Goal: Task Accomplishment & Management: Manage account settings

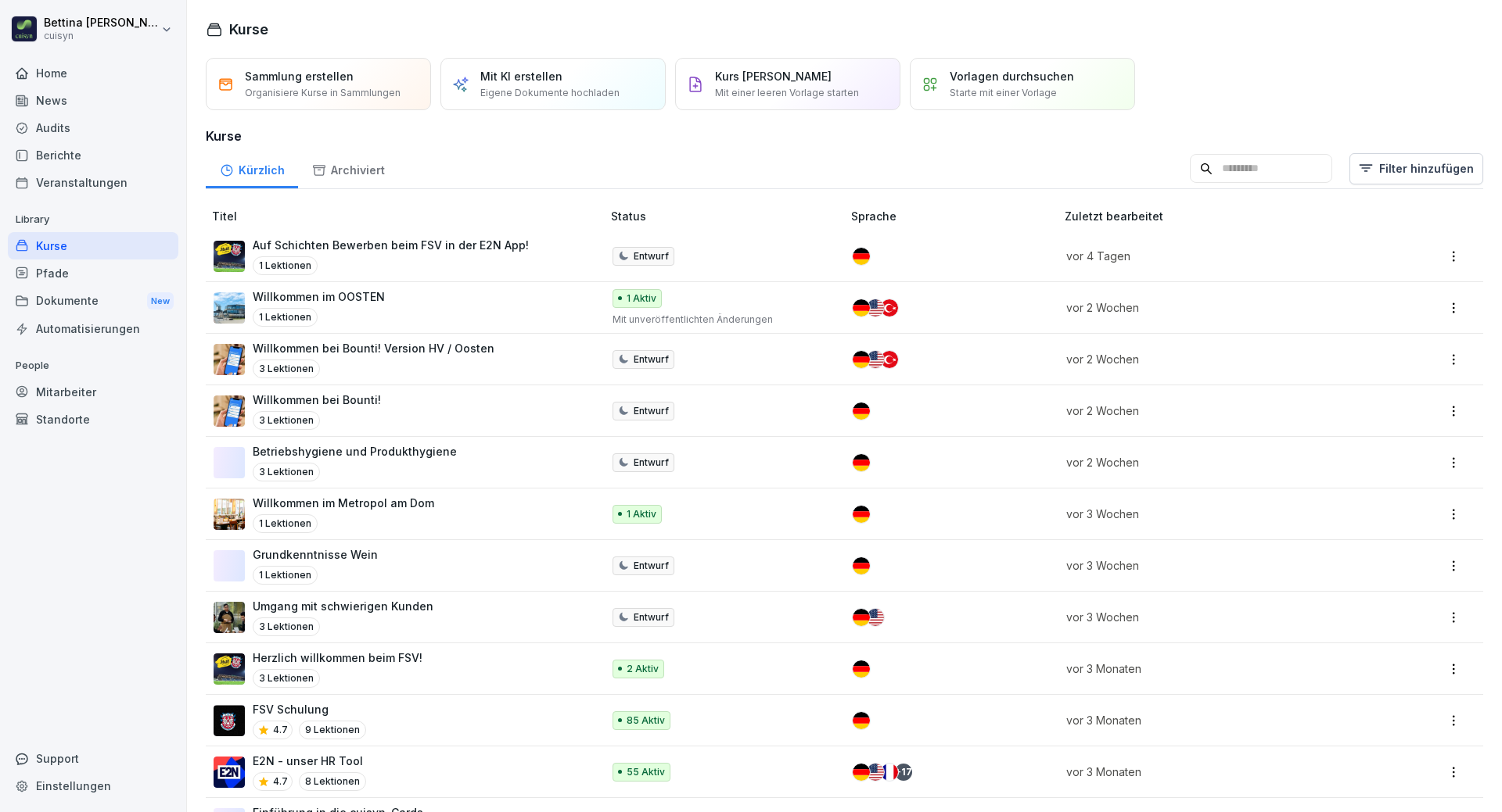
click at [80, 398] on div "Mitarbeiter" at bounding box center [93, 392] width 171 height 27
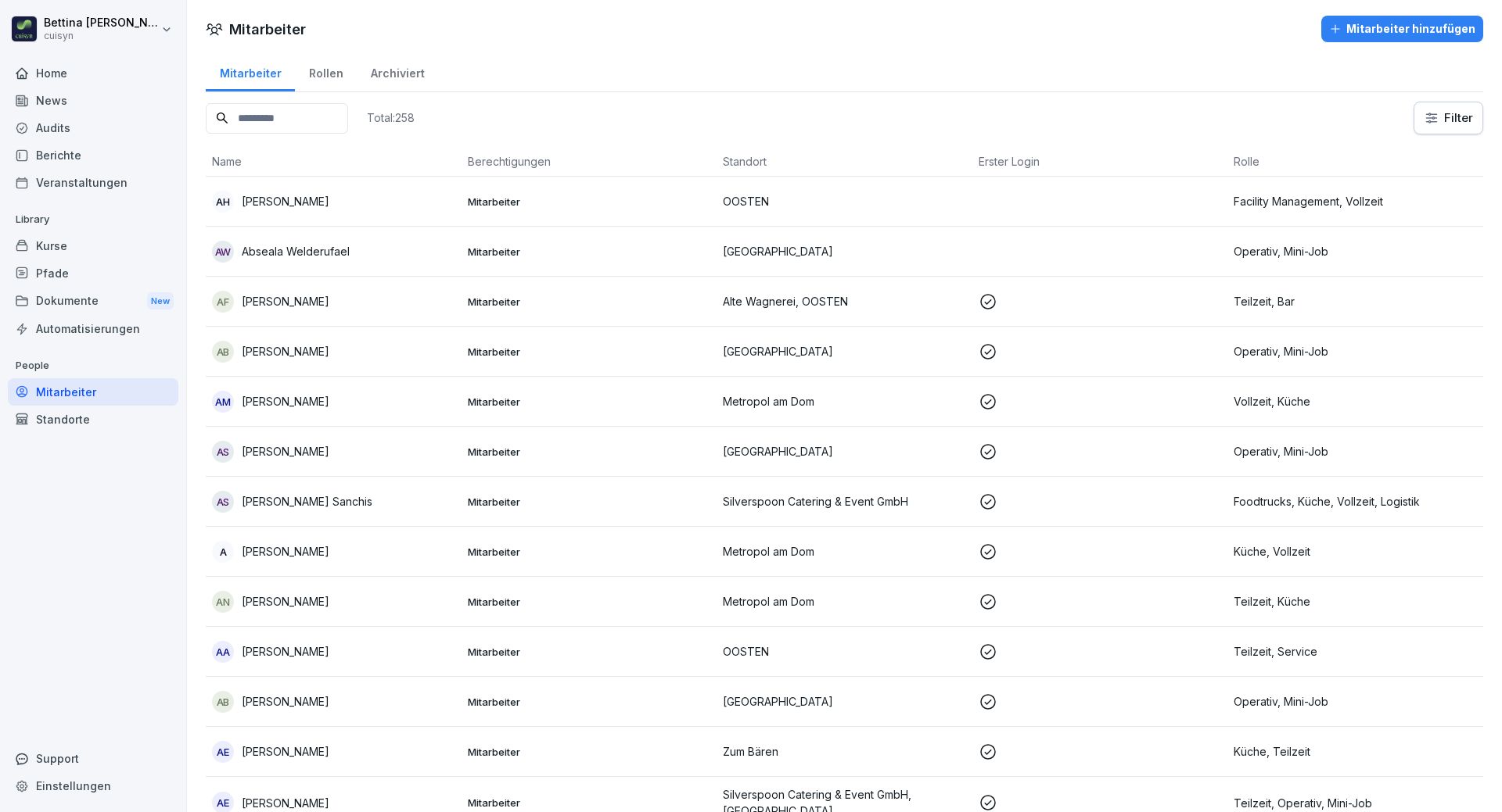
click at [304, 120] on input at bounding box center [277, 119] width 143 height 30
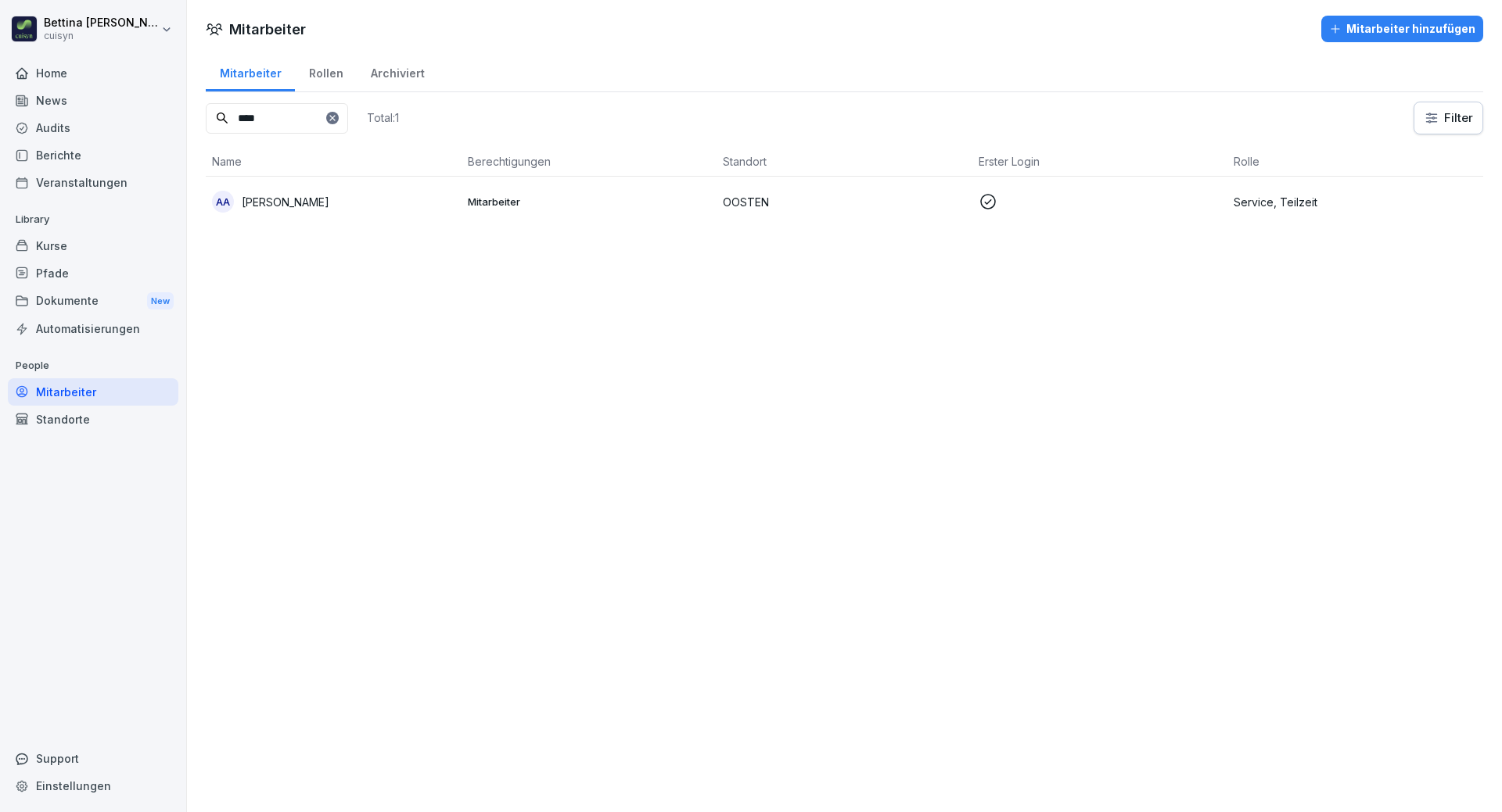
click at [315, 192] on div "AA Aliyah Adam" at bounding box center [333, 201] width 243 height 22
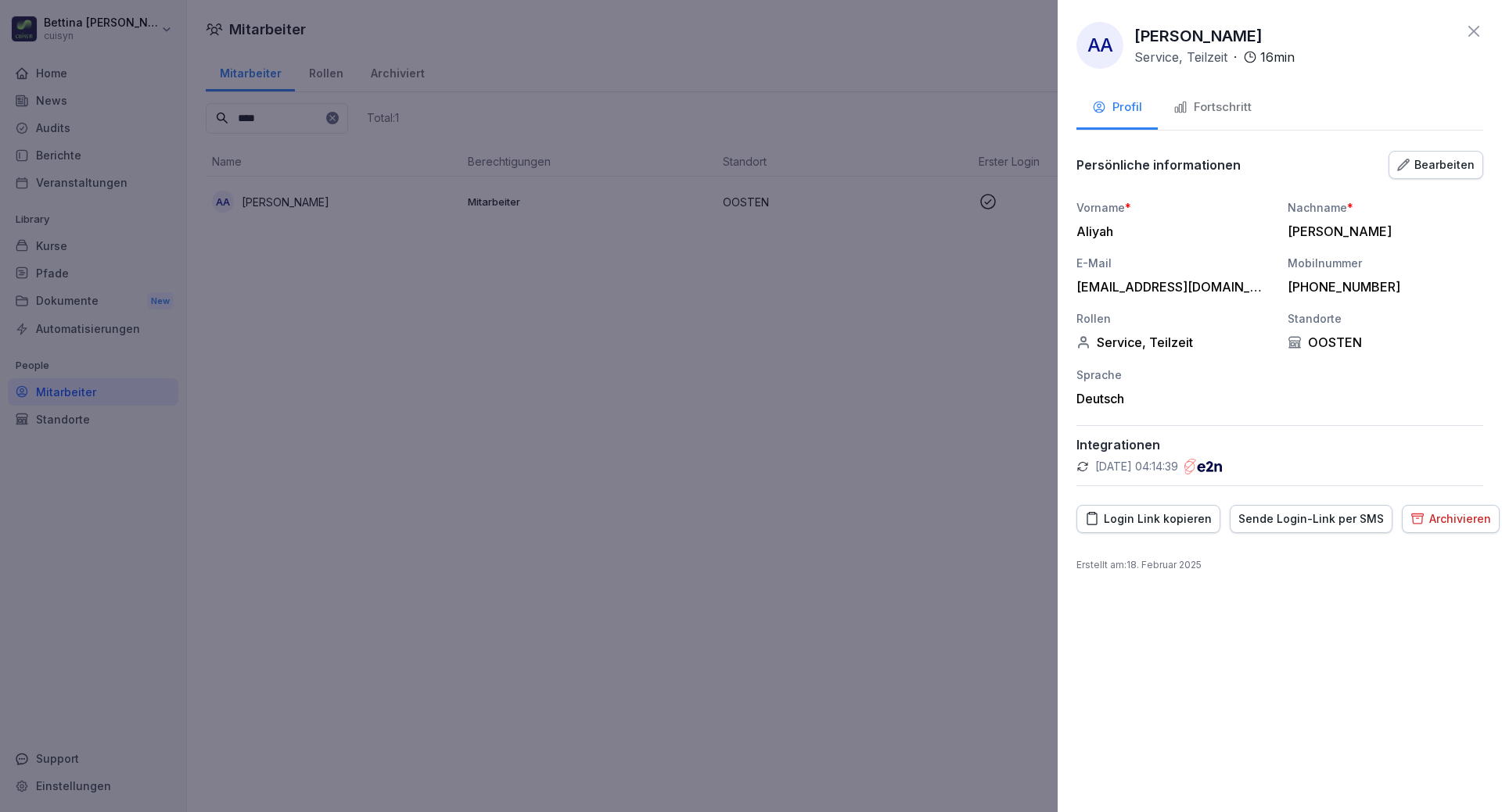
click at [260, 198] on div at bounding box center [751, 406] width 1502 height 812
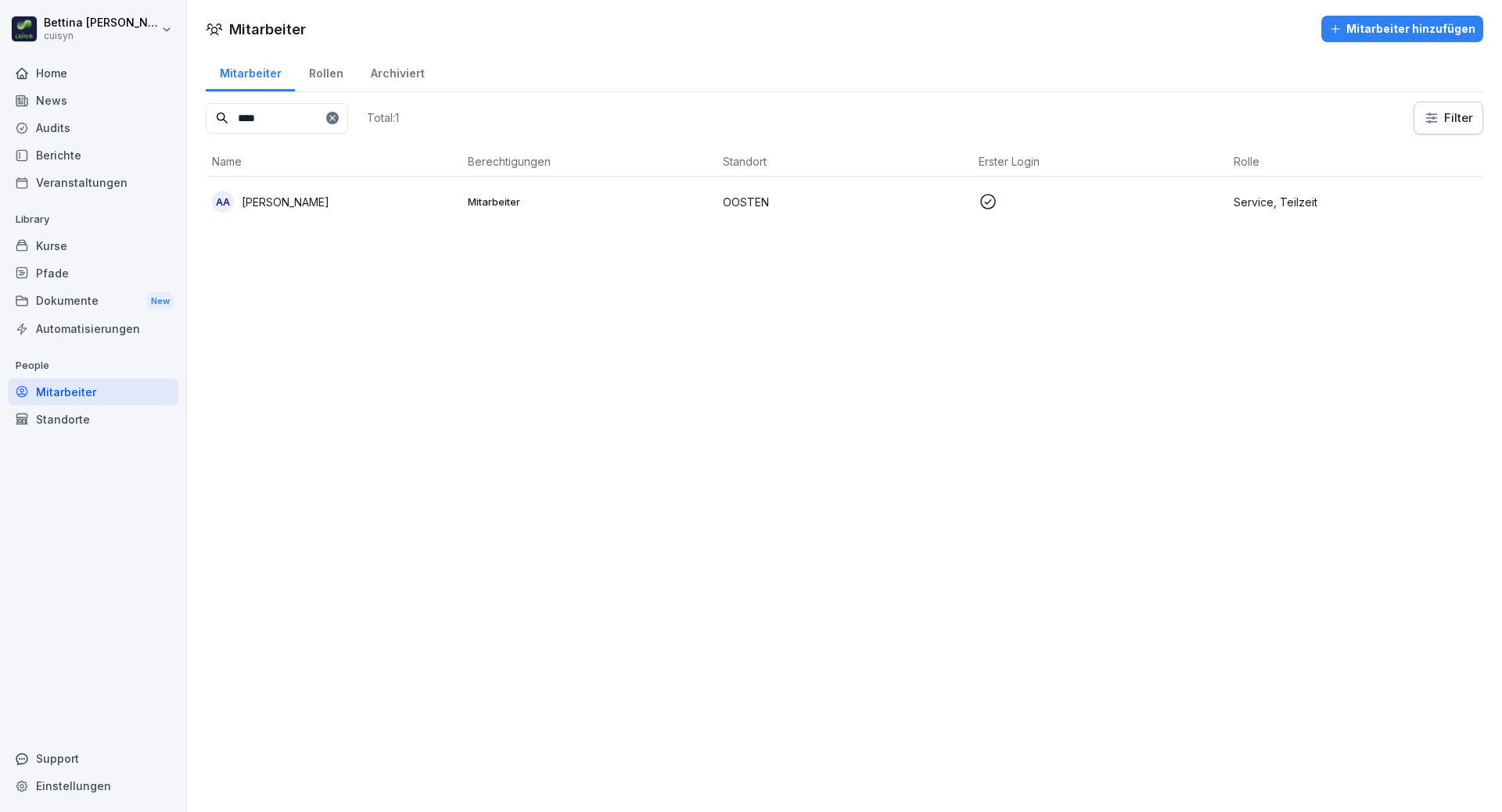
click at [260, 198] on p "[PERSON_NAME]" at bounding box center [285, 202] width 87 height 16
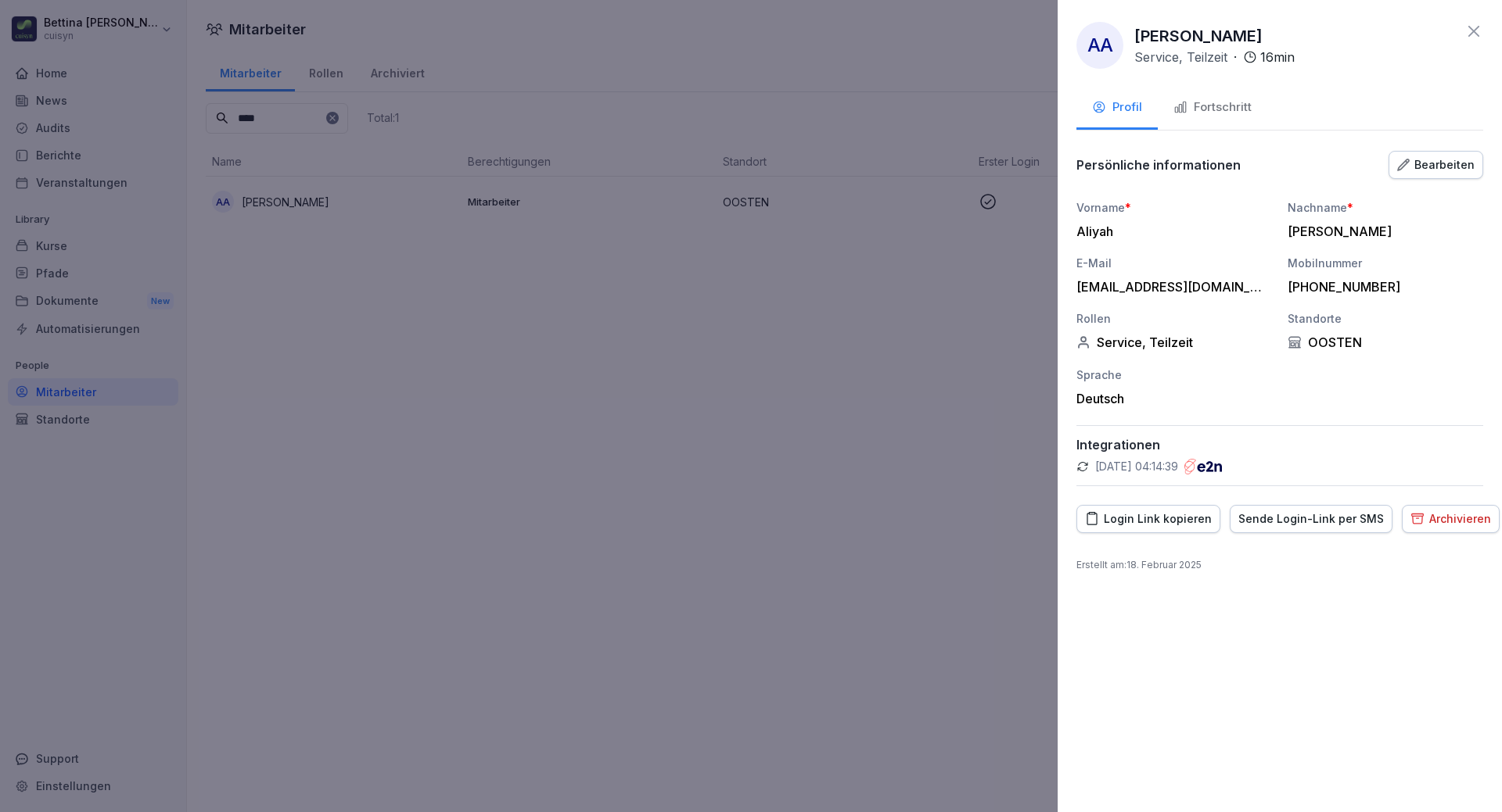
click at [1215, 110] on div "Fortschritt" at bounding box center [1213, 107] width 79 height 18
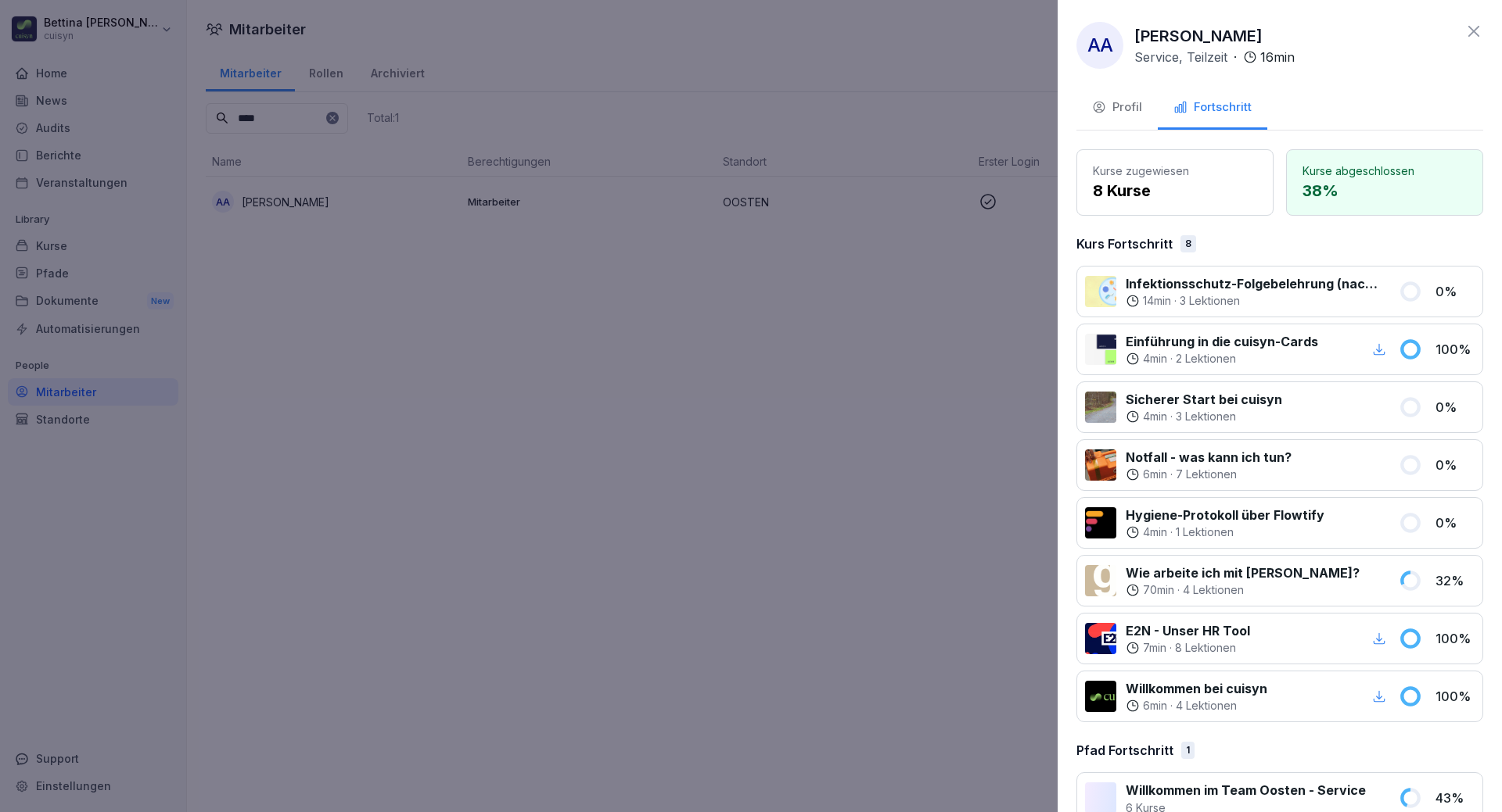
click at [546, 321] on div at bounding box center [751, 406] width 1502 height 812
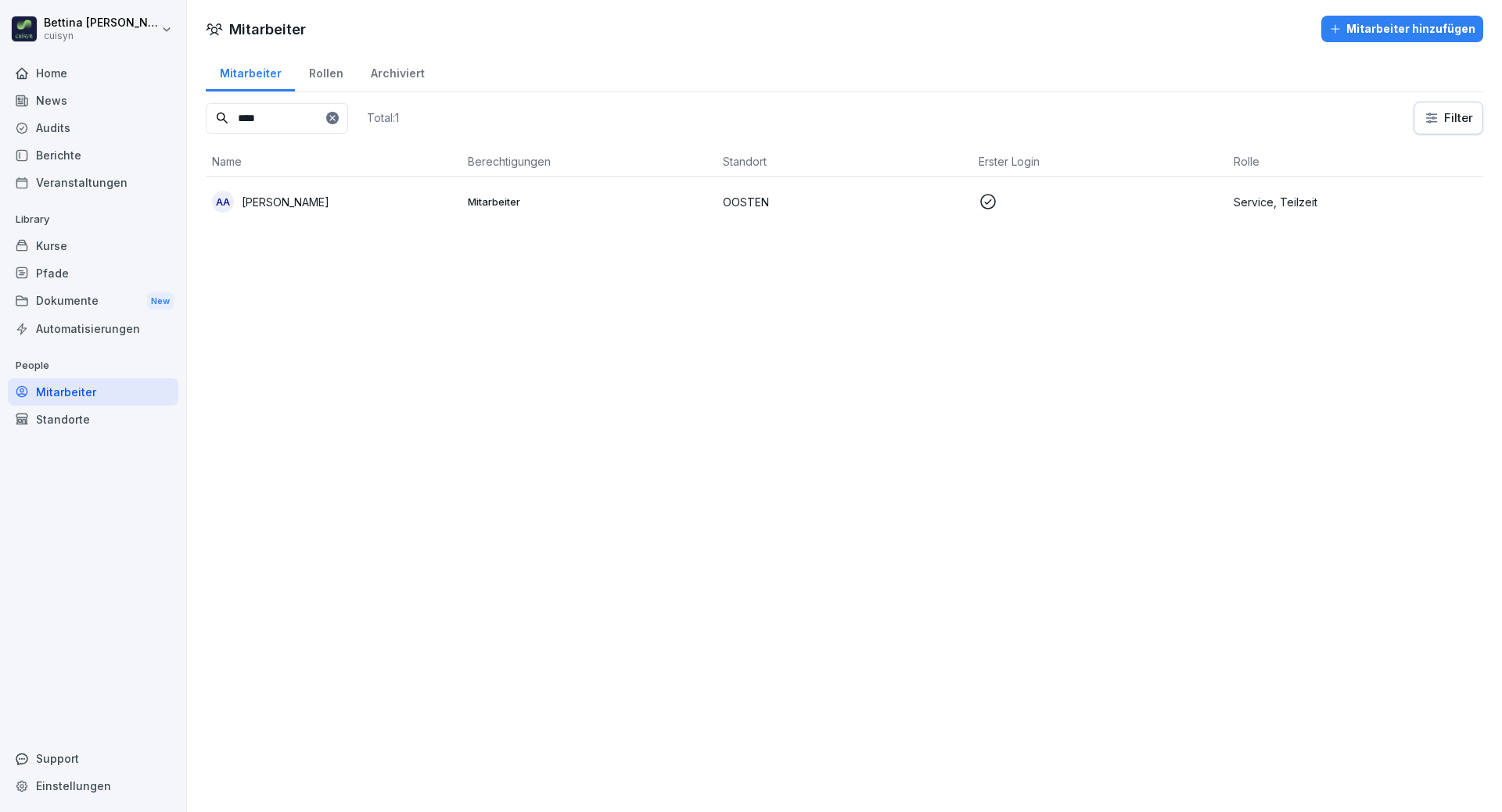
click at [335, 212] on div "AA Aliyah Adam" at bounding box center [333, 201] width 243 height 22
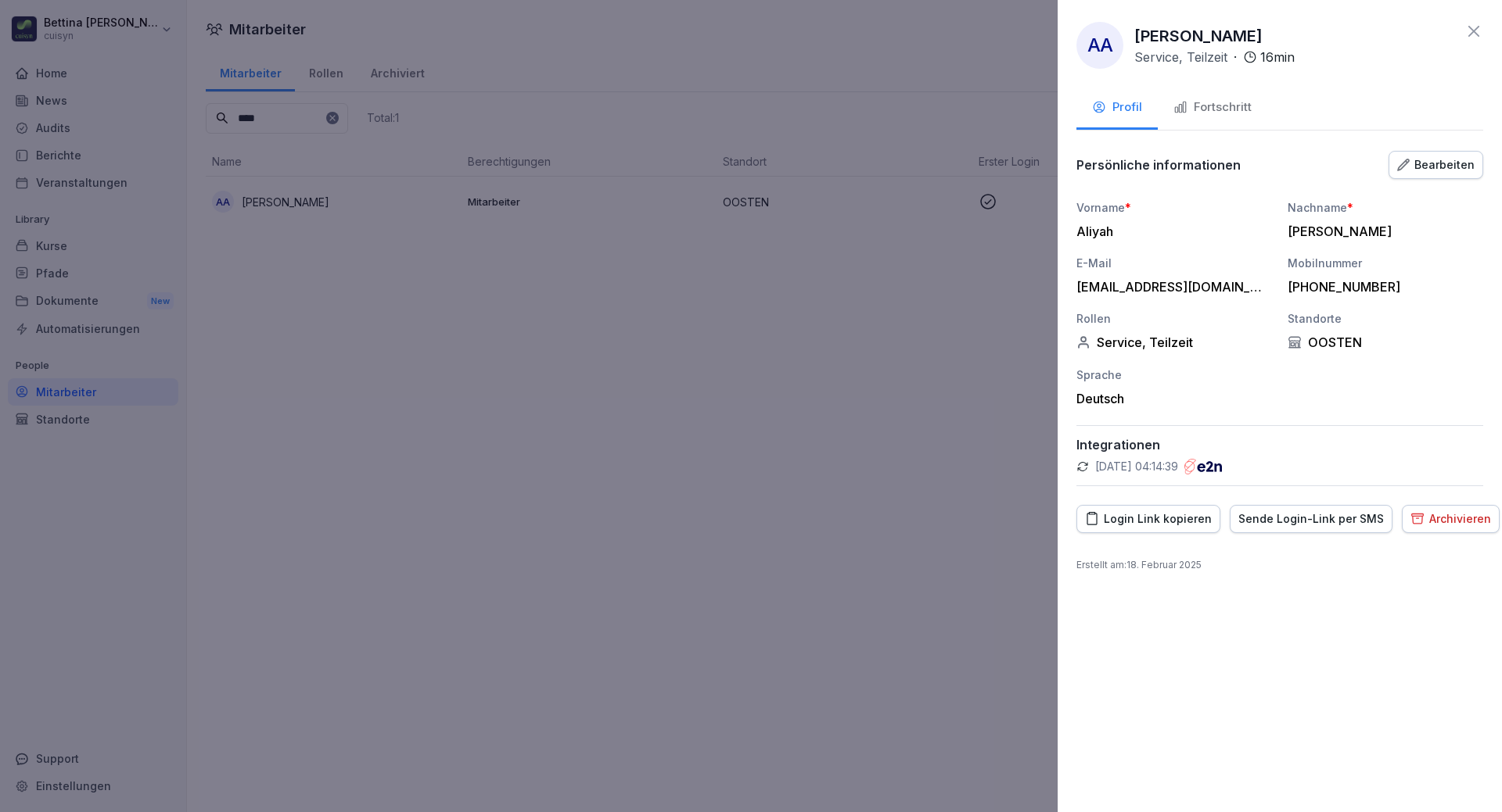
click at [1233, 105] on div "Fortschritt" at bounding box center [1213, 107] width 79 height 18
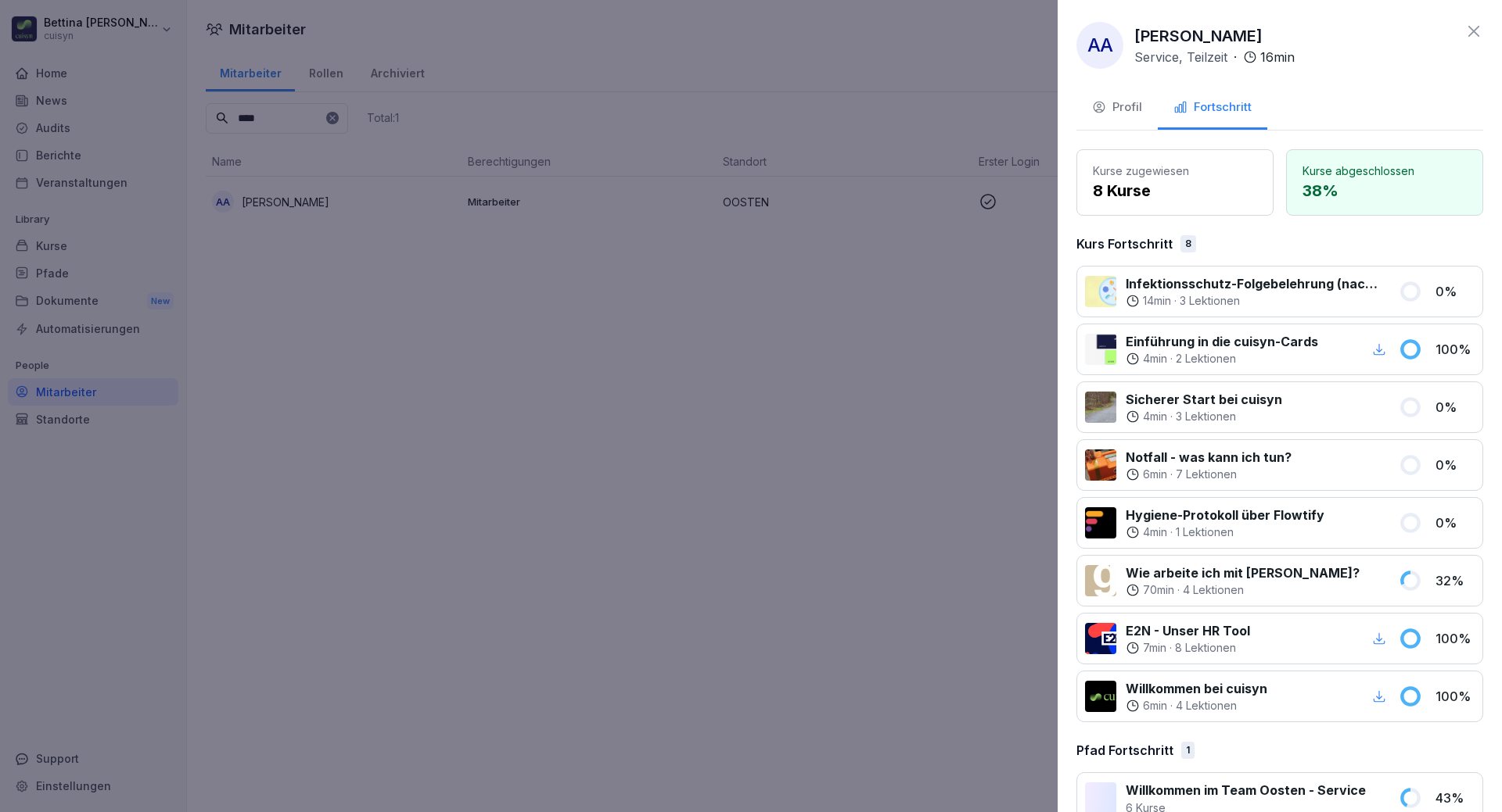
click at [1257, 301] on div "14 min · 3 Lektionen" at bounding box center [1252, 301] width 254 height 16
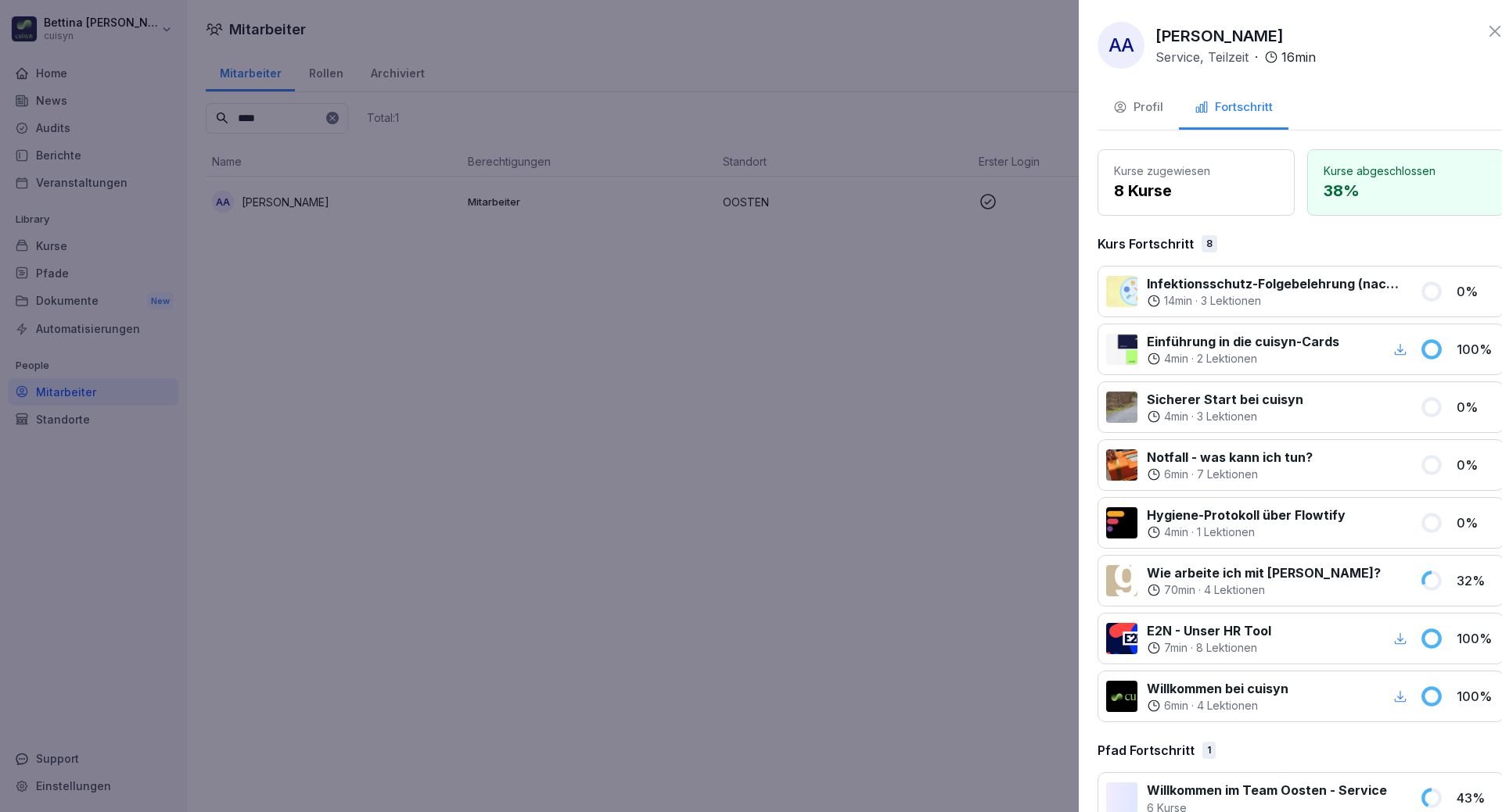
click at [686, 488] on div at bounding box center [751, 406] width 1502 height 812
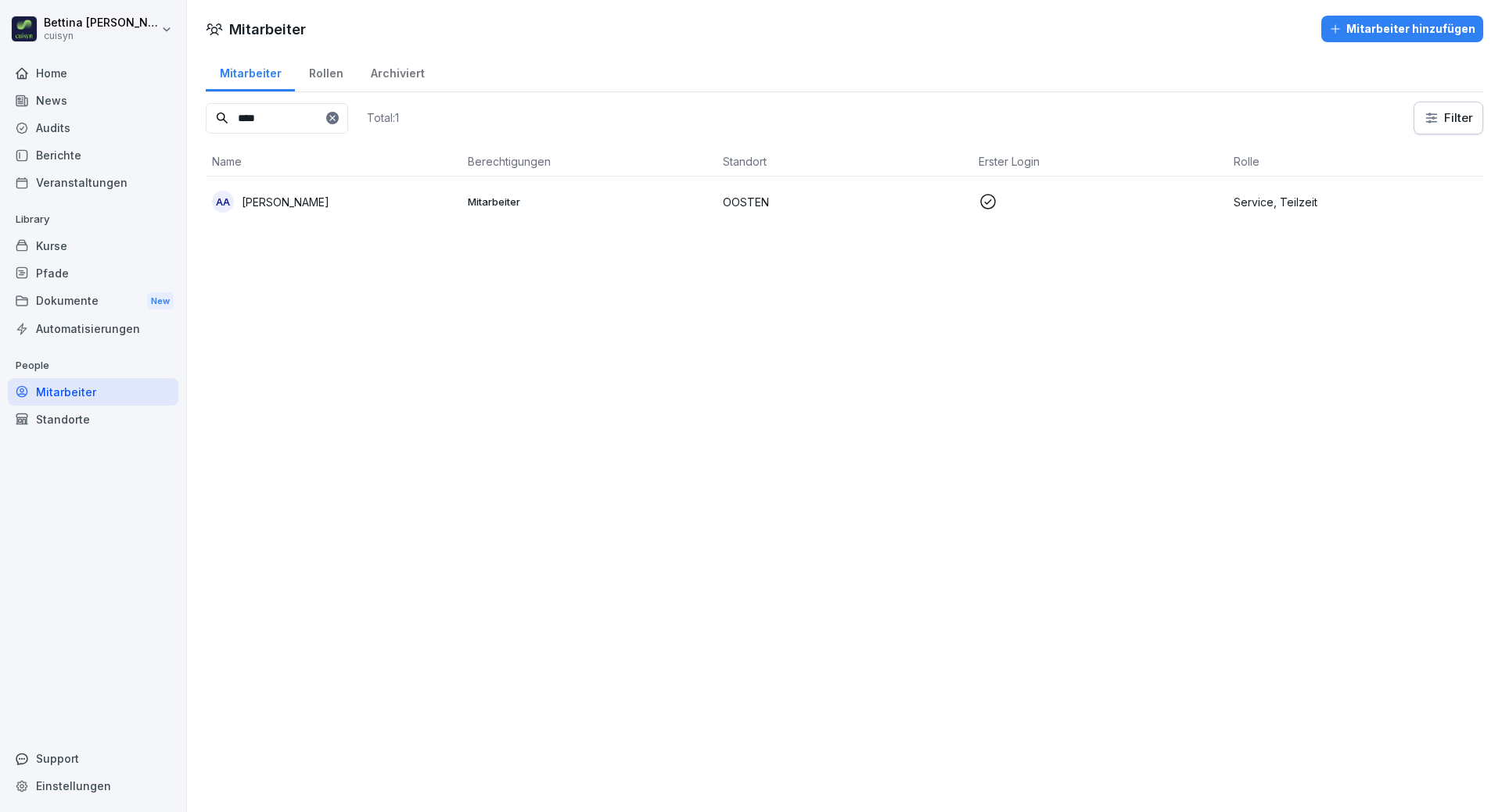
drag, startPoint x: 284, startPoint y: 120, endPoint x: 217, endPoint y: 119, distance: 67.0
click at [217, 119] on div "****" at bounding box center [277, 119] width 143 height 30
type input "********"
click at [334, 203] on div "FB Freschte Baryalai" at bounding box center [333, 201] width 243 height 22
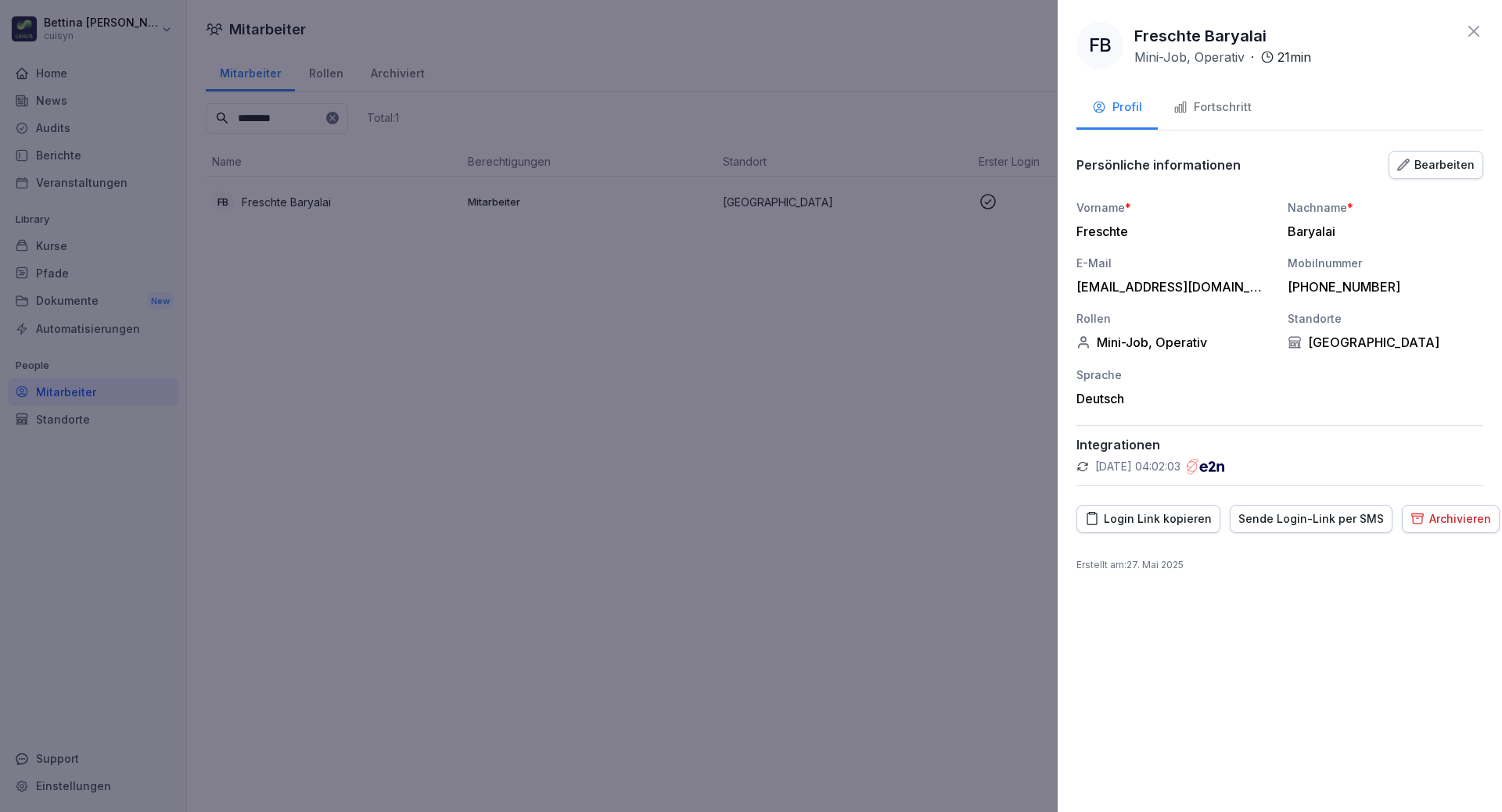
click at [1237, 115] on div "Fortschritt" at bounding box center [1213, 107] width 79 height 18
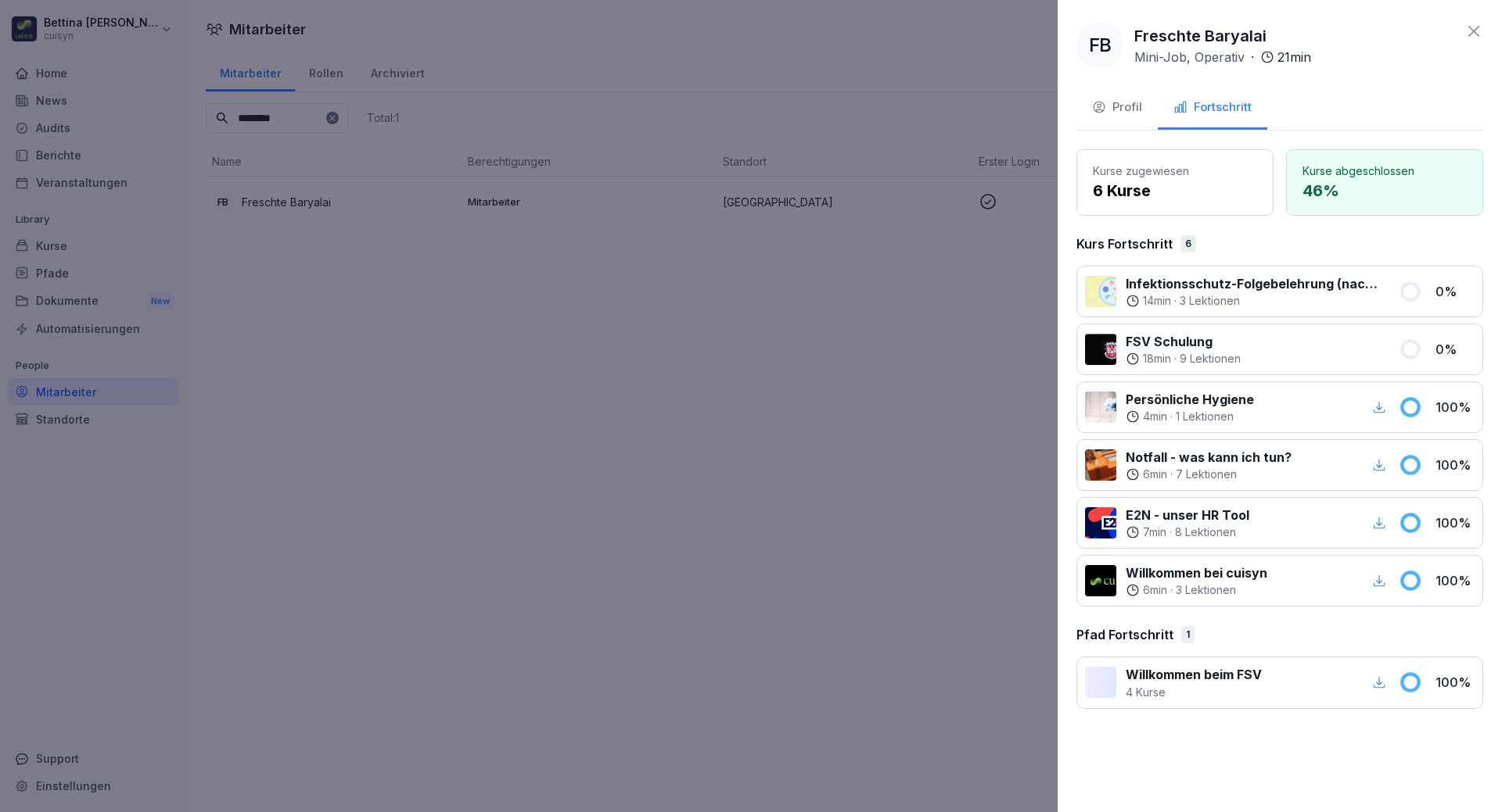
click at [72, 246] on div at bounding box center [751, 406] width 1502 height 812
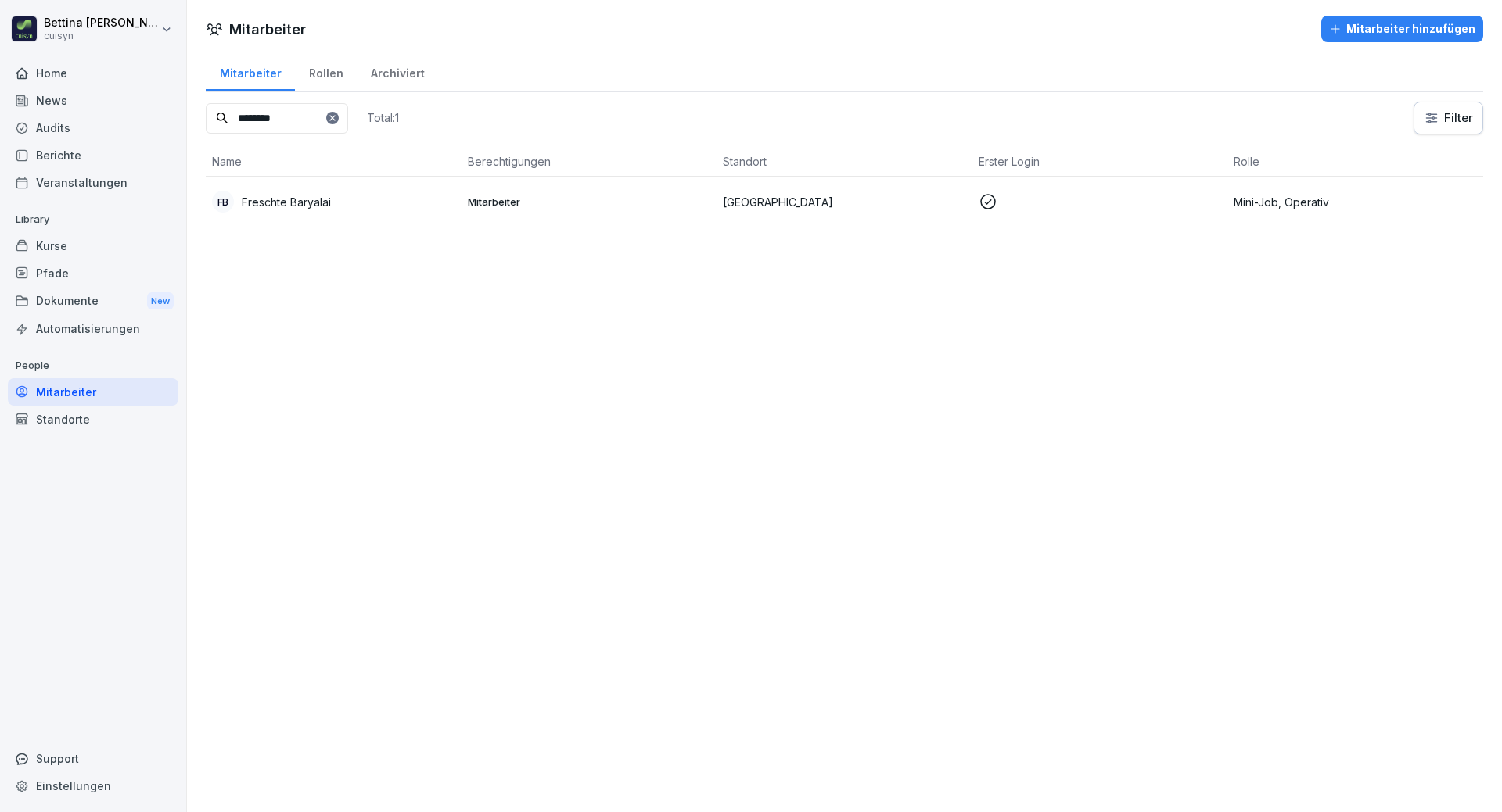
click at [71, 246] on div "Kurse" at bounding box center [93, 246] width 171 height 27
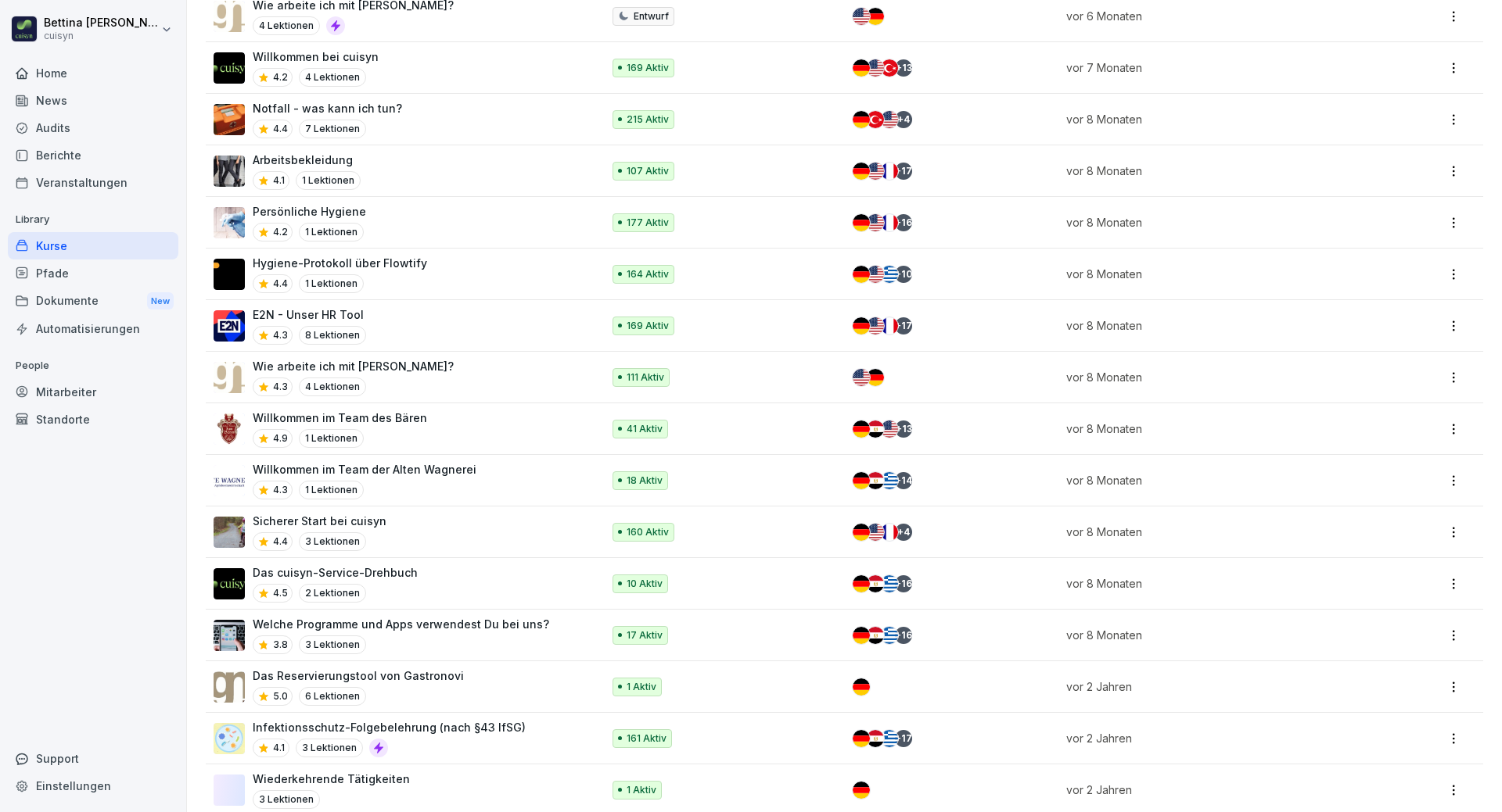
scroll to position [1093, 0]
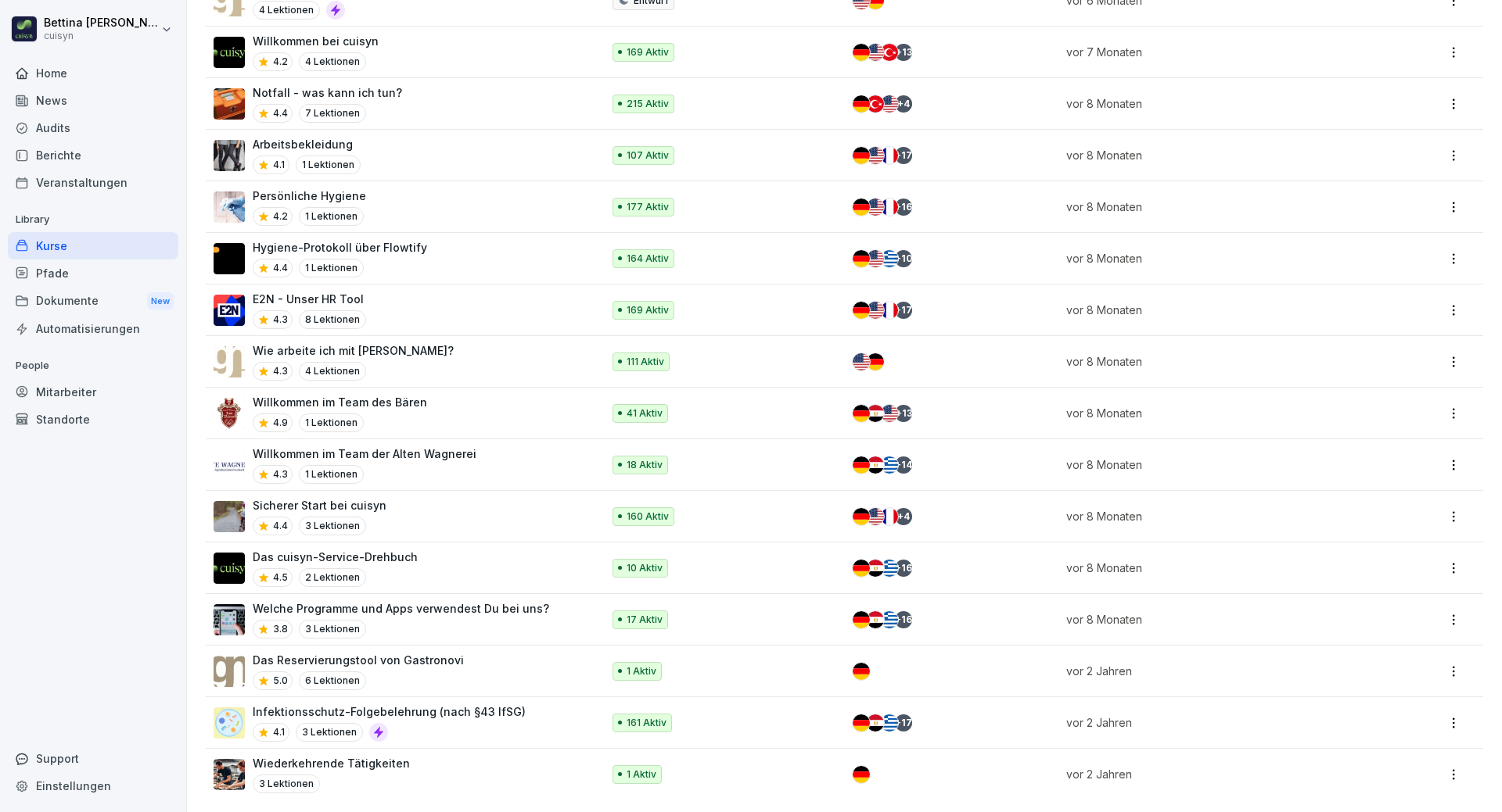
click at [418, 705] on p "Infektionsschutz-Folgebelehrung (nach §43 IfSG)" at bounding box center [389, 712] width 273 height 16
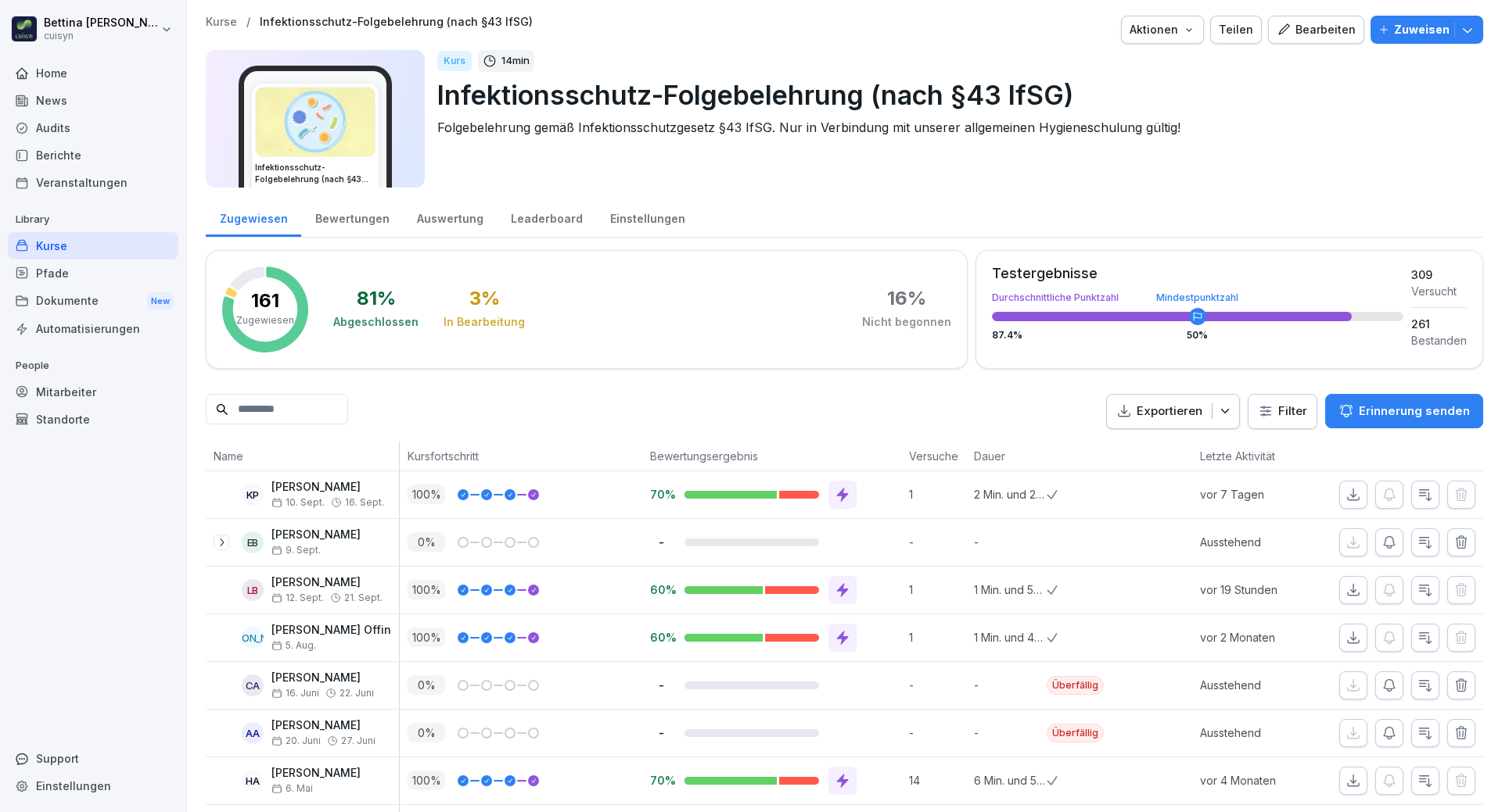
click at [1424, 46] on div "Kurse / Infektionsschutz-Folgebelehrung (nach §43 IfSG) Aktionen Teilen Bearbei…" at bounding box center [844, 107] width 1277 height 181
click at [1420, 35] on p "Zuweisen" at bounding box center [1421, 29] width 55 height 17
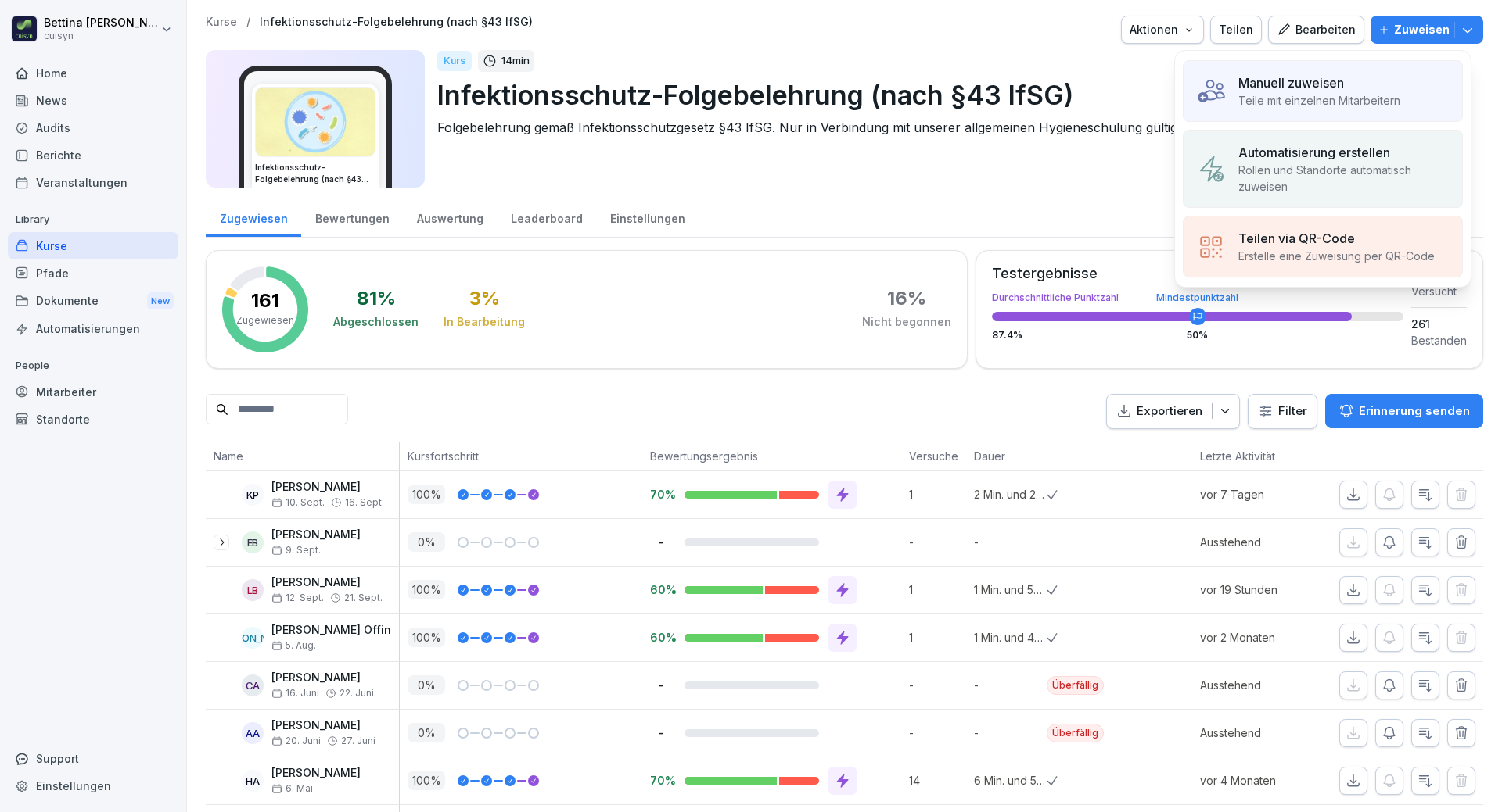
click at [1301, 101] on p "Teile mit einzelnen Mitarbeitern" at bounding box center [1319, 100] width 162 height 16
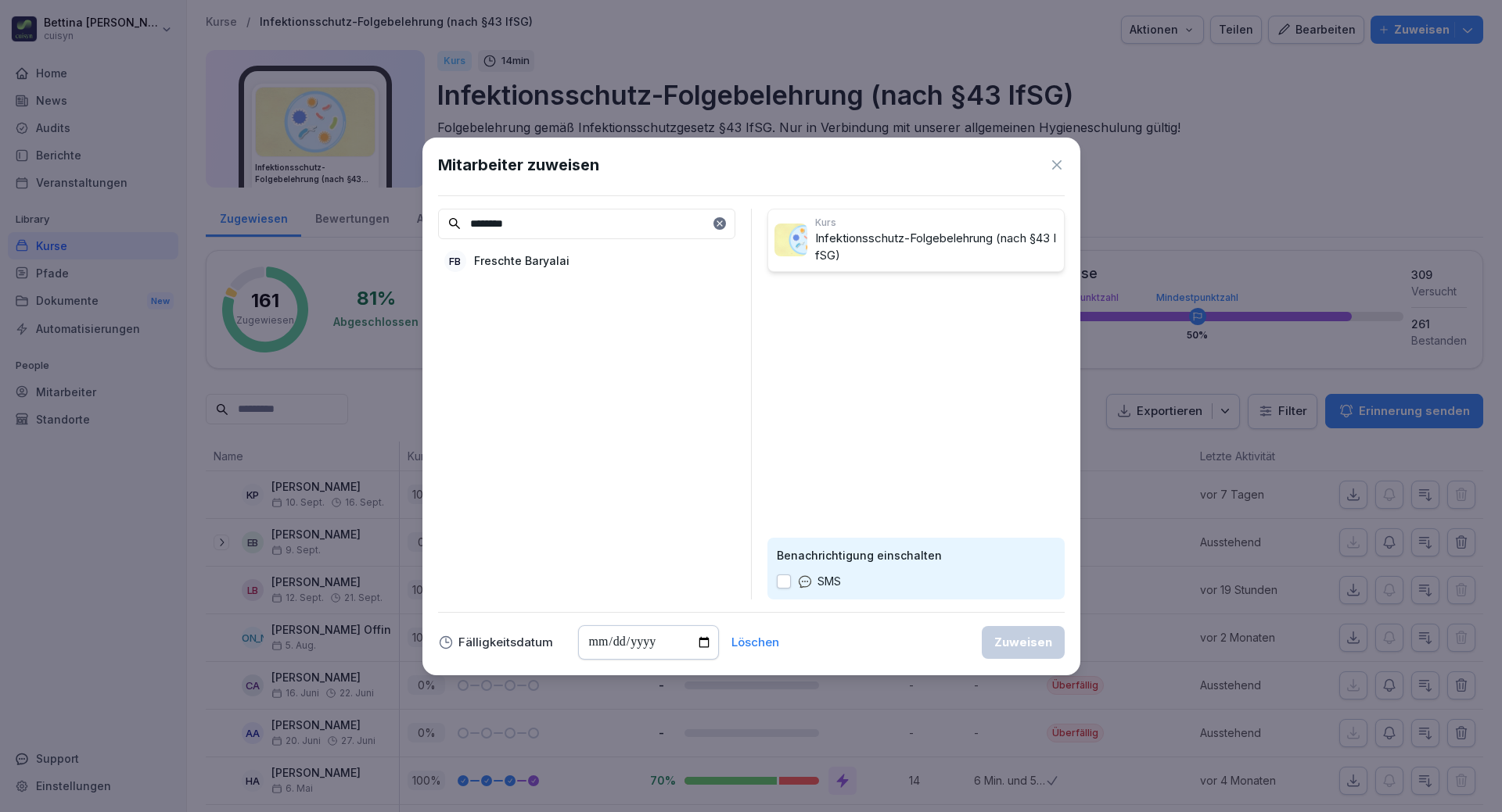
type input "********"
click at [566, 258] on div "FB Freschte Baryalai" at bounding box center [586, 261] width 298 height 28
click at [1026, 641] on div "Zuweisen" at bounding box center [1023, 642] width 58 height 17
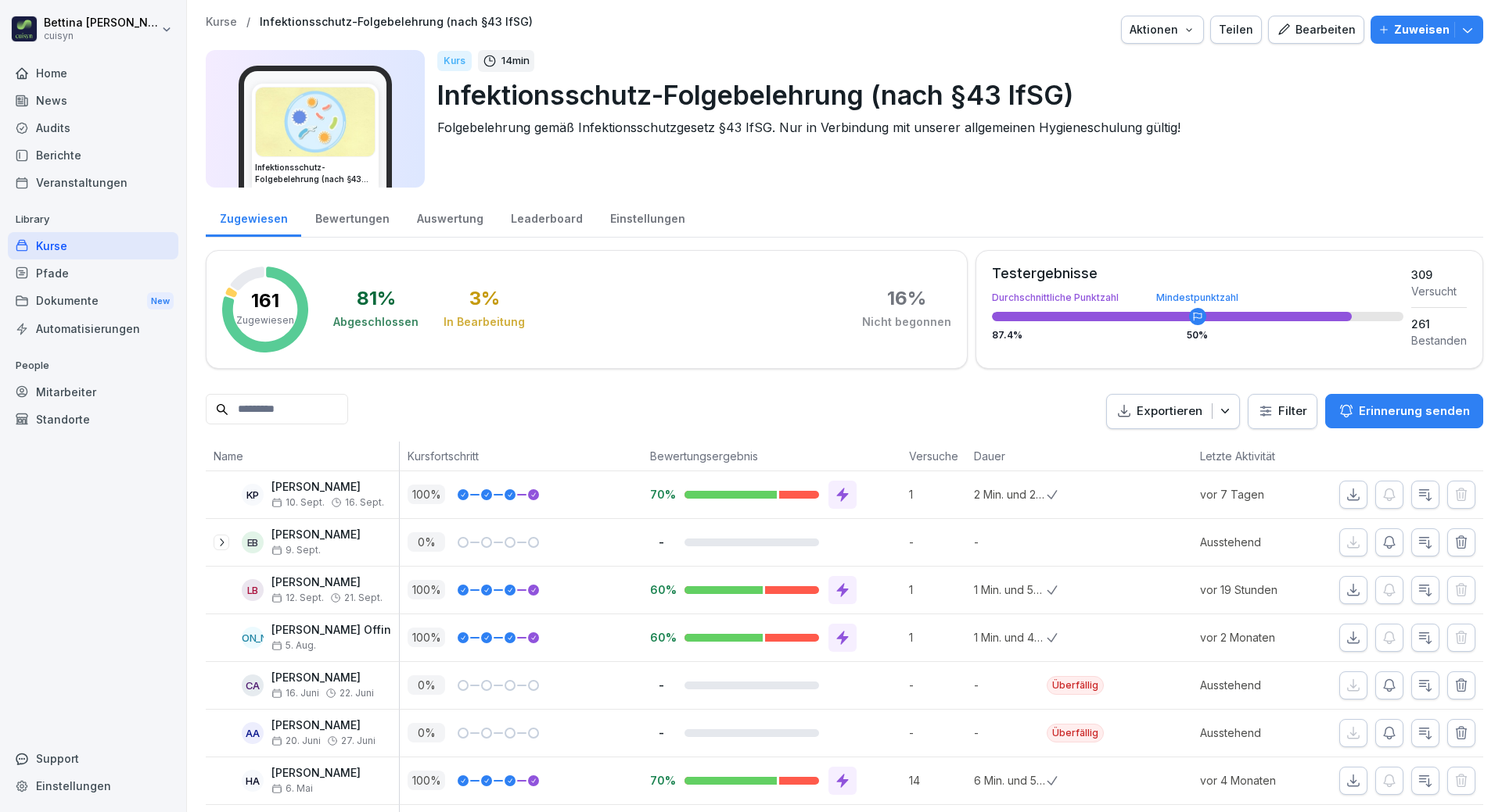
click at [69, 390] on div "Mitarbeiter" at bounding box center [93, 392] width 171 height 27
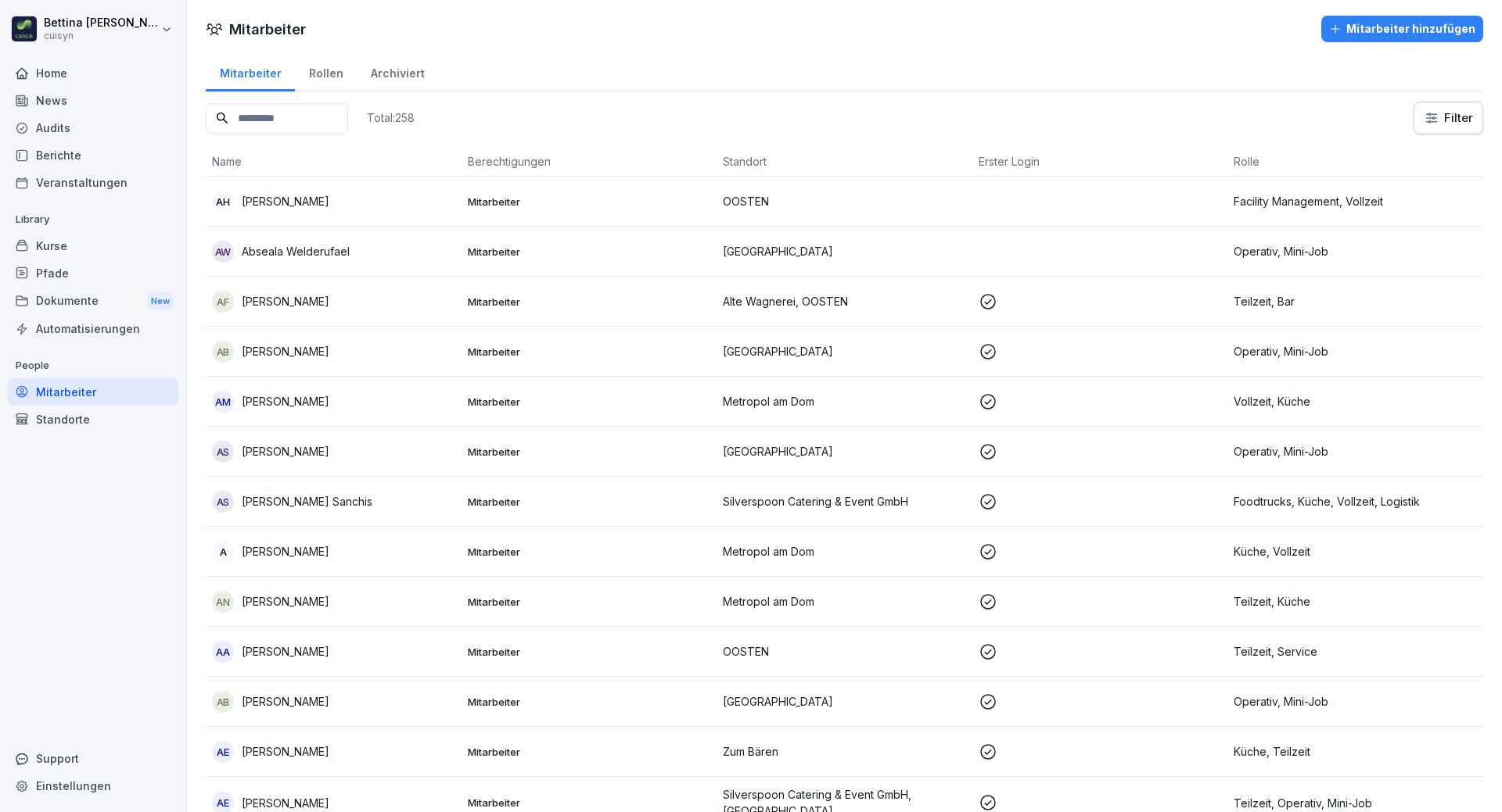
click at [331, 116] on input at bounding box center [277, 119] width 143 height 30
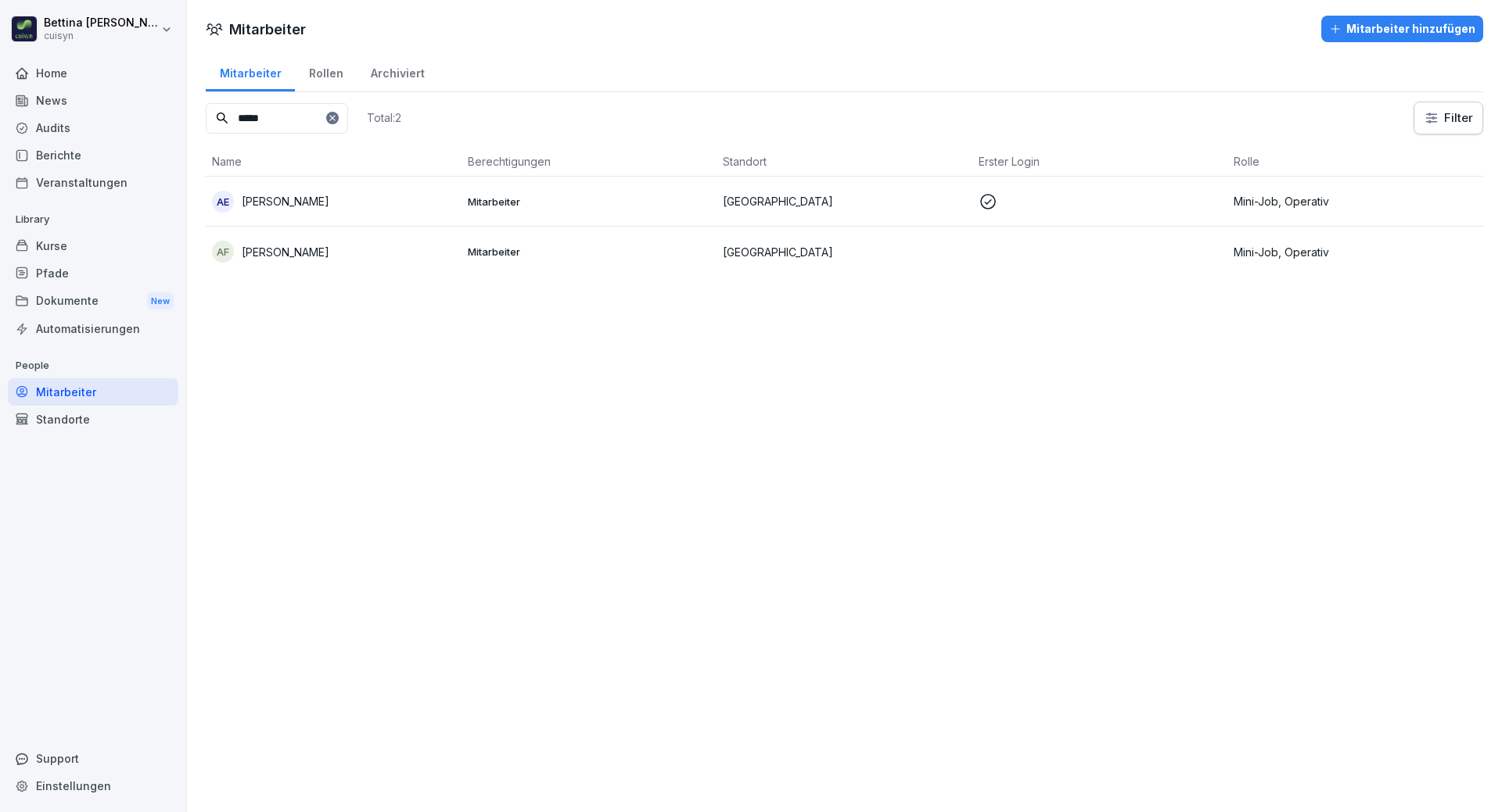
type input "*****"
click at [361, 249] on div "AF Anita Funk" at bounding box center [333, 251] width 243 height 22
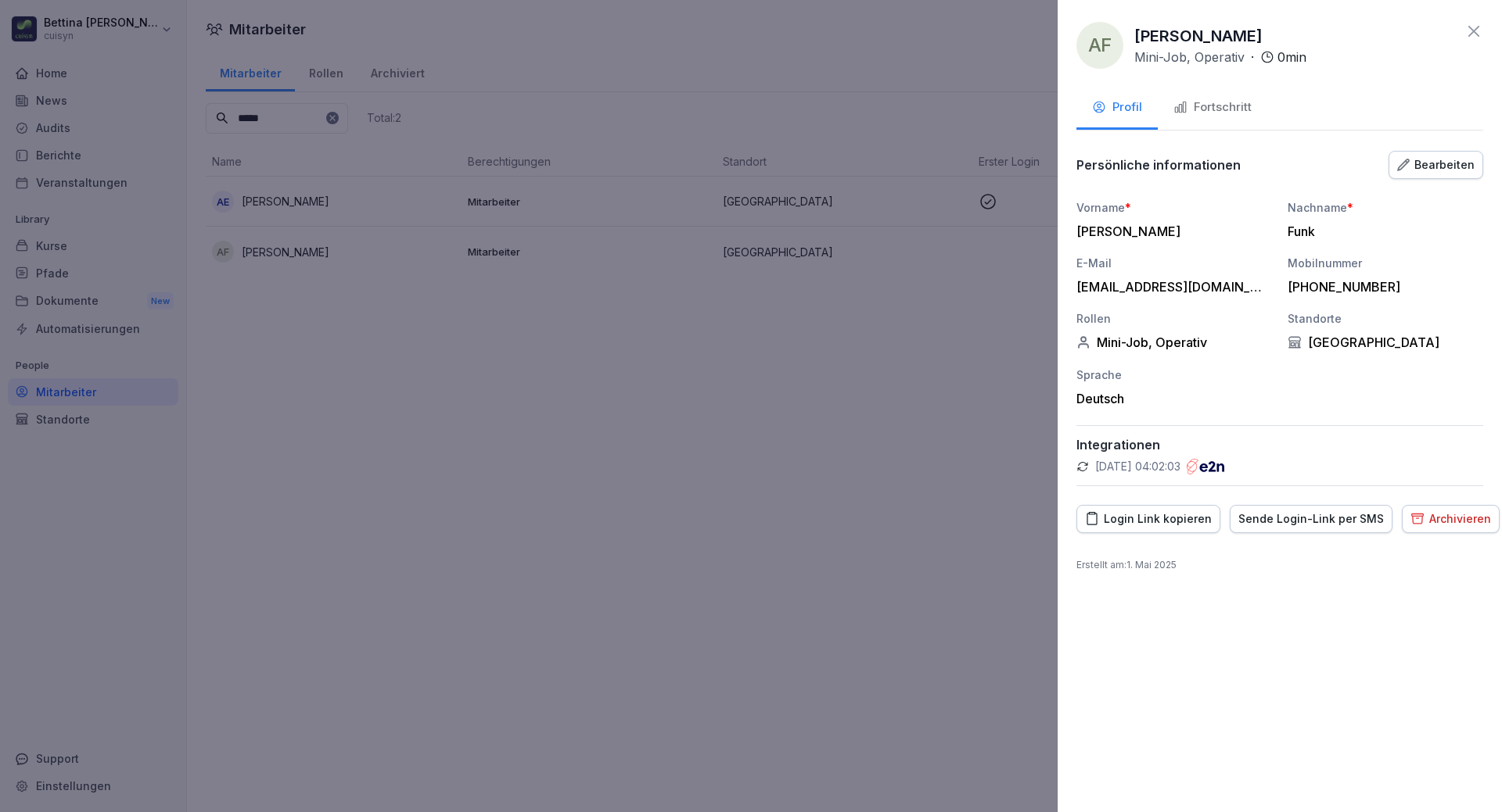
click at [1200, 103] on div "Fortschritt" at bounding box center [1213, 107] width 79 height 18
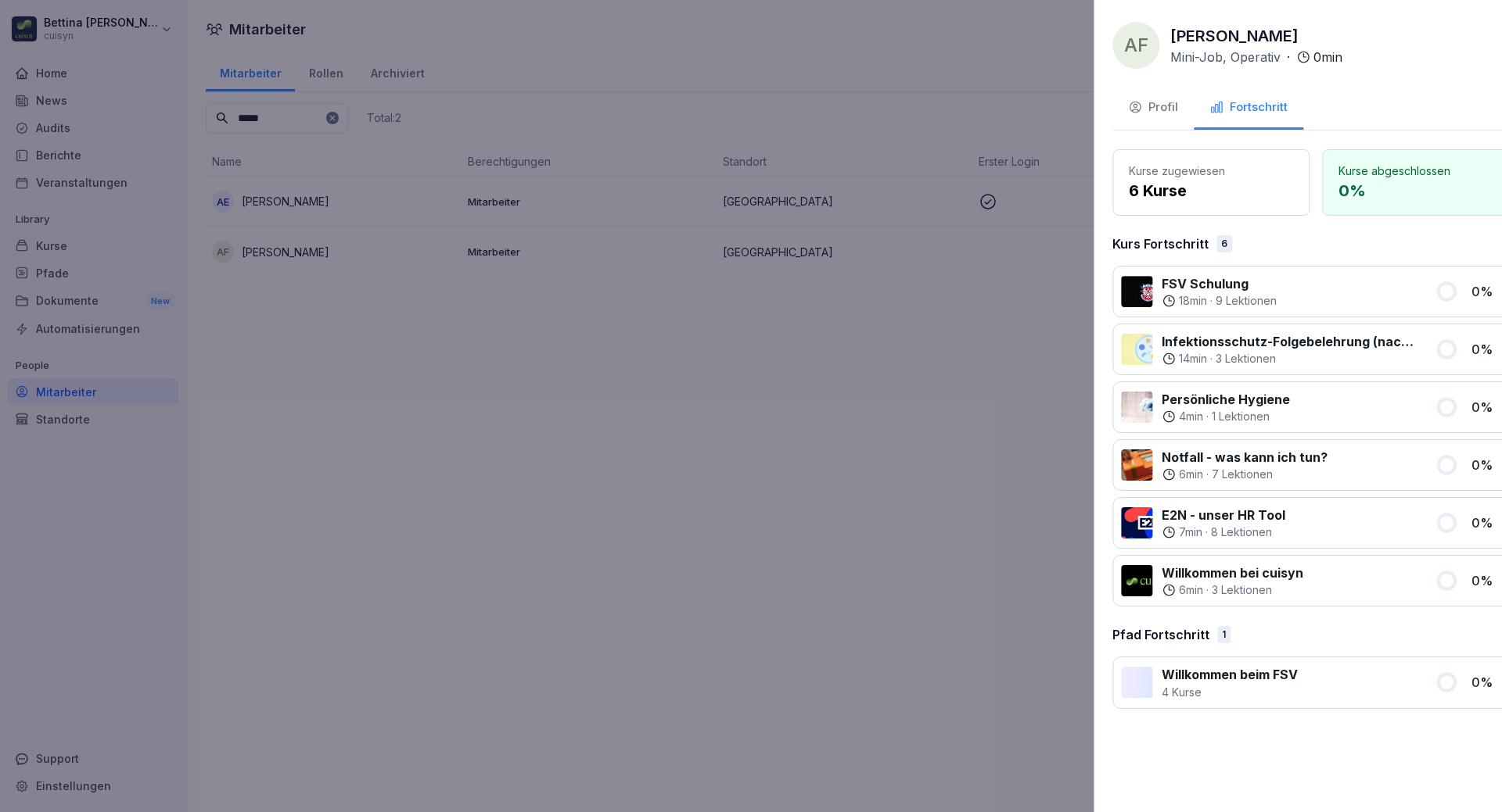
click at [763, 473] on div at bounding box center [751, 406] width 1502 height 812
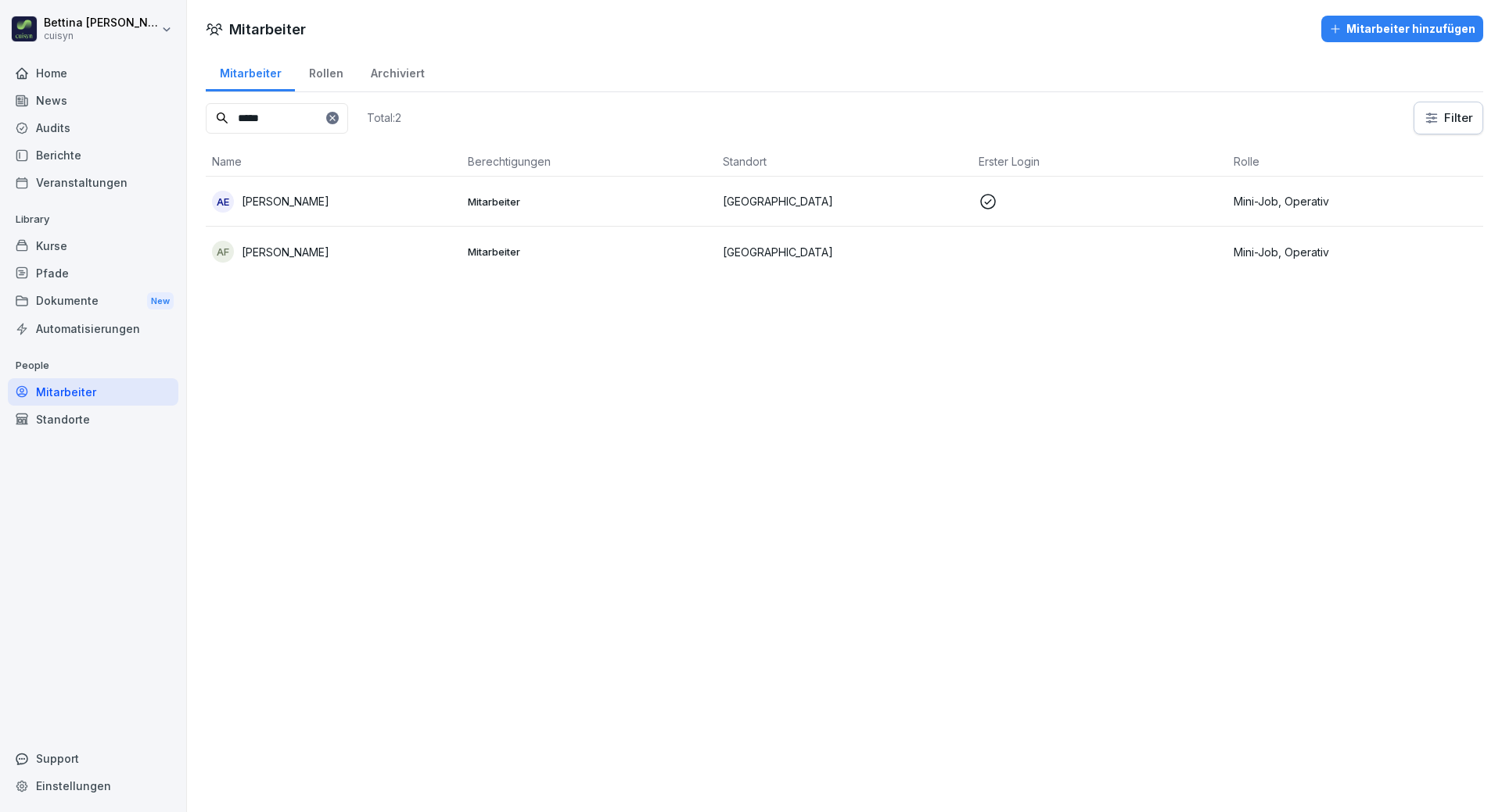
click at [72, 245] on div "Kurse" at bounding box center [93, 246] width 171 height 27
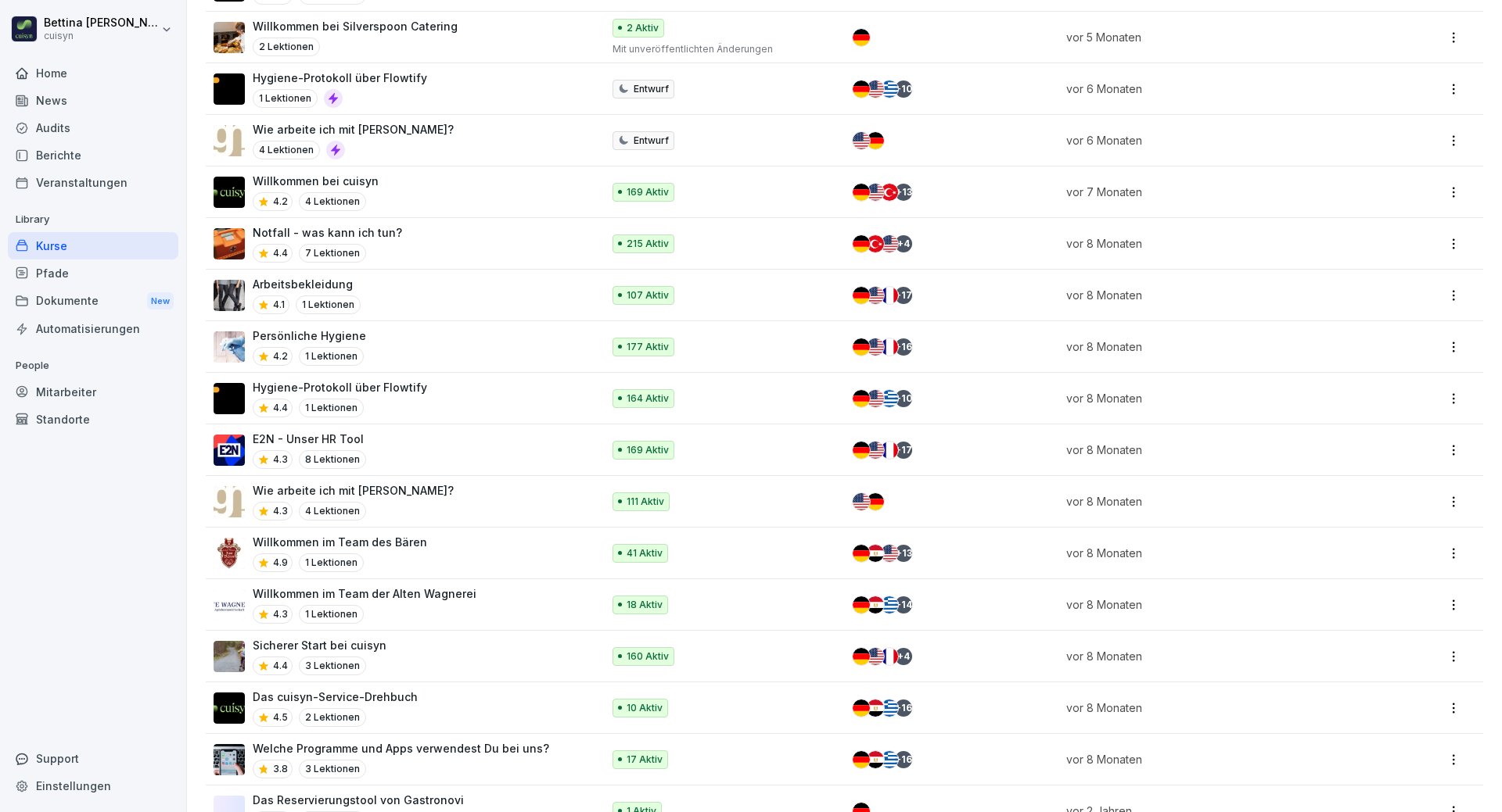
scroll to position [1093, 0]
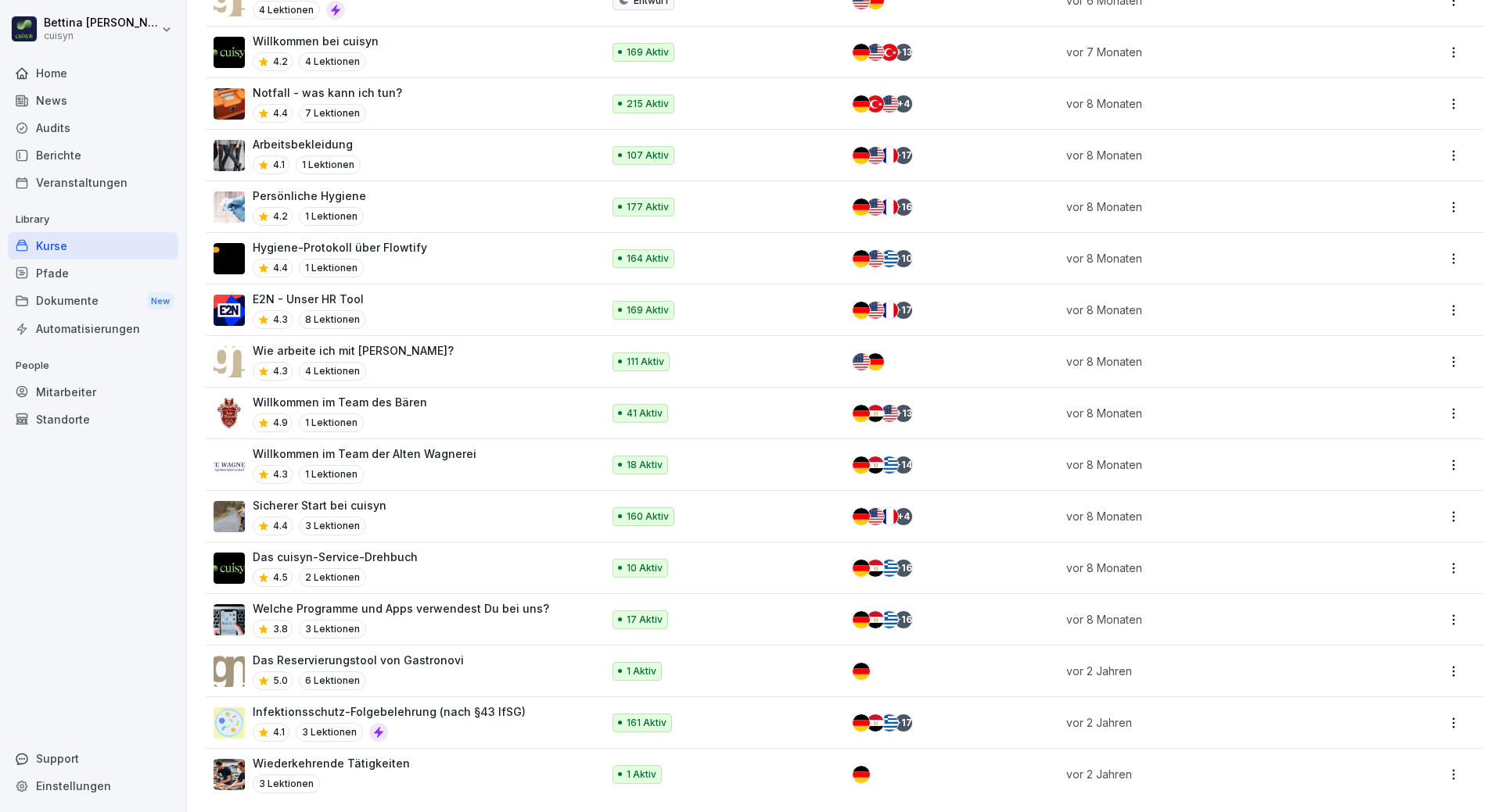
click at [445, 709] on div "Infektionsschutz-Folgebelehrung (nach §43 IfSG) 4.1 3 Lektionen" at bounding box center [389, 723] width 273 height 38
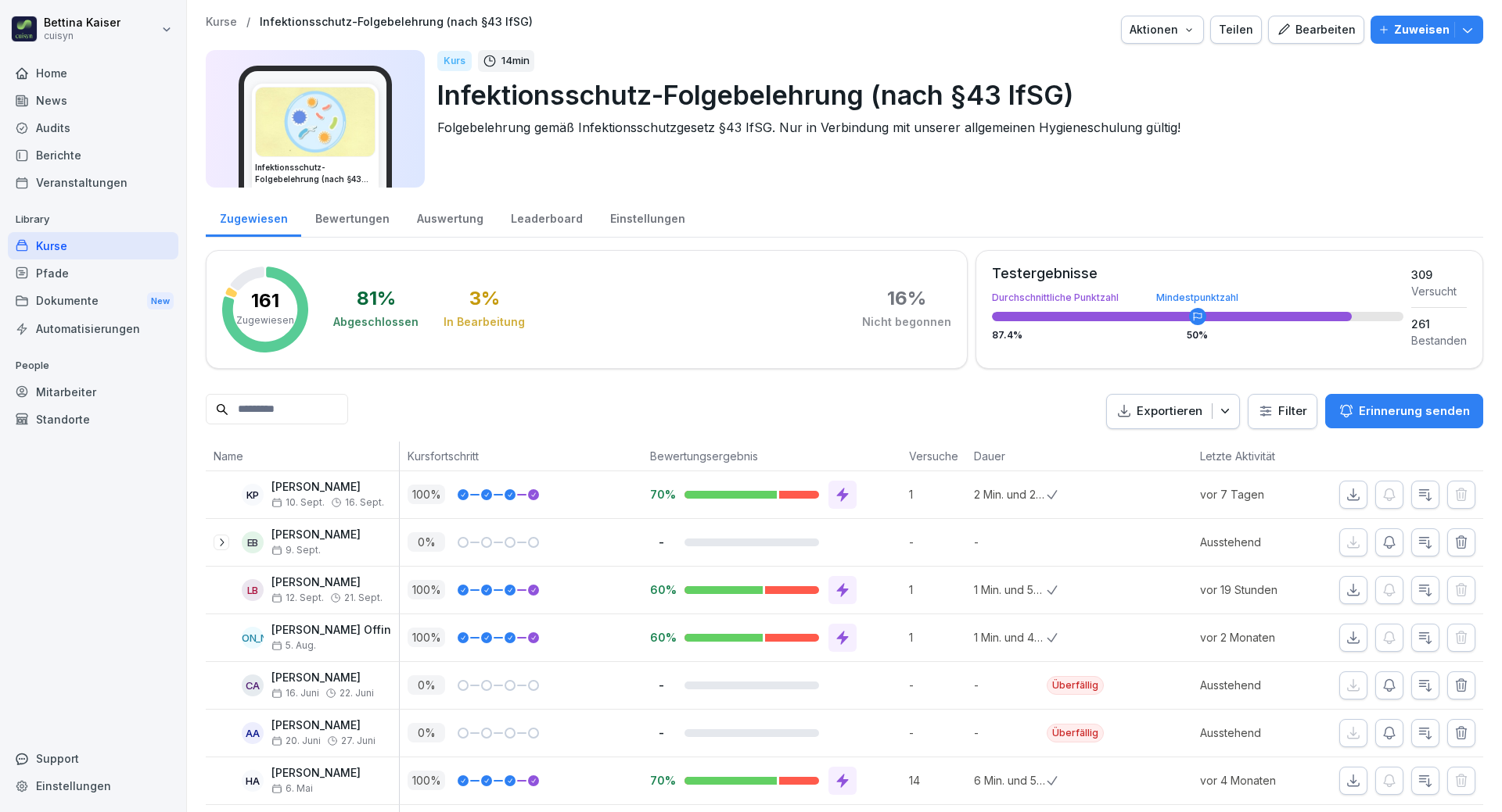
click at [1403, 26] on p "Zuweisen" at bounding box center [1421, 29] width 55 height 17
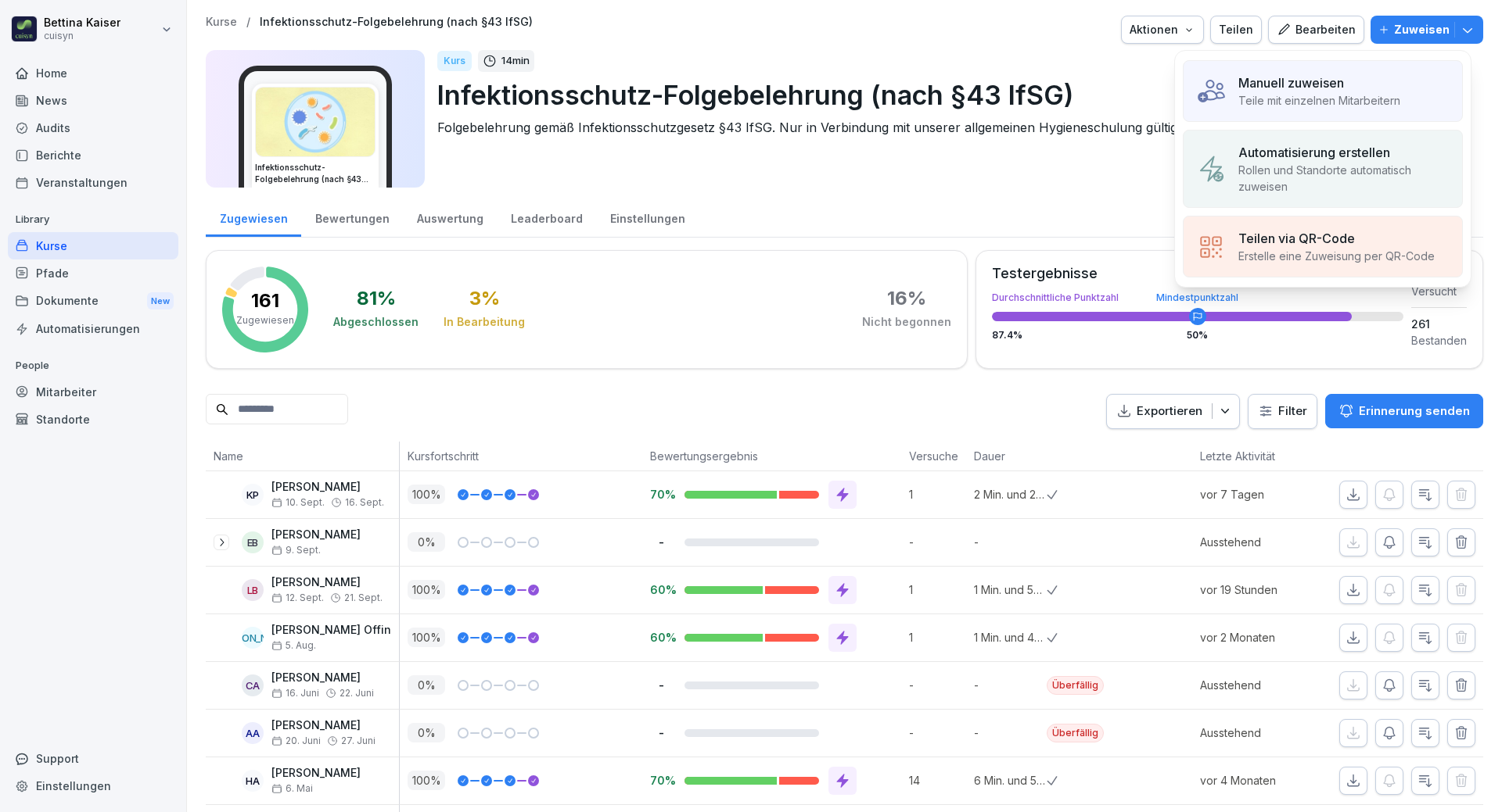
click at [1311, 97] on p "Teile mit einzelnen Mitarbeitern" at bounding box center [1319, 100] width 162 height 16
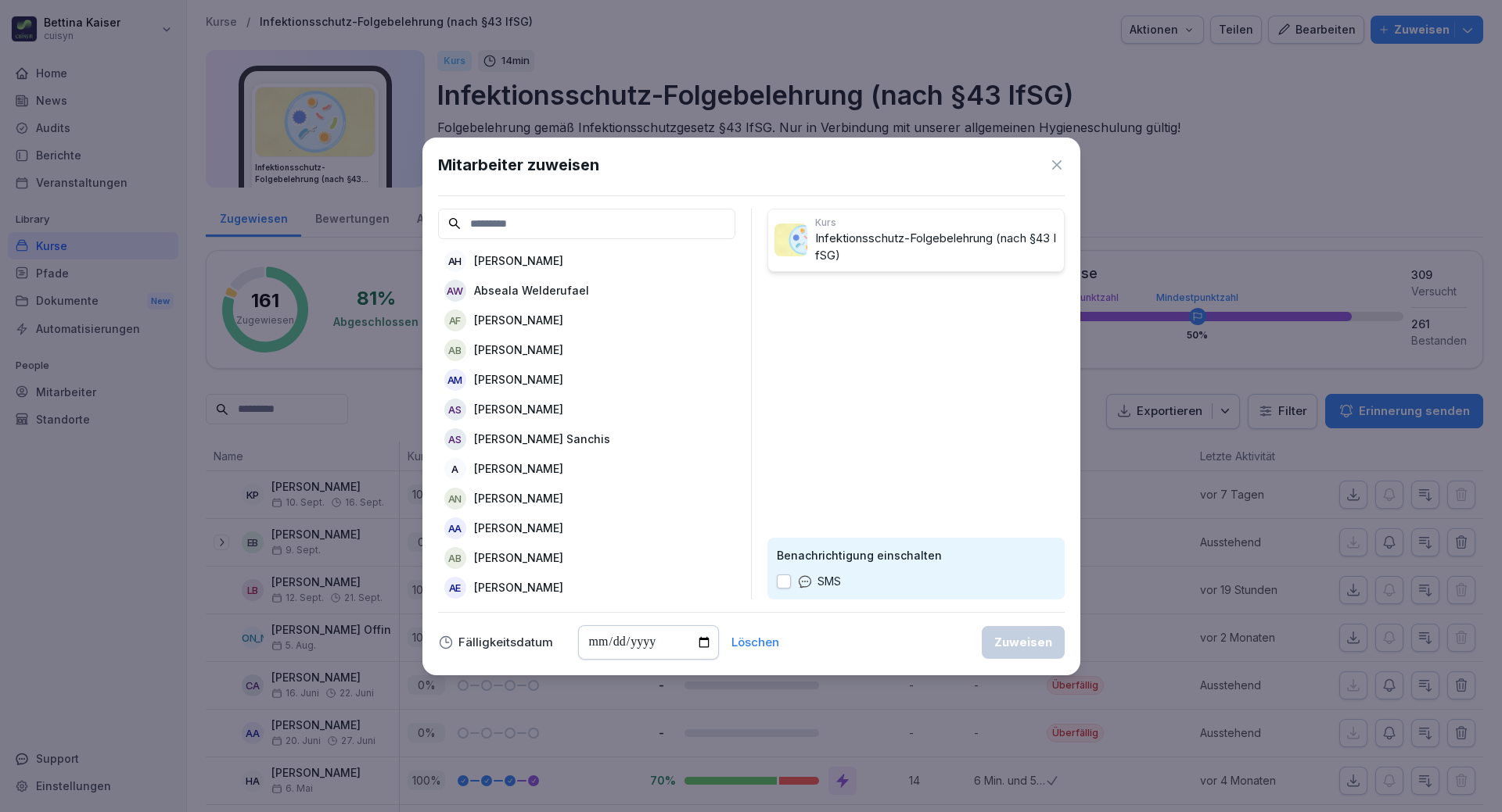
click at [581, 222] on input at bounding box center [586, 224] width 298 height 30
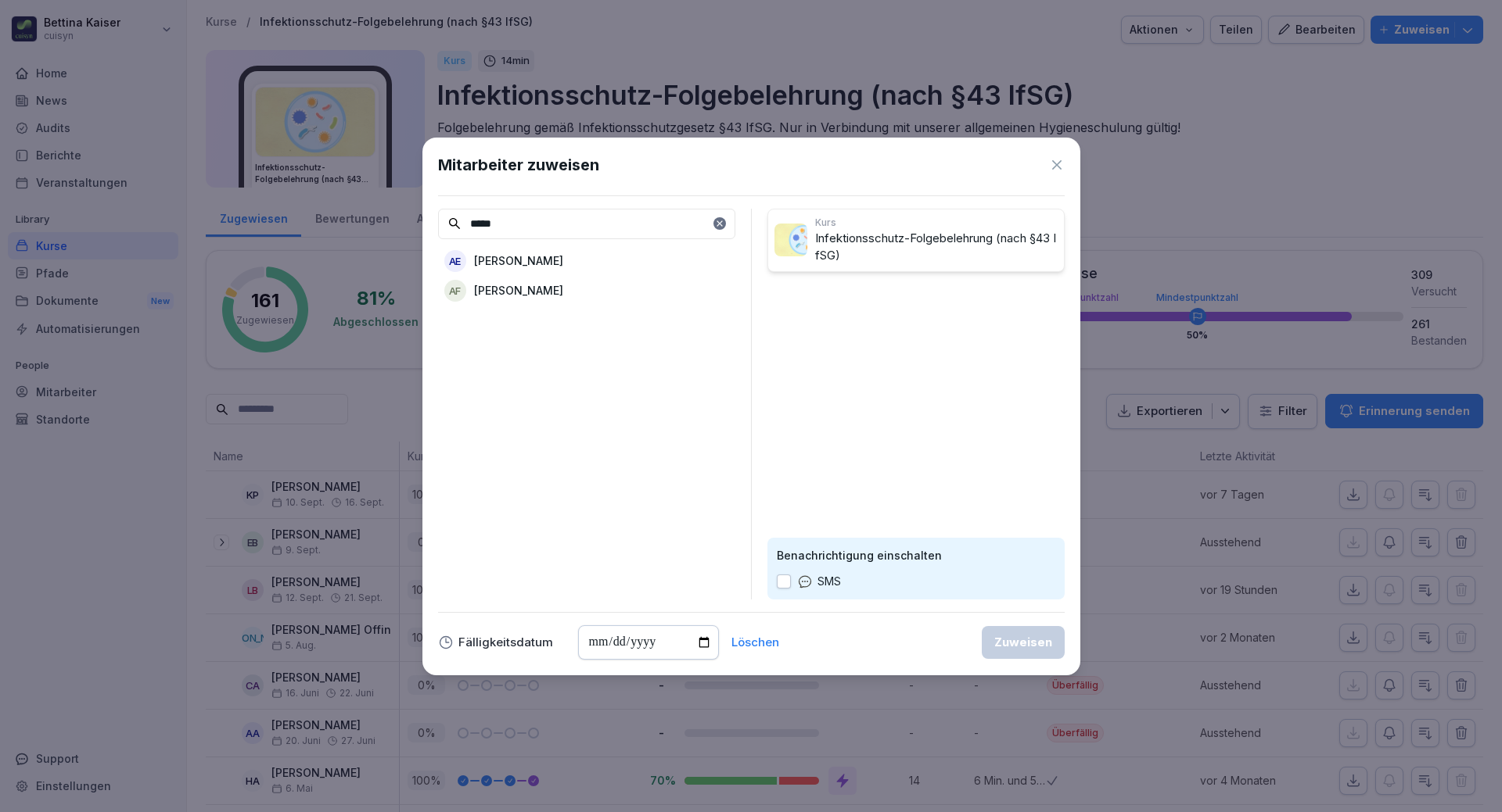
type input "*****"
click at [531, 294] on div "AF Anita Funk" at bounding box center [586, 290] width 298 height 28
click at [1007, 643] on div "Zuweisen" at bounding box center [1023, 642] width 58 height 17
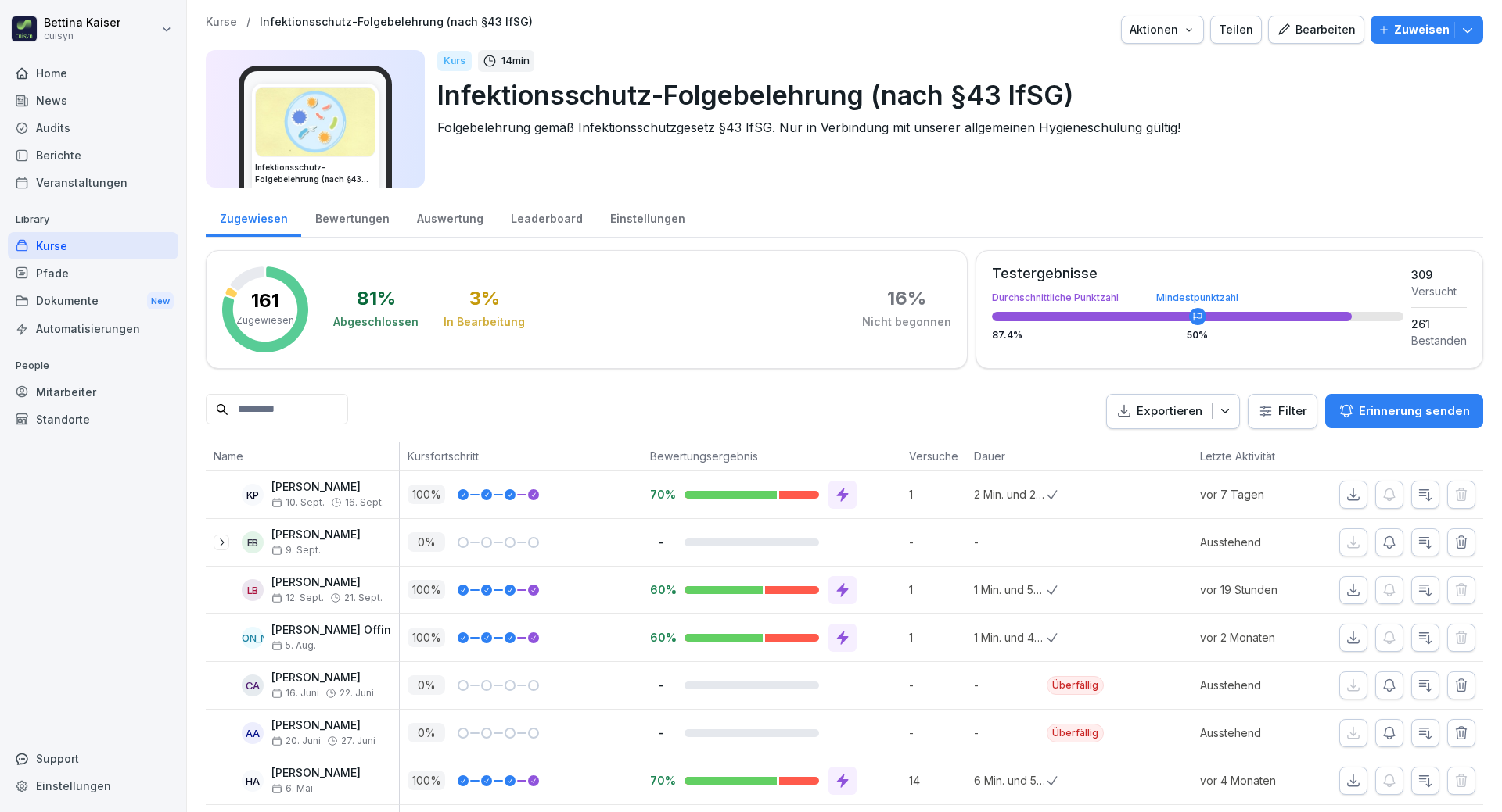
click at [276, 412] on input at bounding box center [277, 410] width 143 height 30
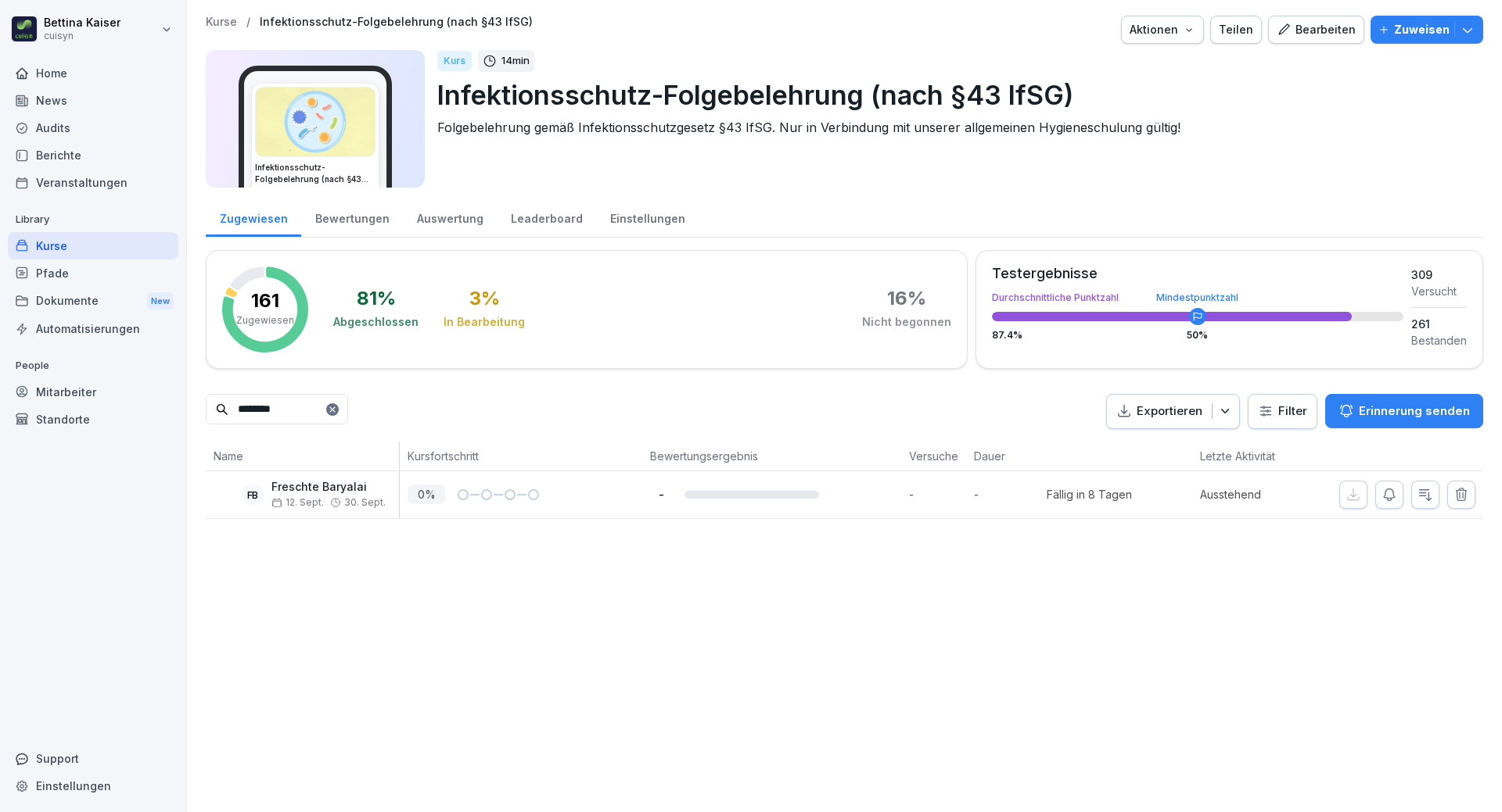
type input "********"
click at [317, 495] on div "Freschte Baryalai 12. Sept. 30. Sept." at bounding box center [328, 495] width 114 height 27
click at [73, 392] on div "Mitarbeiter" at bounding box center [93, 392] width 171 height 27
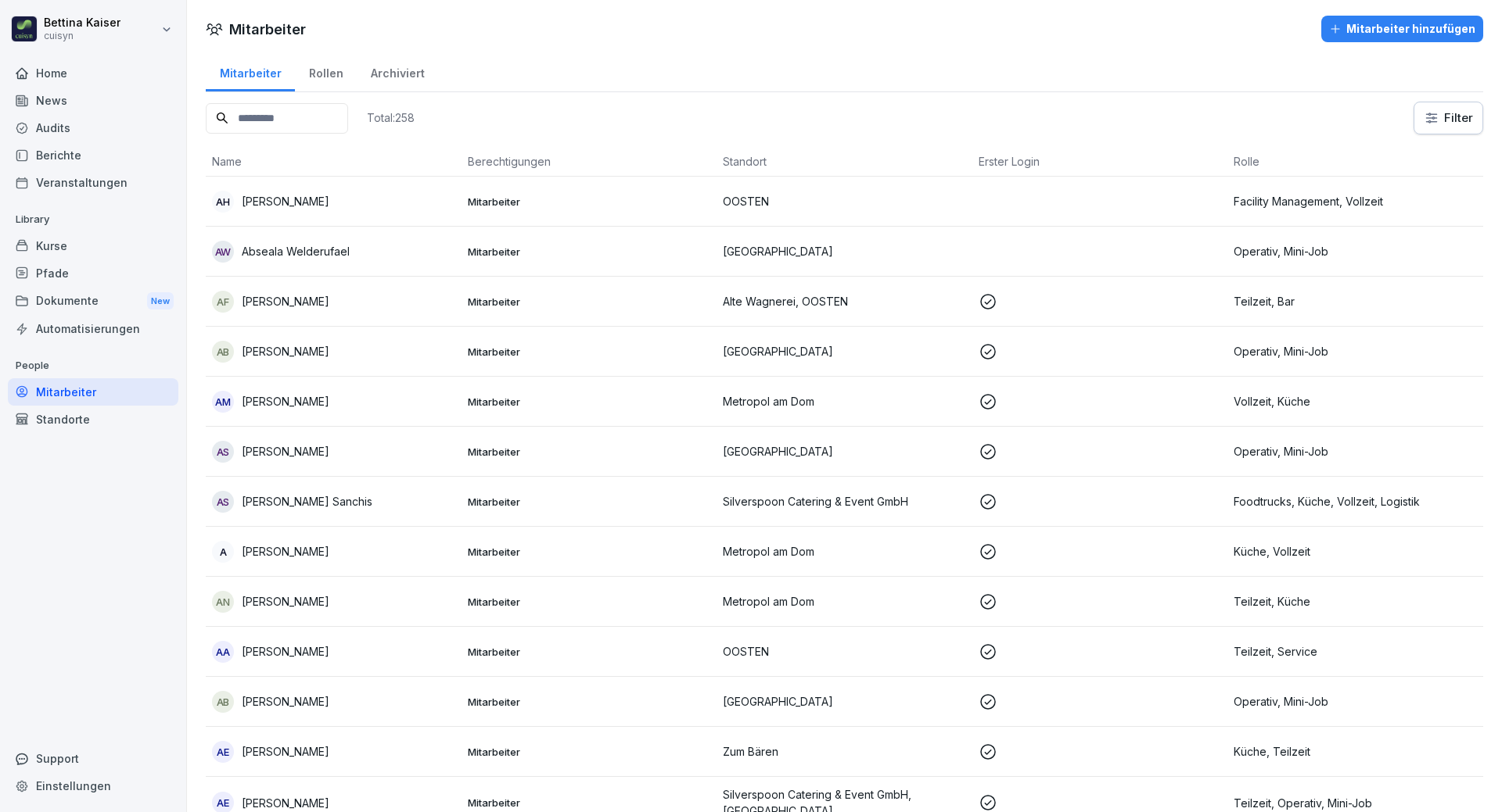
click at [314, 121] on input at bounding box center [277, 119] width 143 height 30
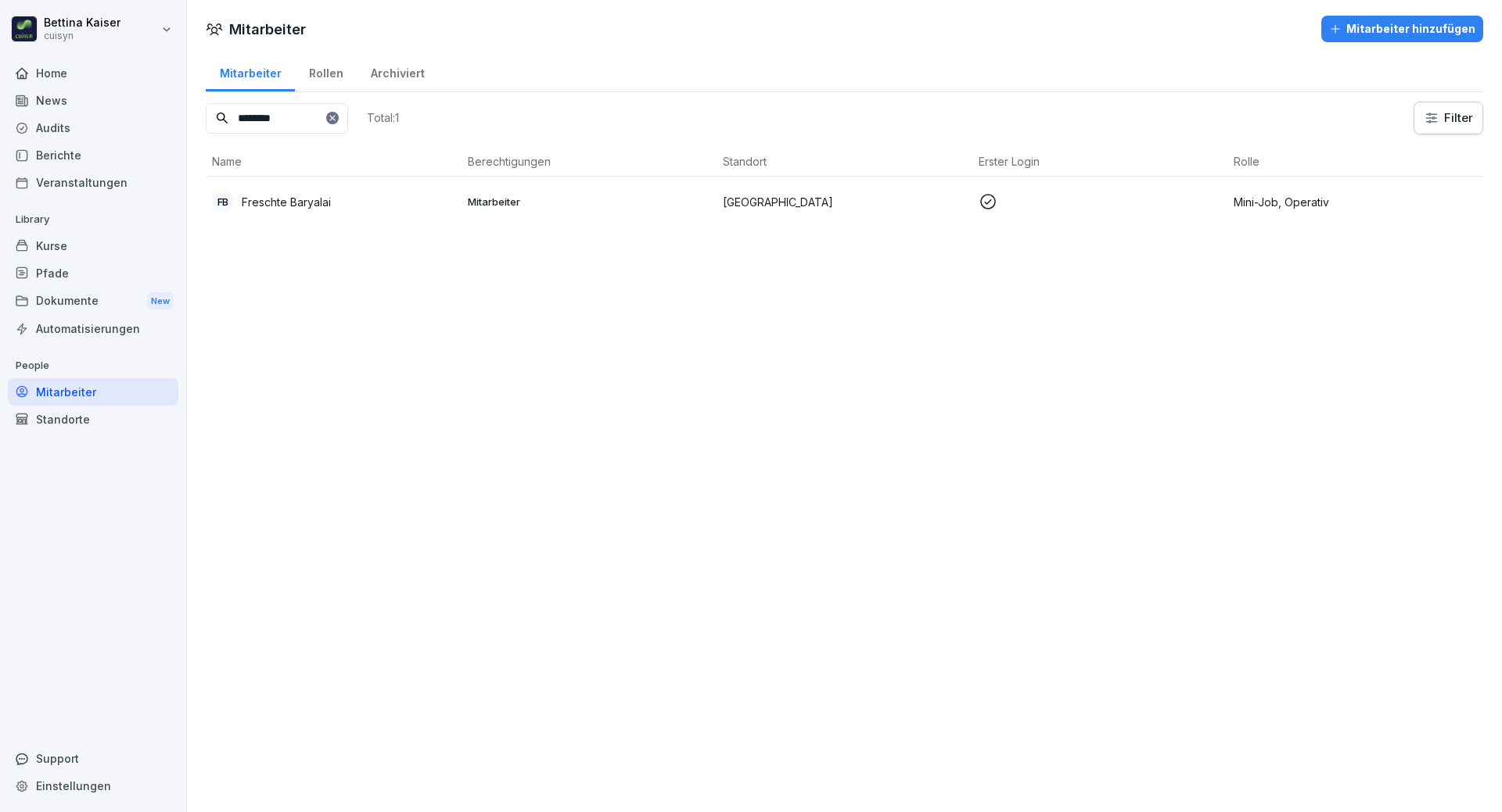
type input "********"
click at [328, 198] on p "Freschte Baryalai" at bounding box center [285, 202] width 89 height 16
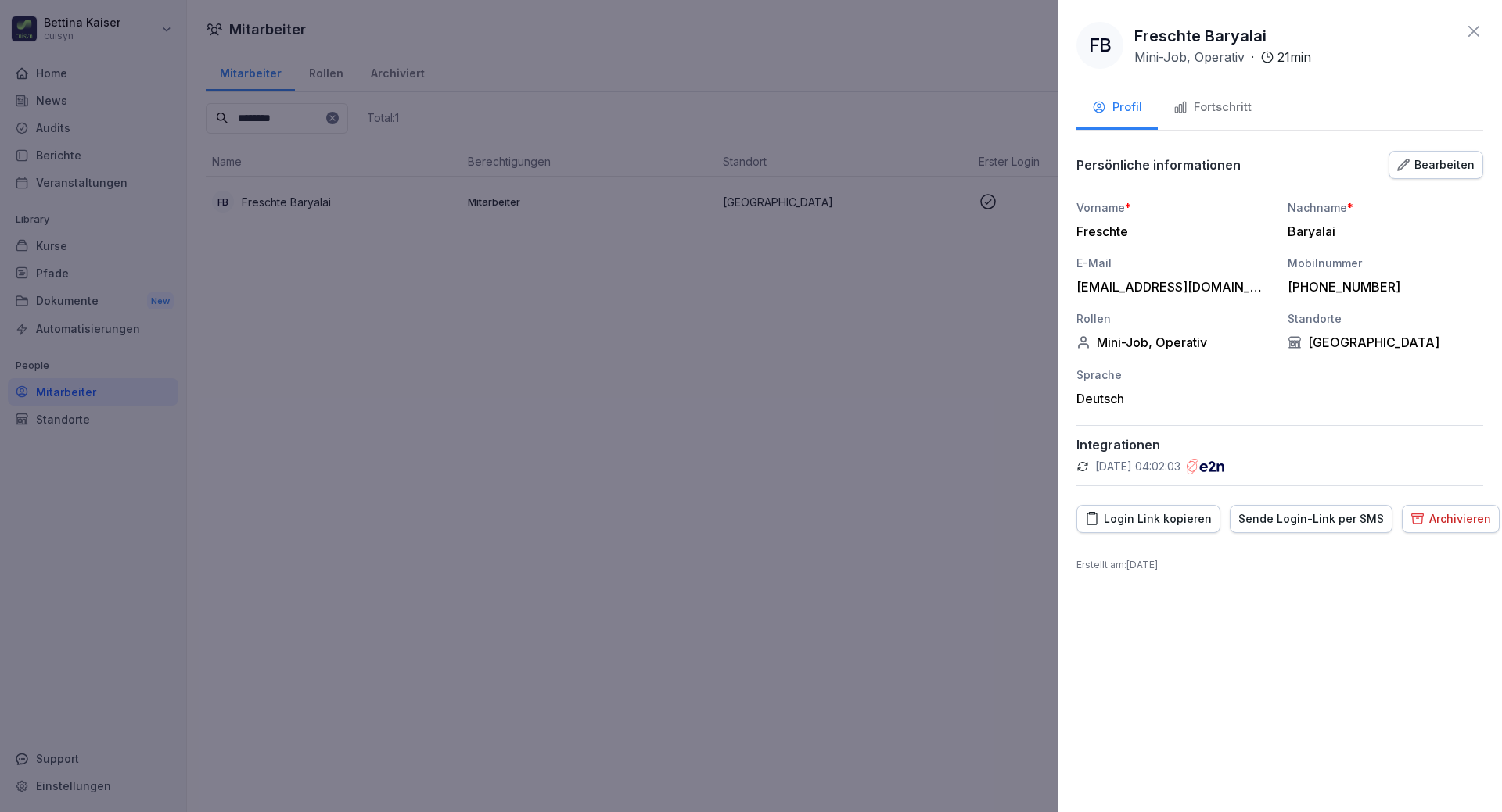
click at [1239, 113] on div "Fortschritt" at bounding box center [1213, 107] width 79 height 18
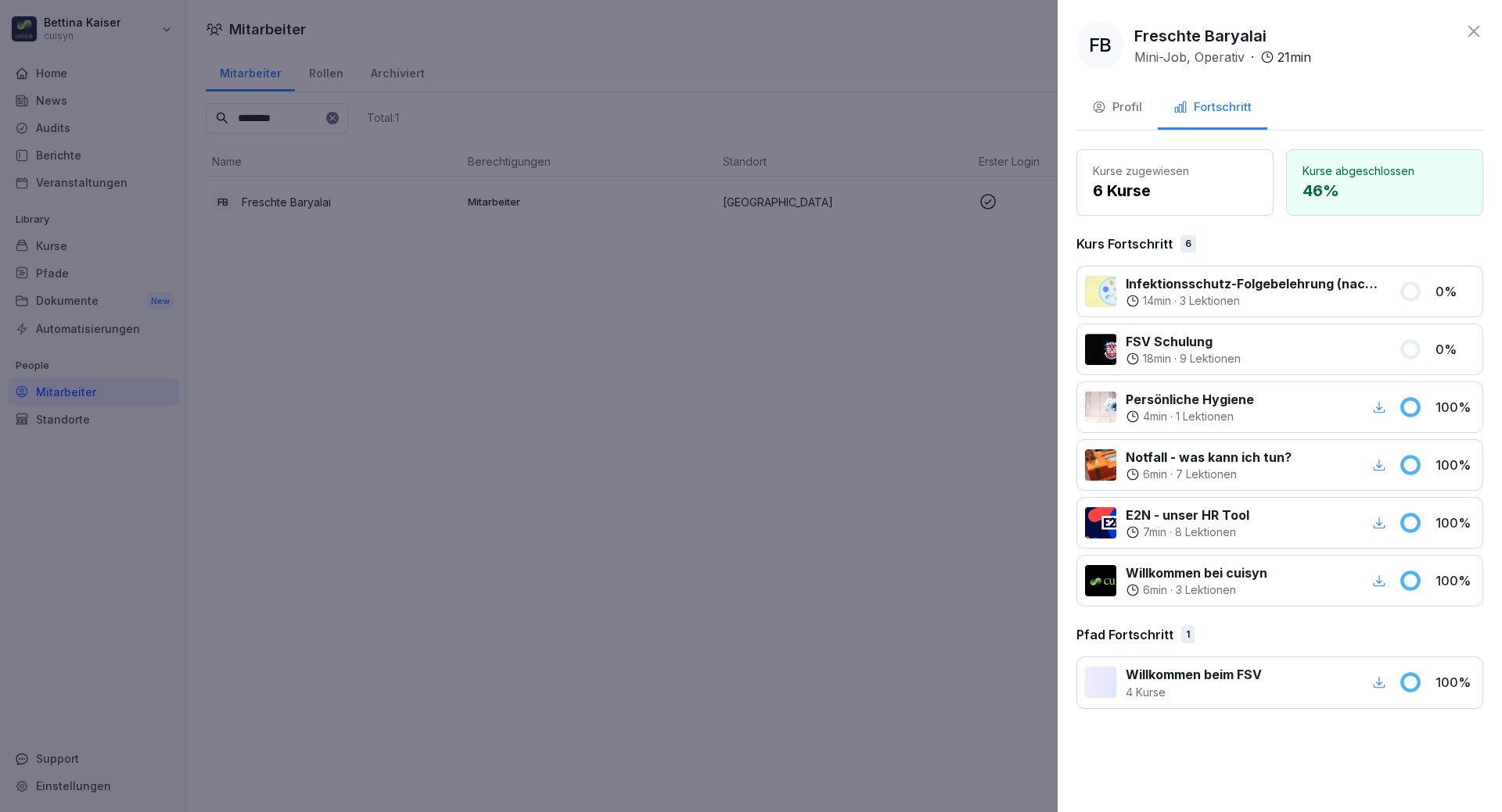
click at [63, 243] on div at bounding box center [751, 406] width 1502 height 812
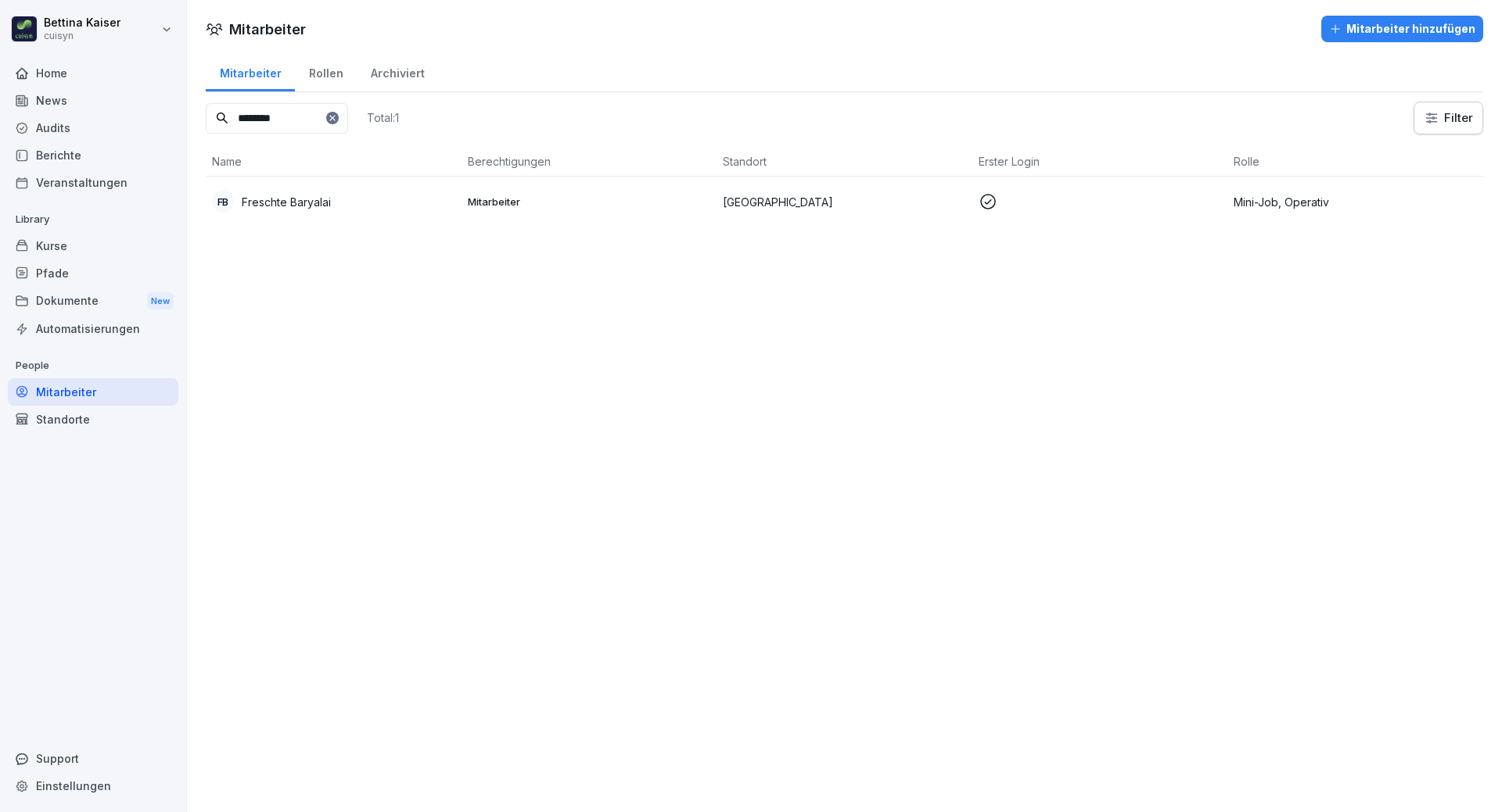
click at [65, 247] on div "Kurse" at bounding box center [93, 246] width 171 height 27
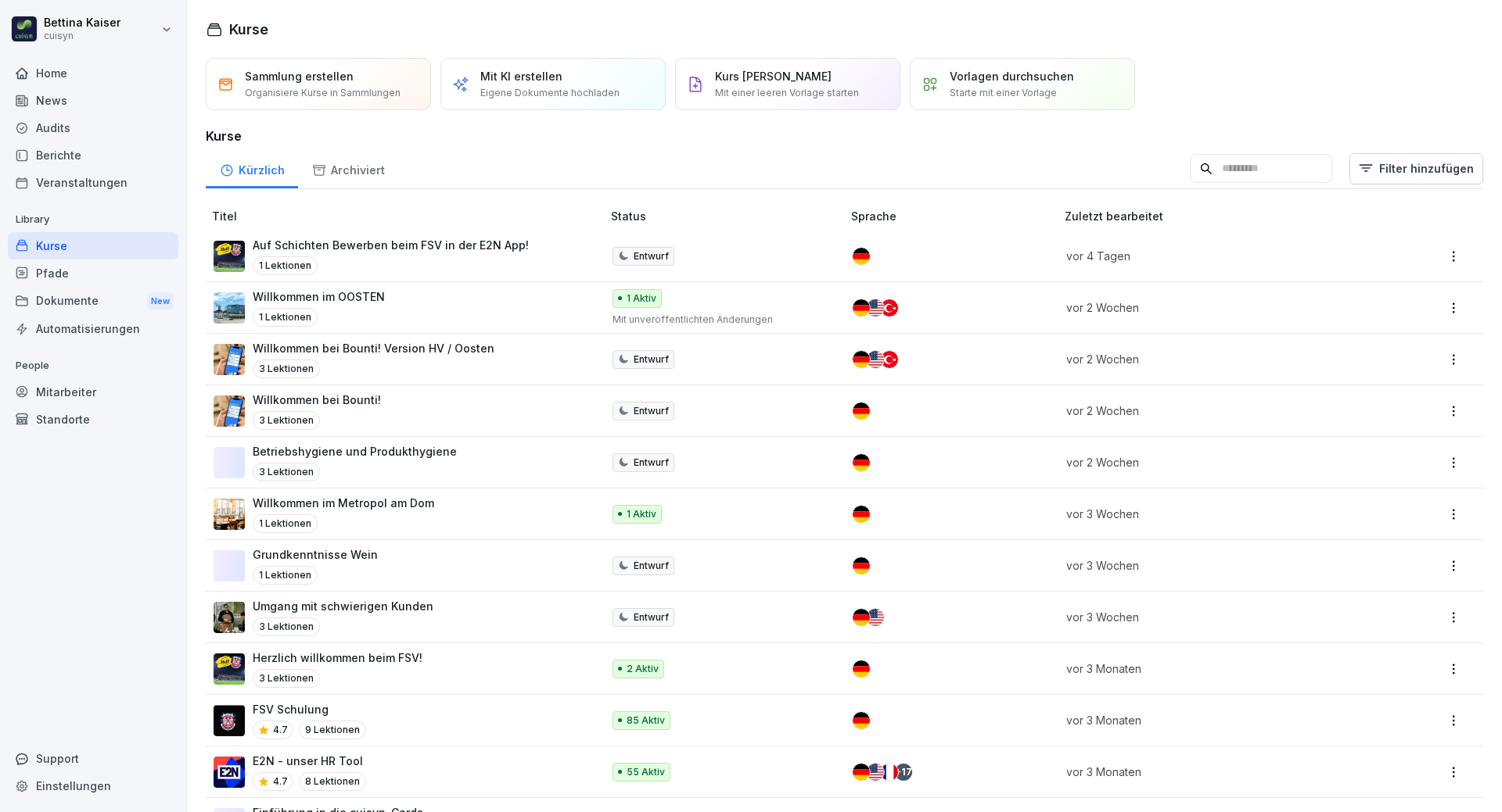
click at [77, 249] on div "Kurse" at bounding box center [93, 246] width 171 height 27
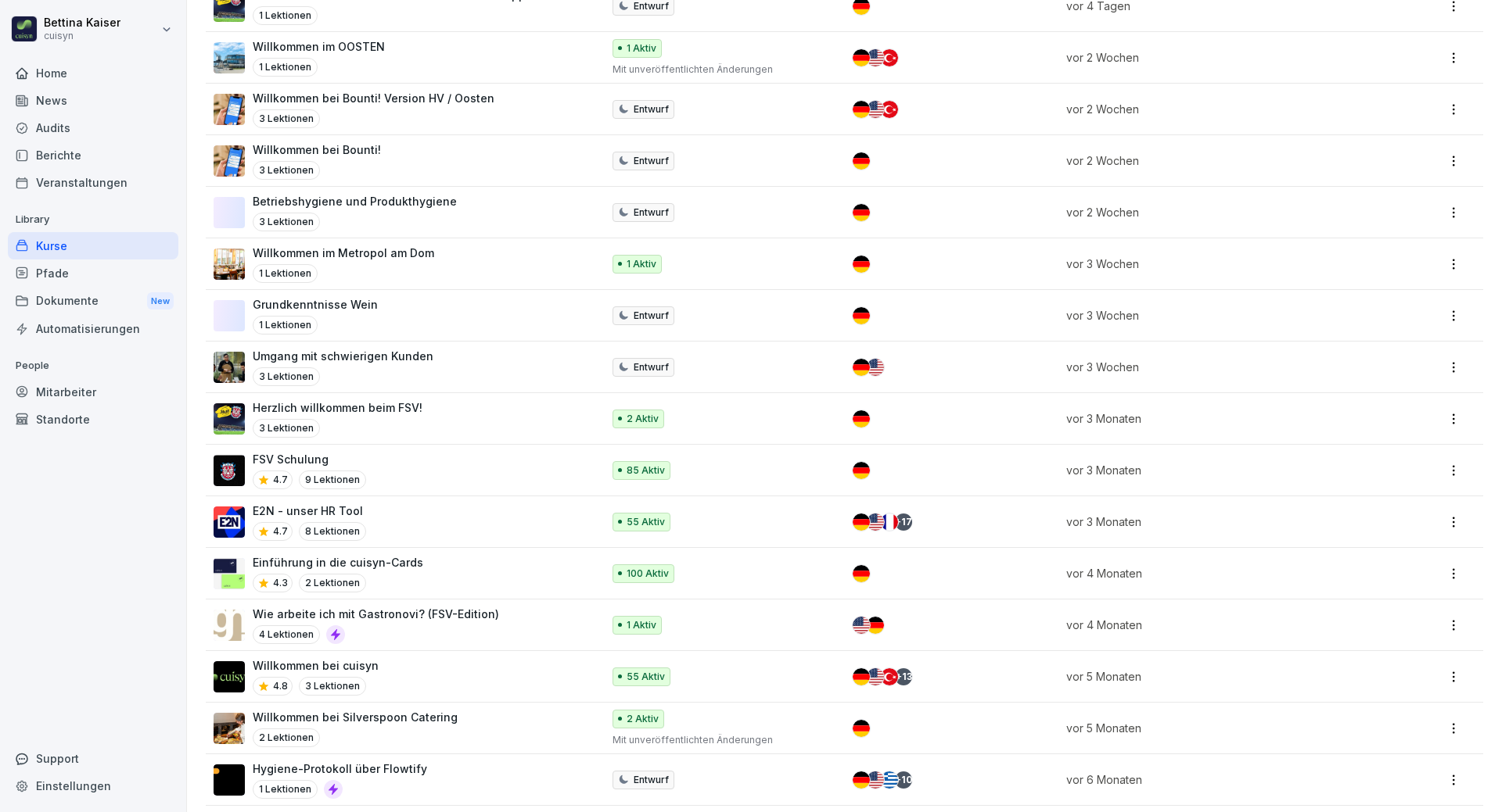
scroll to position [240, 0]
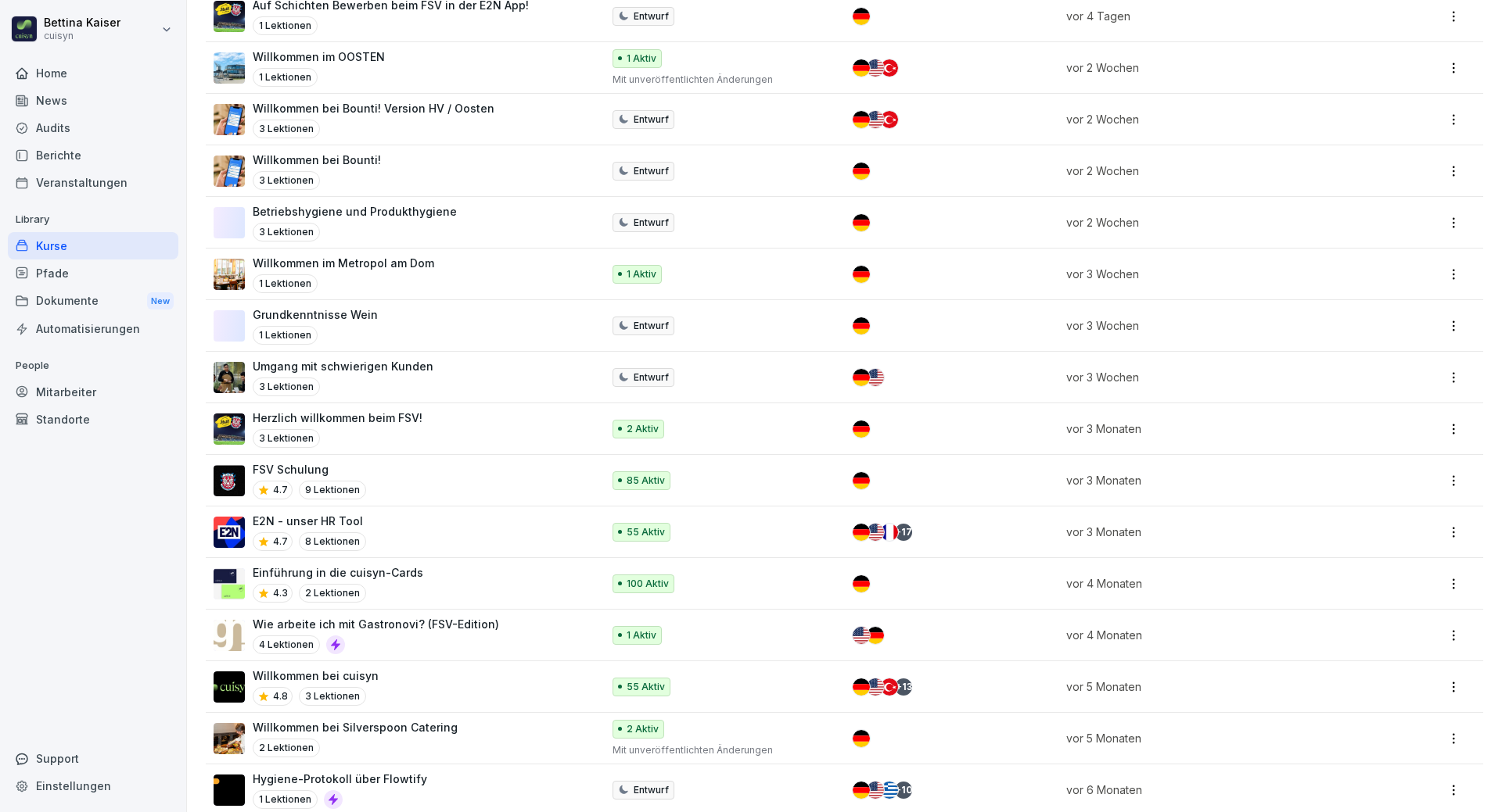
click at [32, 241] on div "Kurse" at bounding box center [93, 246] width 171 height 27
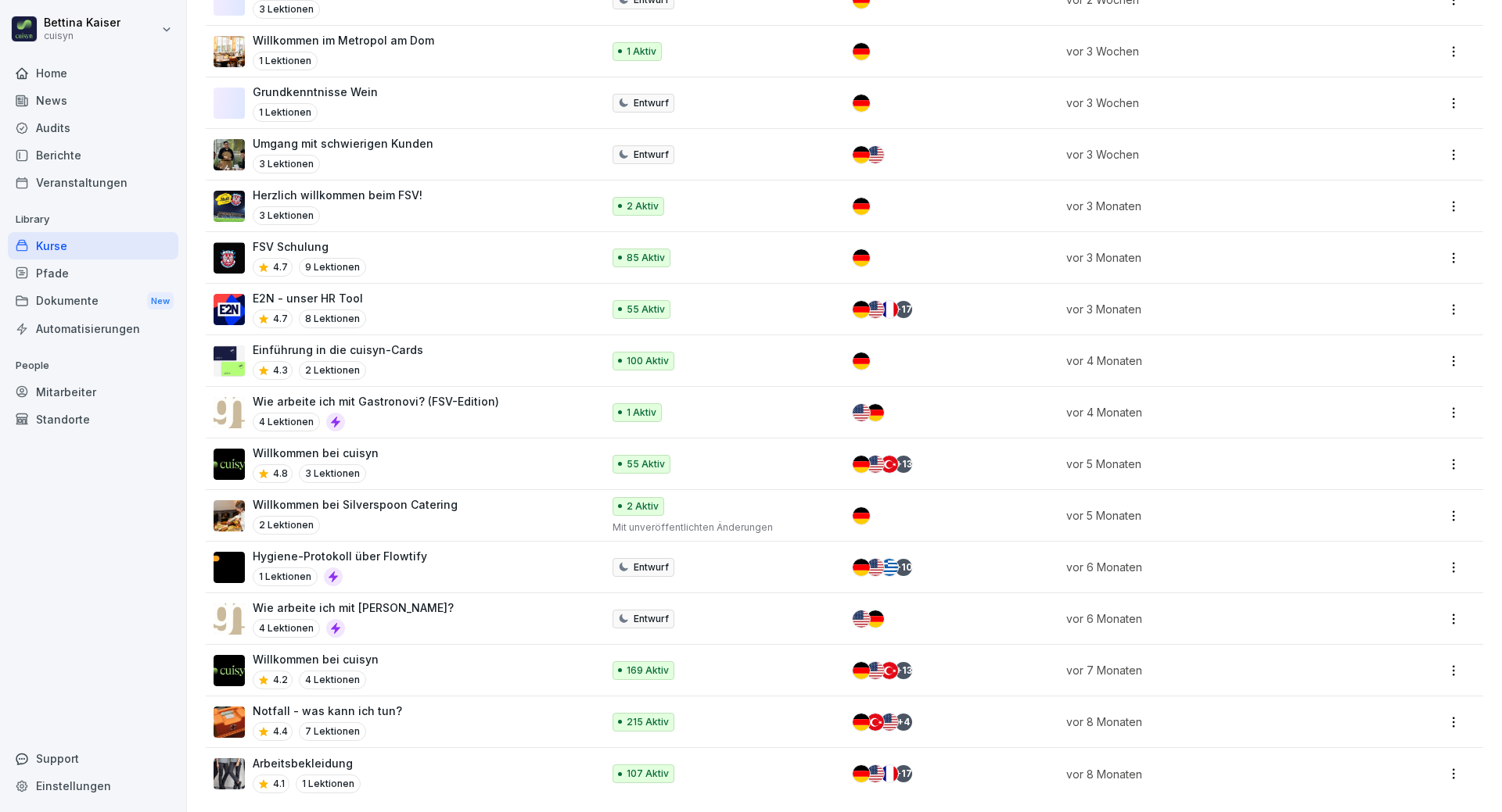
scroll to position [475, 0]
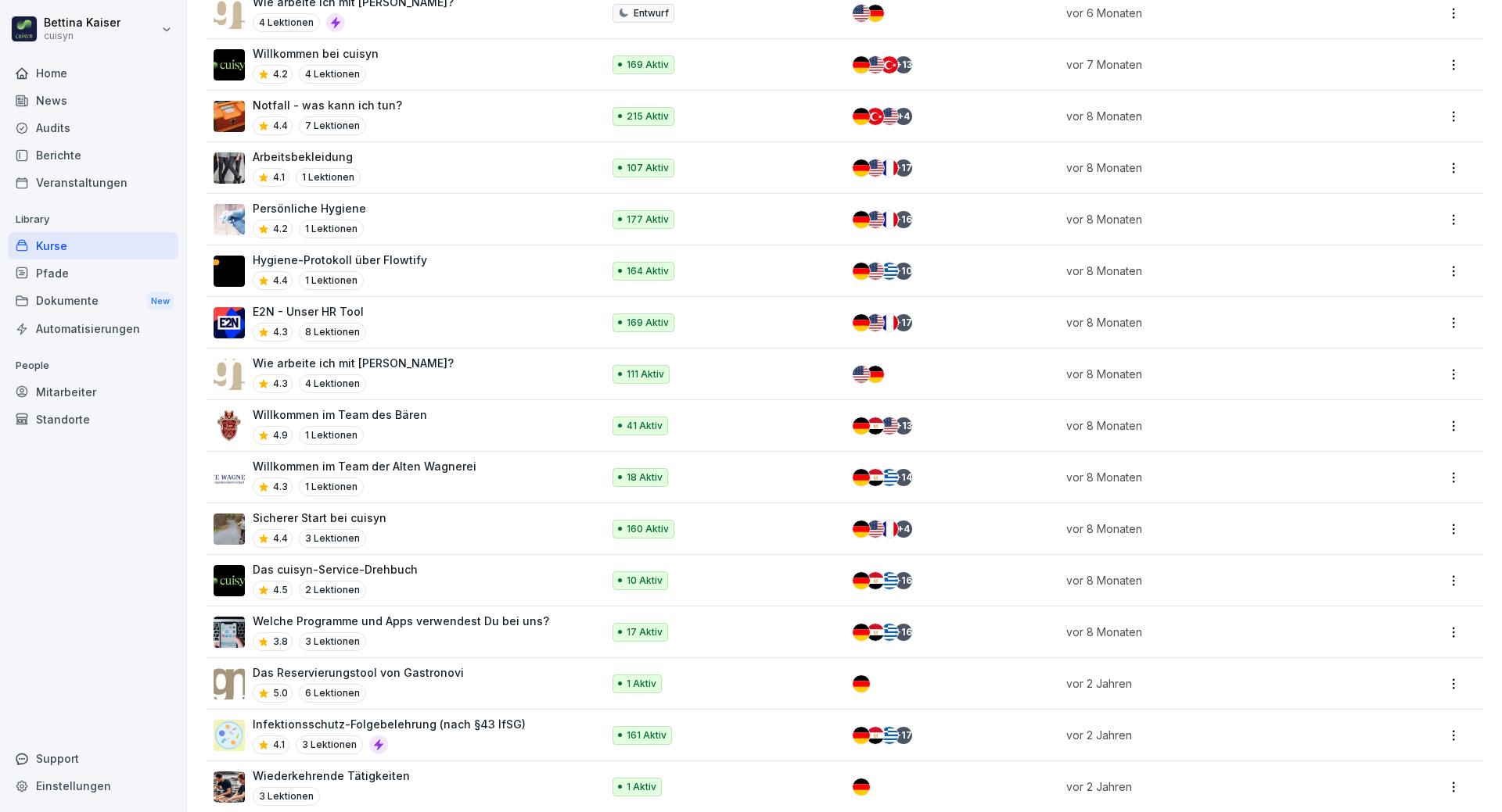
scroll to position [1093, 0]
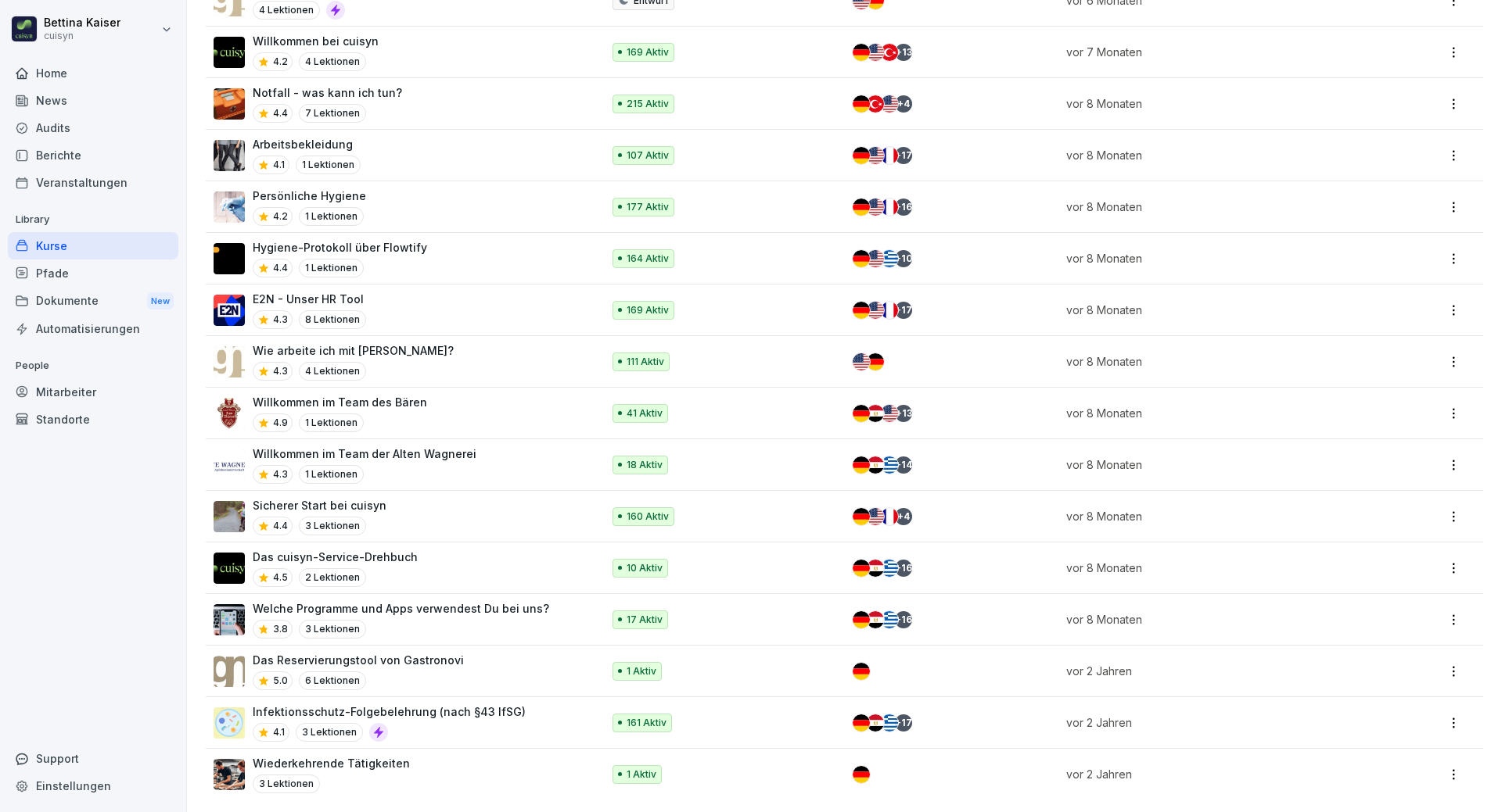
click at [447, 709] on div "Infektionsschutz-Folgebelehrung (nach §43 IfSG) 4.1 3 Lektionen" at bounding box center [389, 723] width 273 height 38
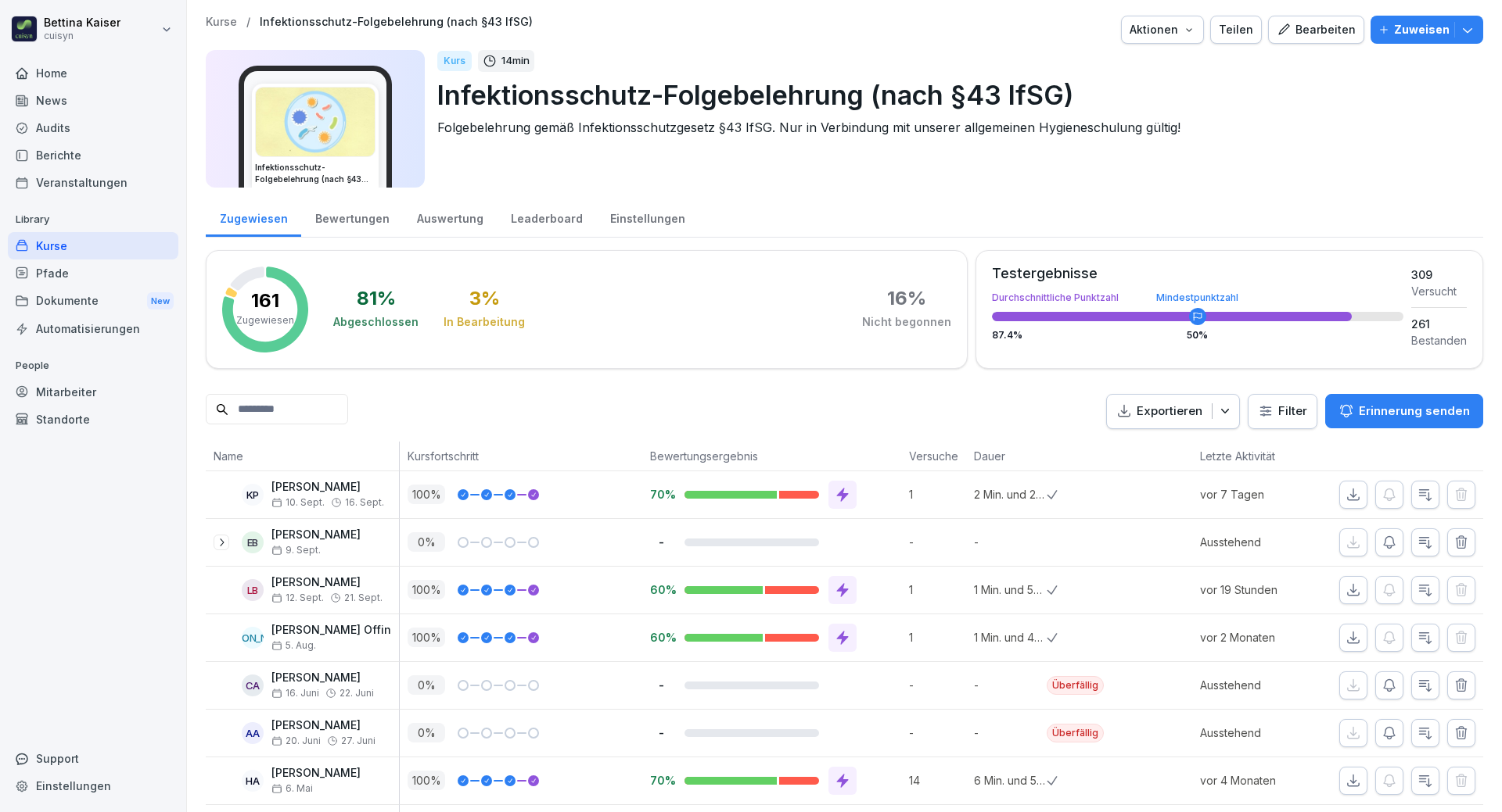
click at [1408, 38] on p "Zuweisen" at bounding box center [1421, 29] width 55 height 17
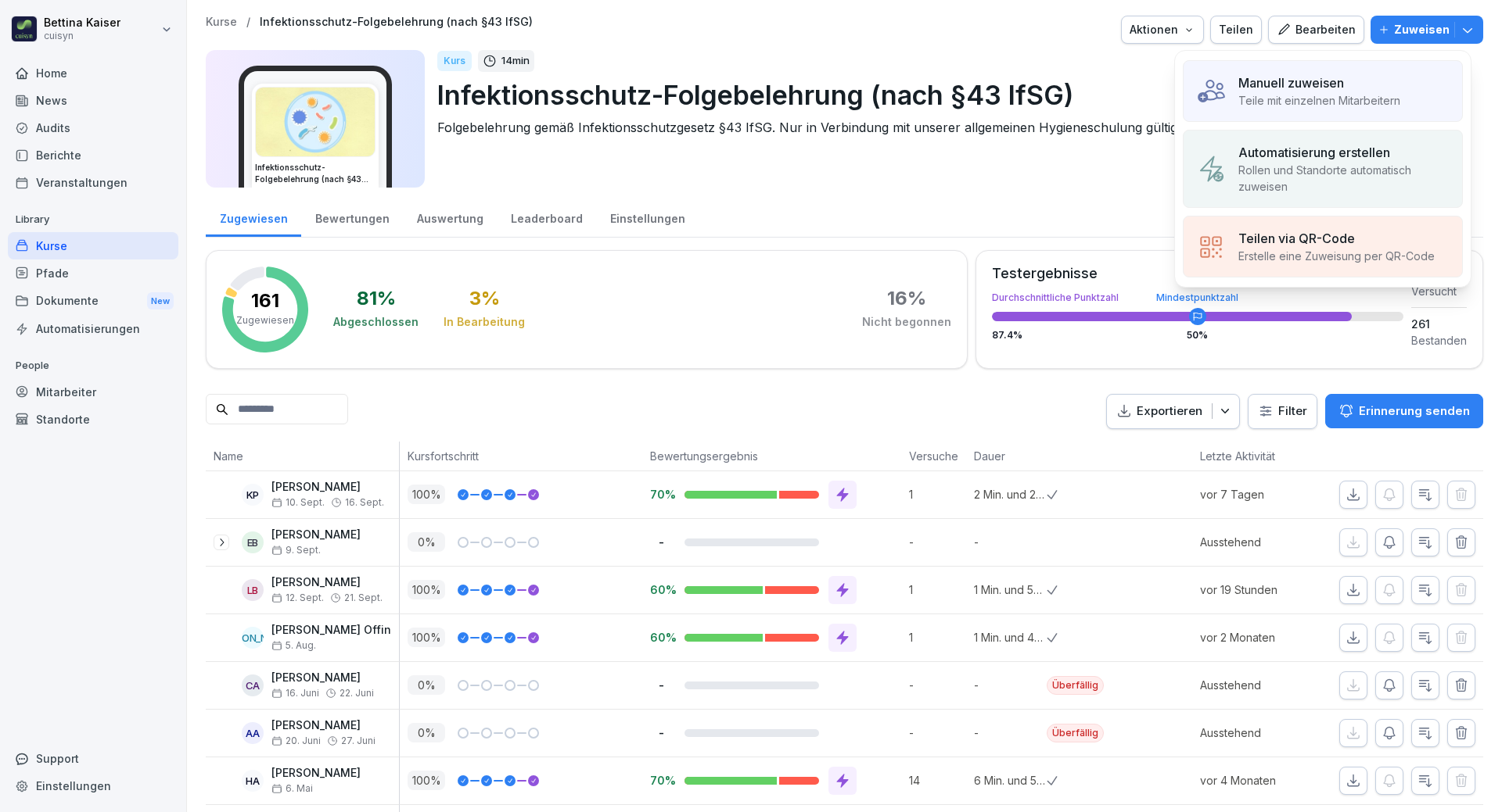
click at [1343, 99] on p "Teile mit einzelnen Mitarbeitern" at bounding box center [1319, 100] width 162 height 16
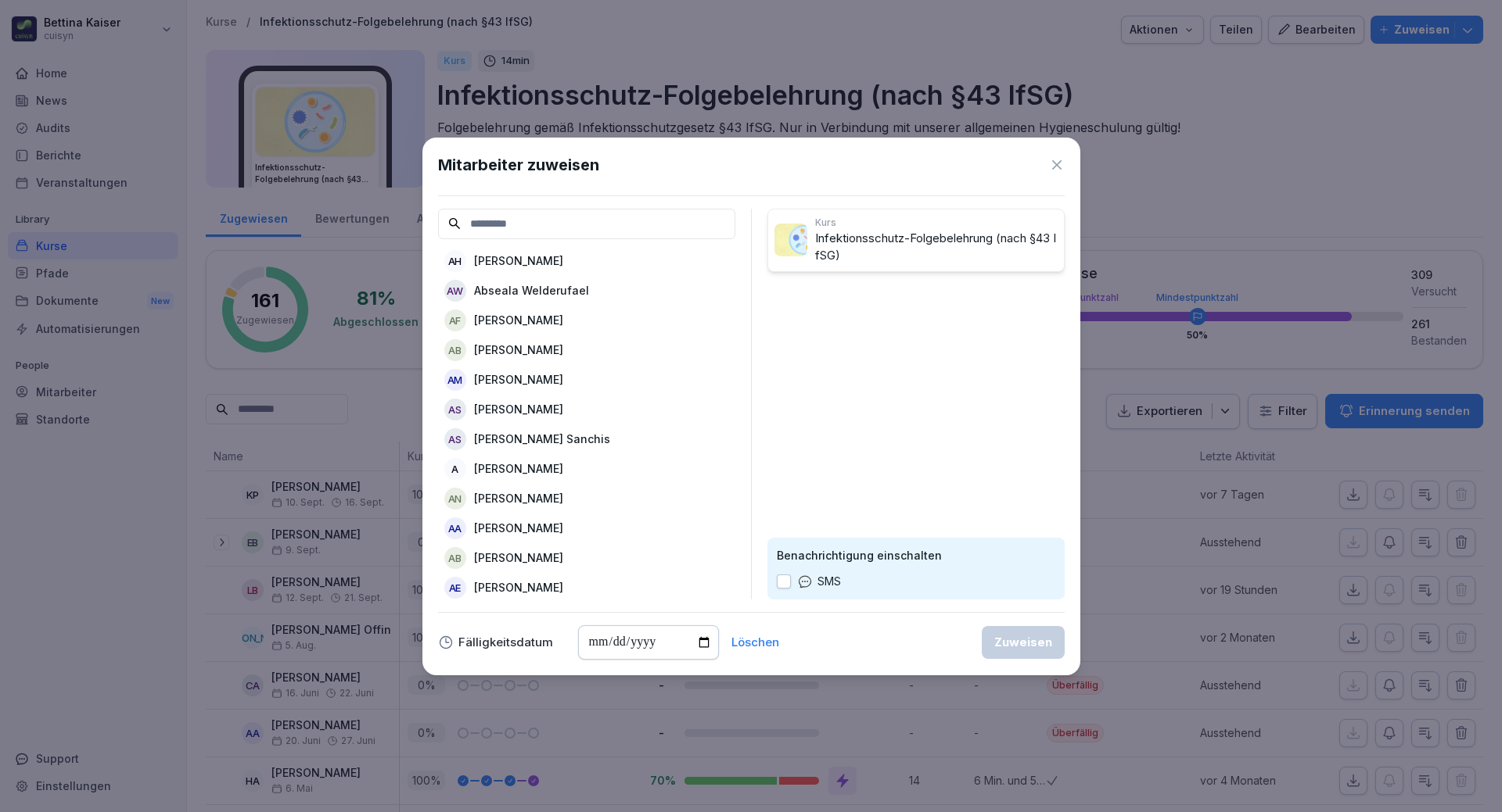
click at [524, 226] on input at bounding box center [586, 224] width 298 height 30
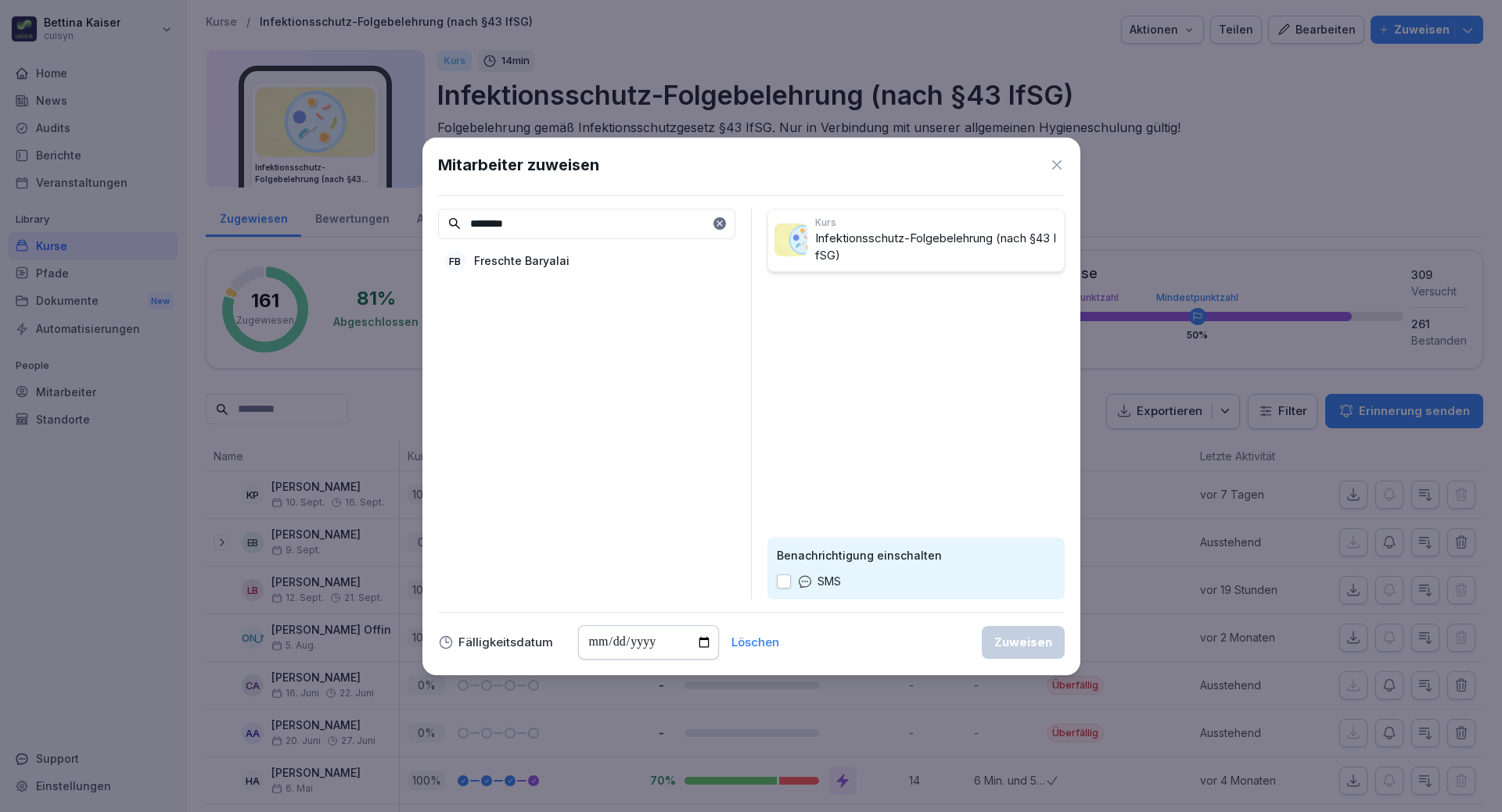
type input "********"
click at [556, 261] on p "Freschte Baryalai" at bounding box center [521, 261] width 95 height 16
click at [1022, 645] on div "Zuweisen" at bounding box center [1023, 642] width 58 height 17
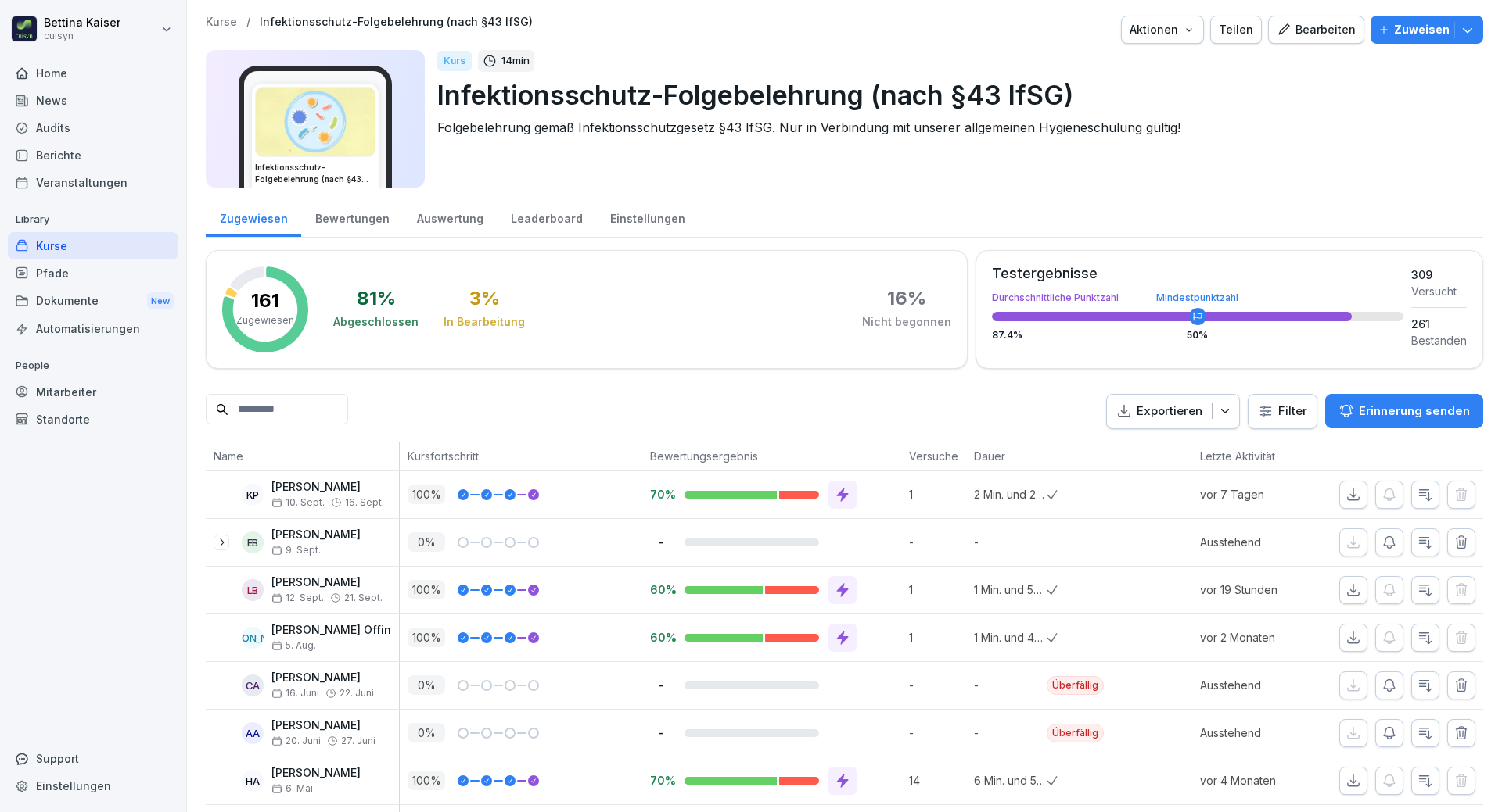
click at [61, 390] on div "Mitarbeiter" at bounding box center [93, 392] width 171 height 27
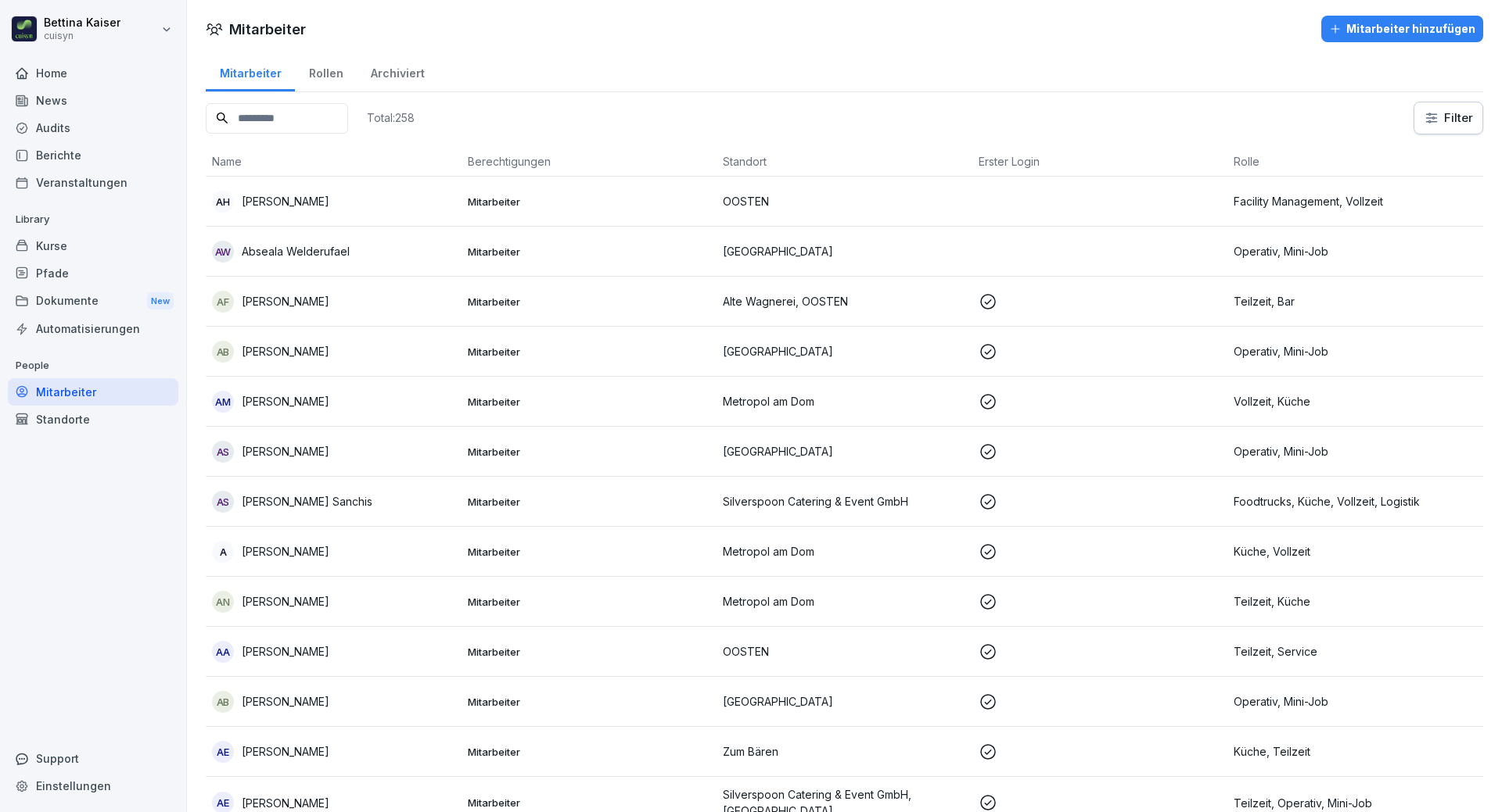
click at [309, 119] on input at bounding box center [277, 119] width 143 height 30
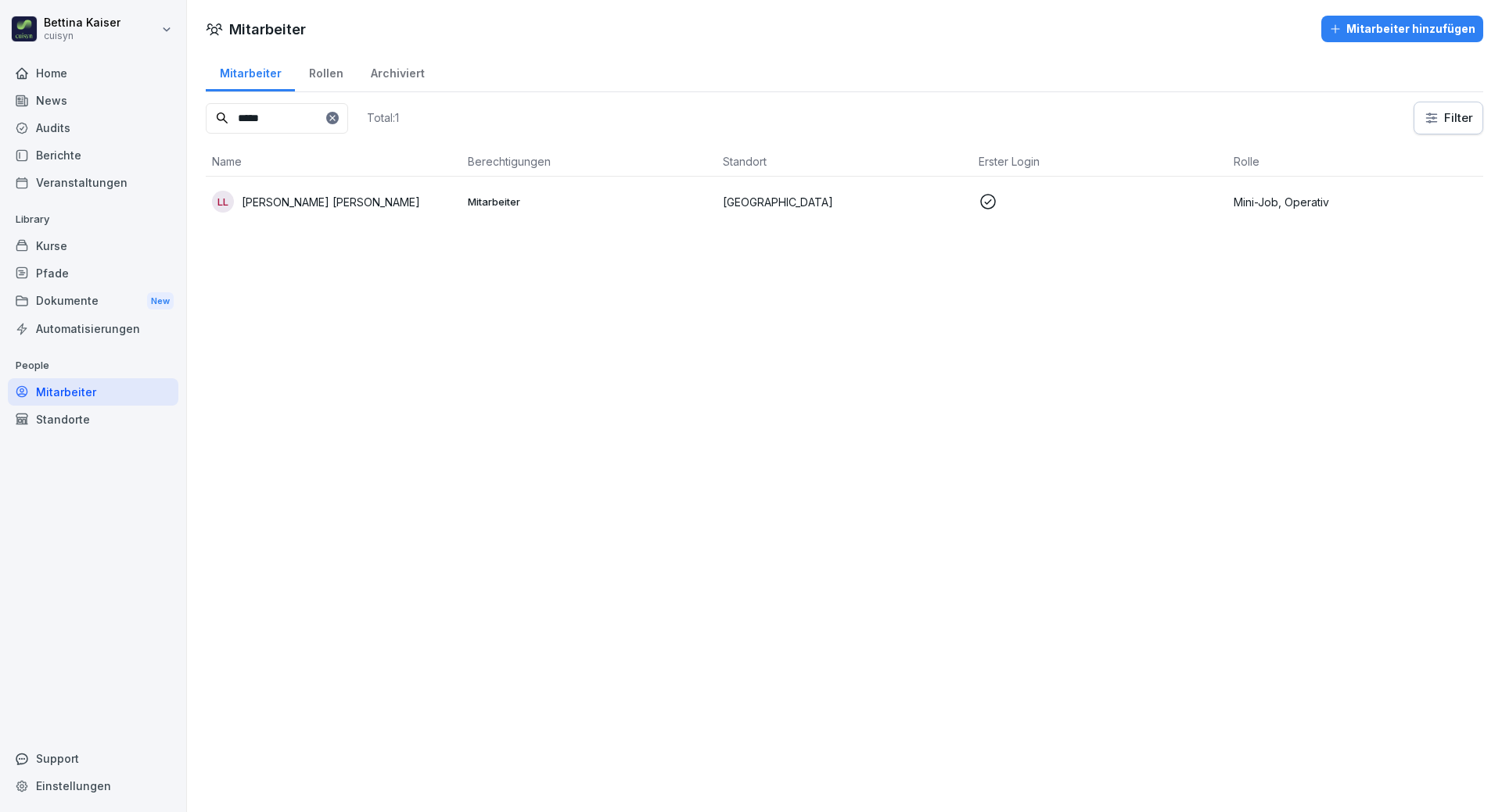
type input "*****"
click at [302, 196] on p "[PERSON_NAME] [PERSON_NAME]" at bounding box center [330, 202] width 178 height 16
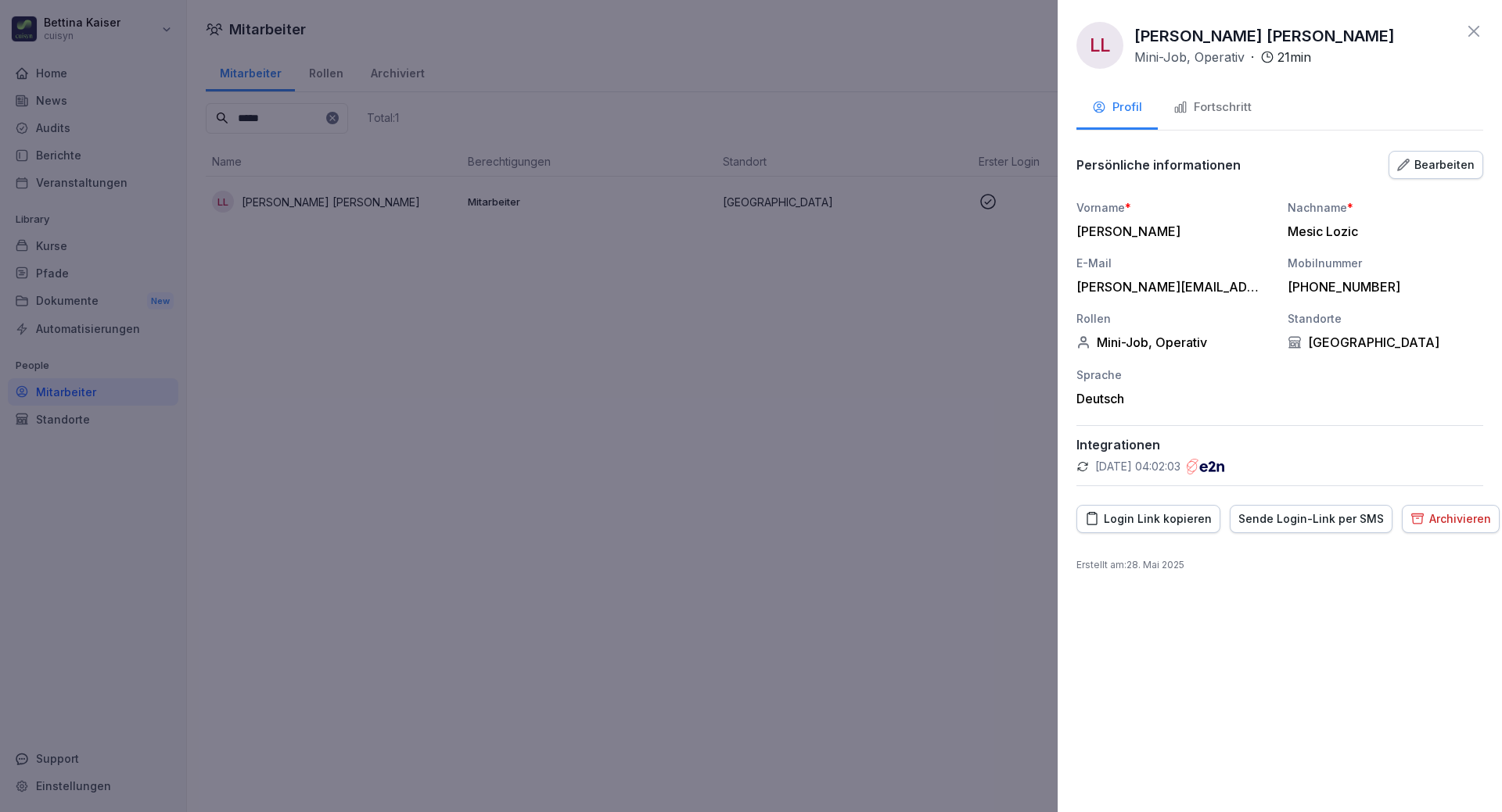
click at [1208, 108] on div "Fortschritt" at bounding box center [1213, 107] width 79 height 18
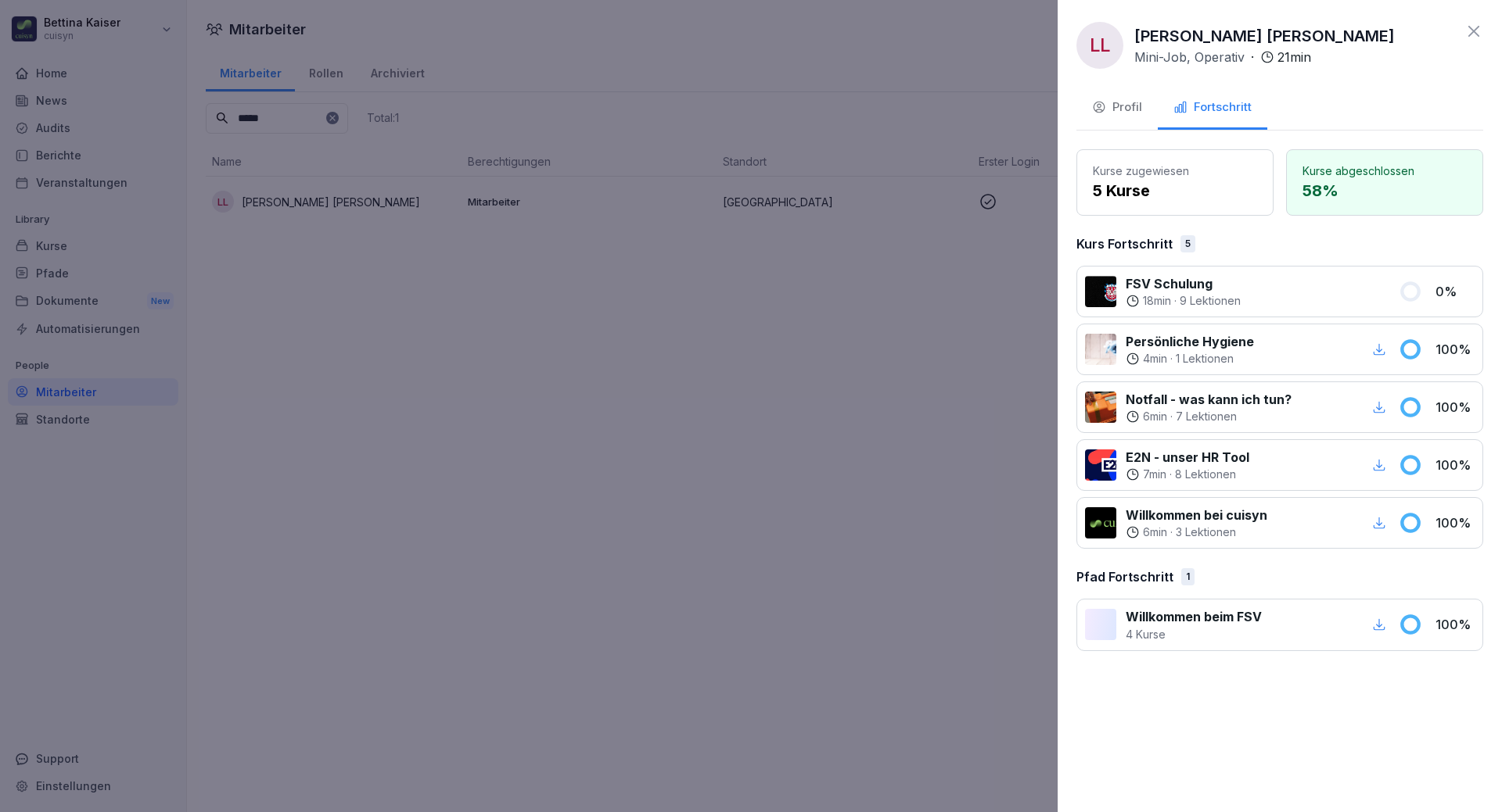
click at [801, 396] on div at bounding box center [751, 406] width 1502 height 812
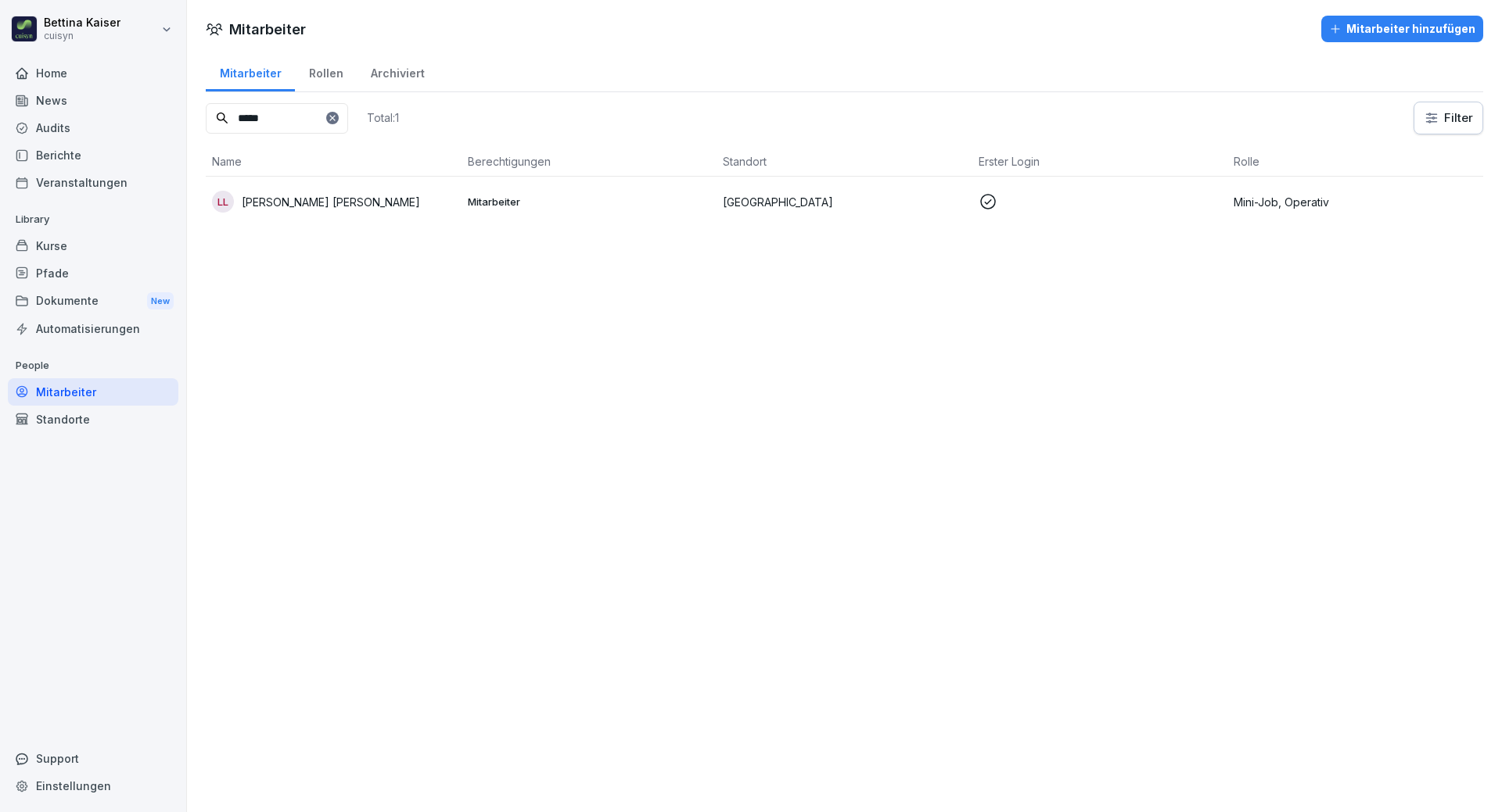
click at [71, 247] on div "Kurse" at bounding box center [93, 246] width 171 height 27
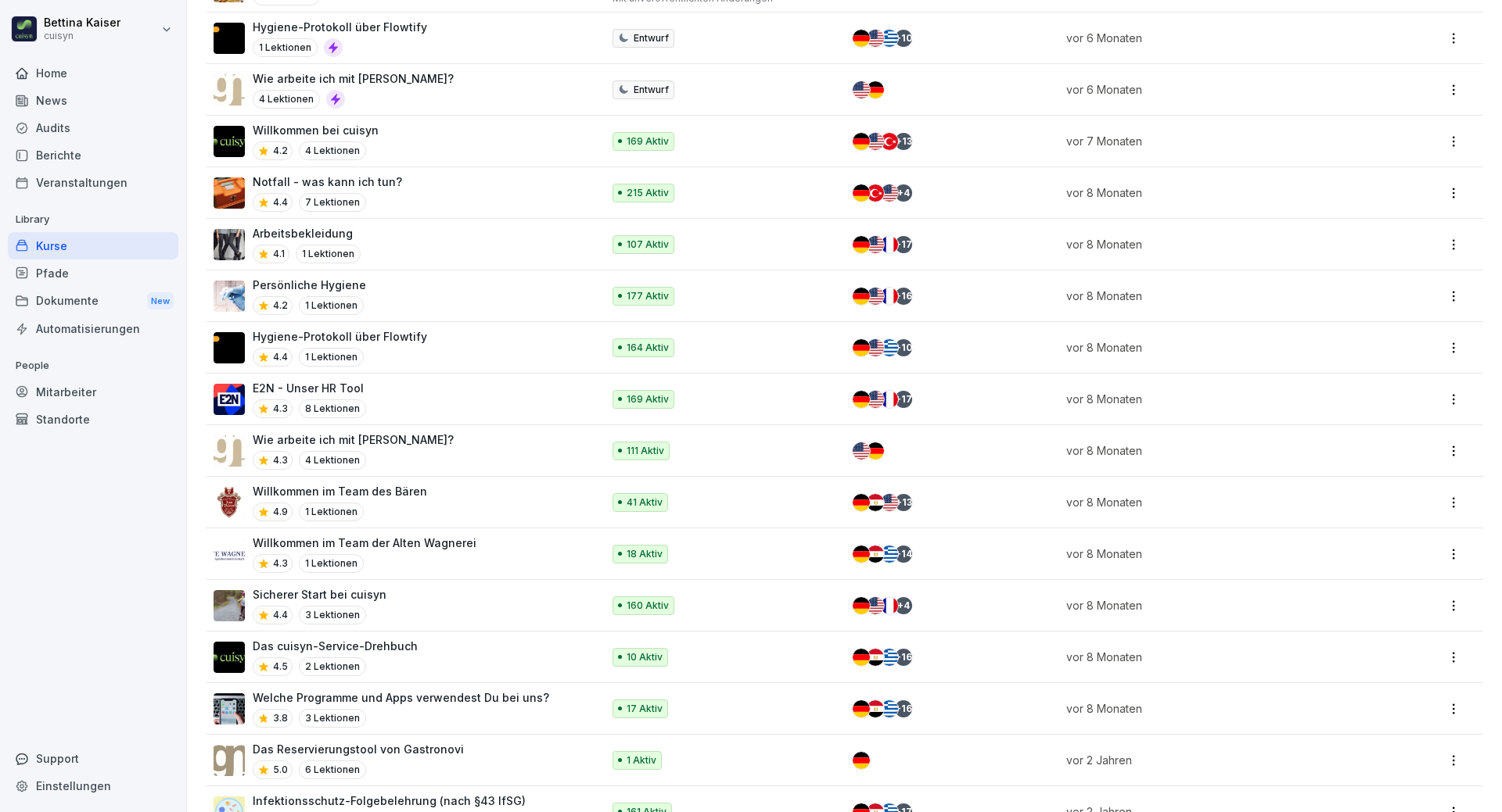
scroll to position [1093, 0]
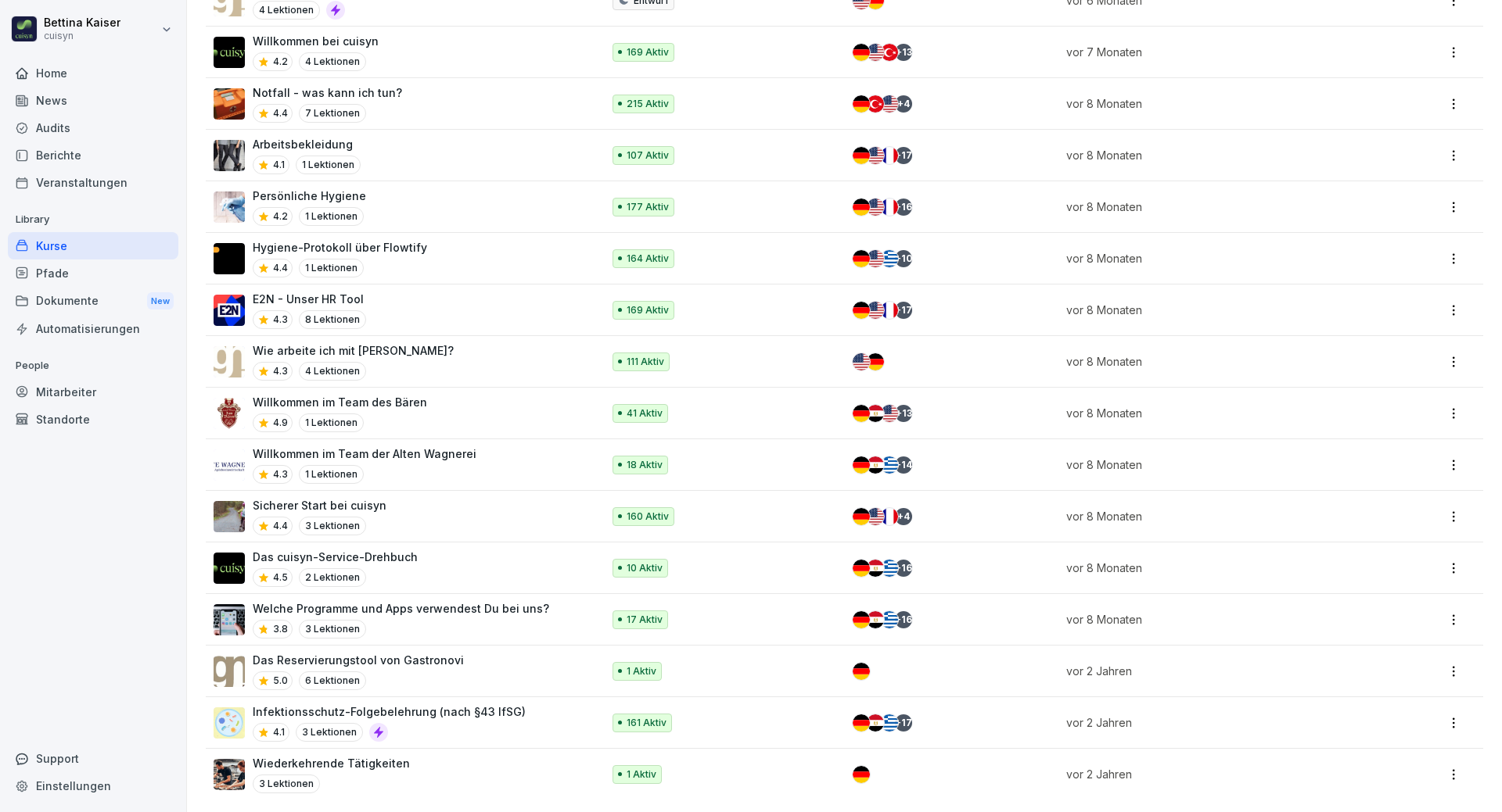
click at [425, 723] on div "4.1 3 Lektionen" at bounding box center [389, 732] width 273 height 18
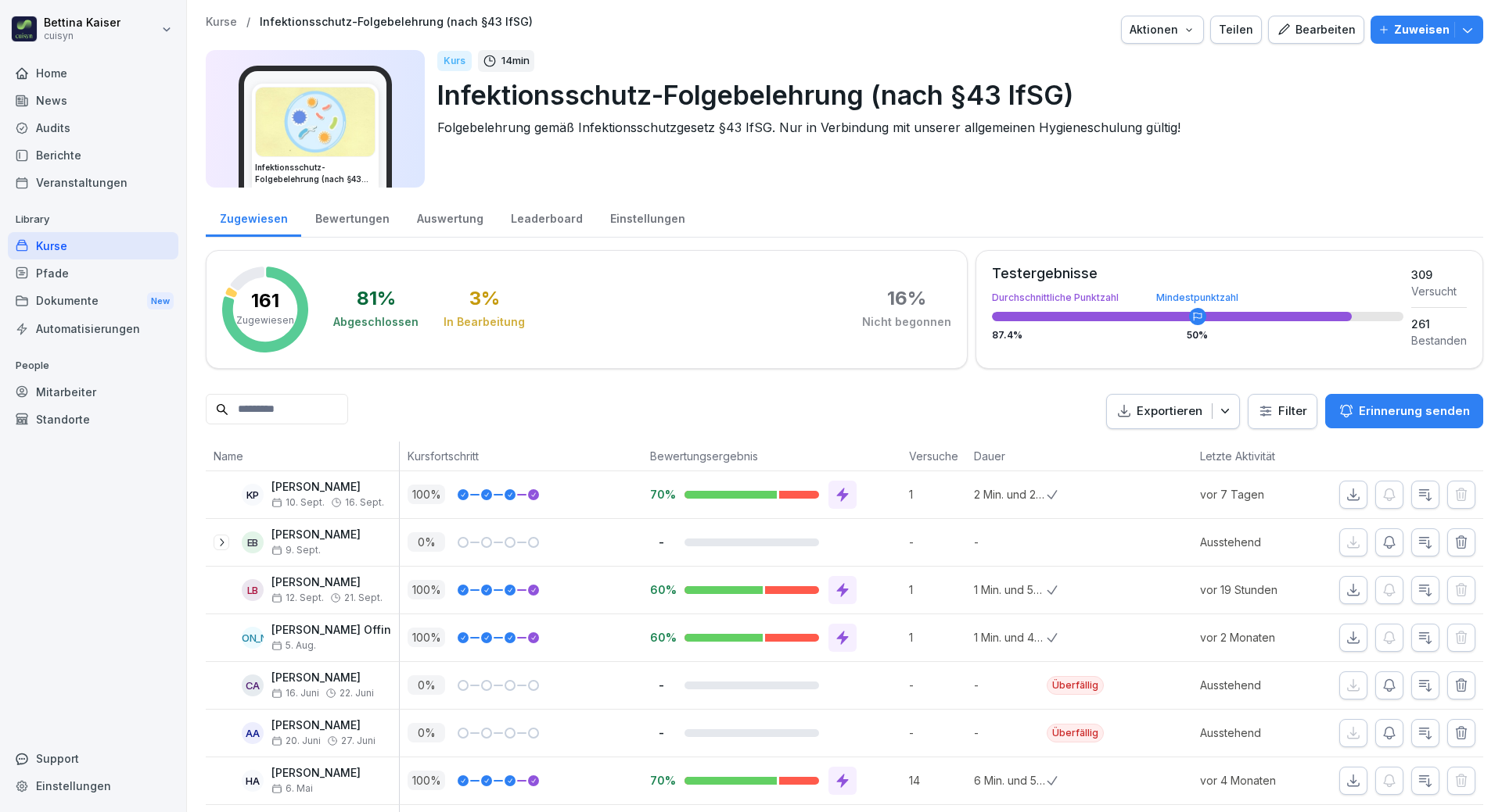
click at [1444, 34] on div "Zuweisen" at bounding box center [1426, 29] width 97 height 17
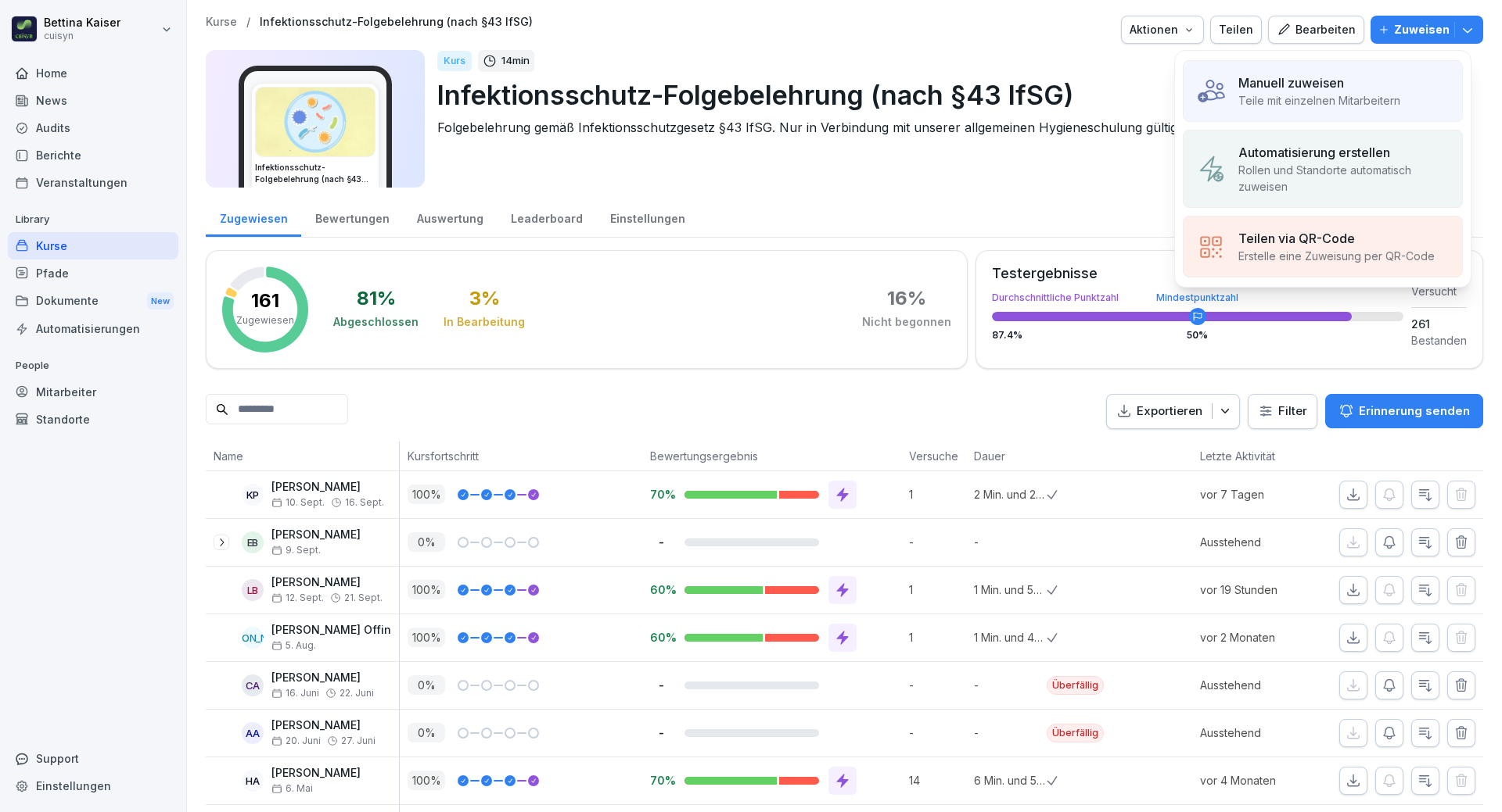
click at [1335, 98] on p "Teile mit einzelnen Mitarbeitern" at bounding box center [1319, 100] width 162 height 16
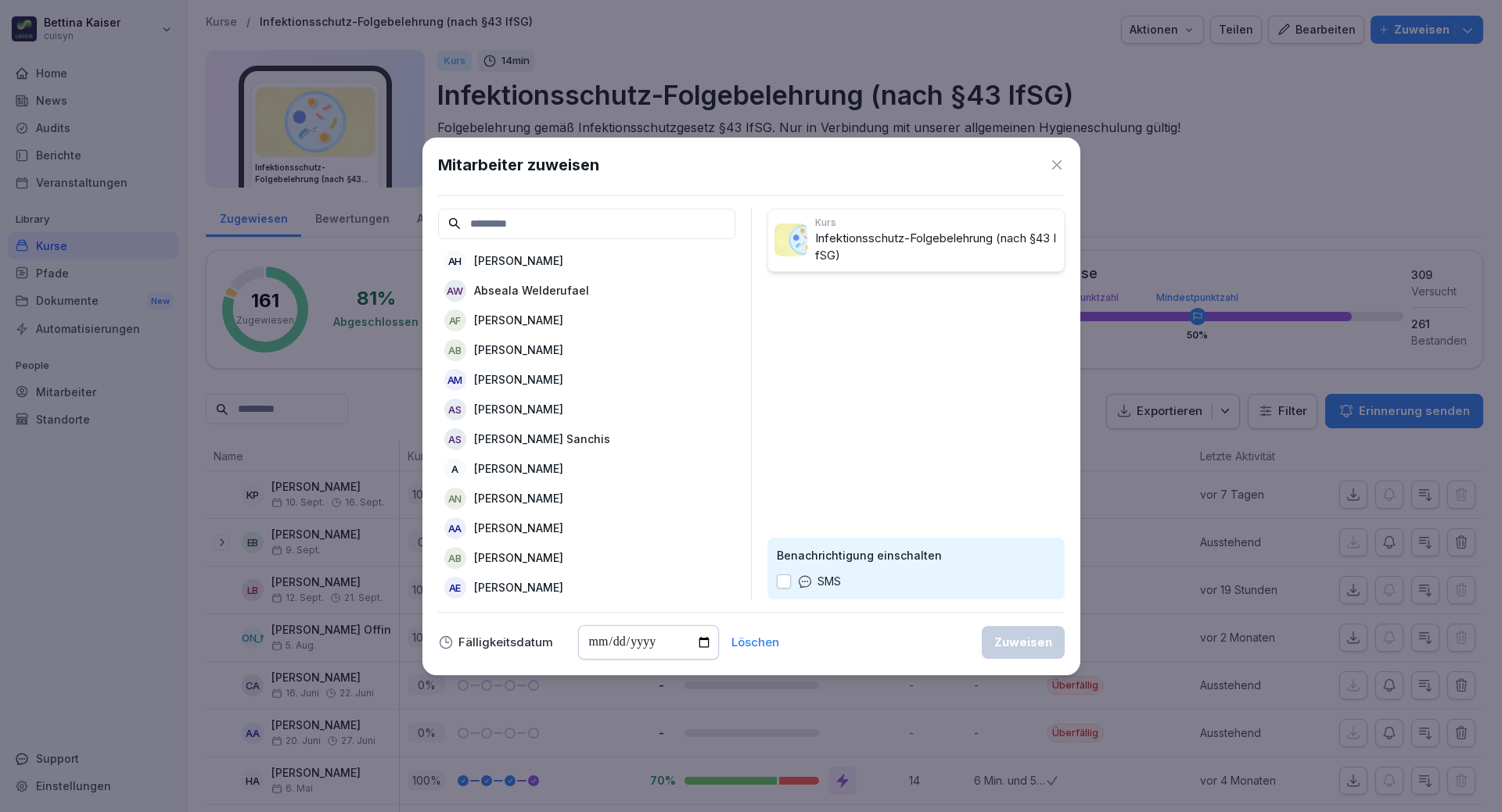
click at [570, 231] on input at bounding box center [586, 224] width 298 height 30
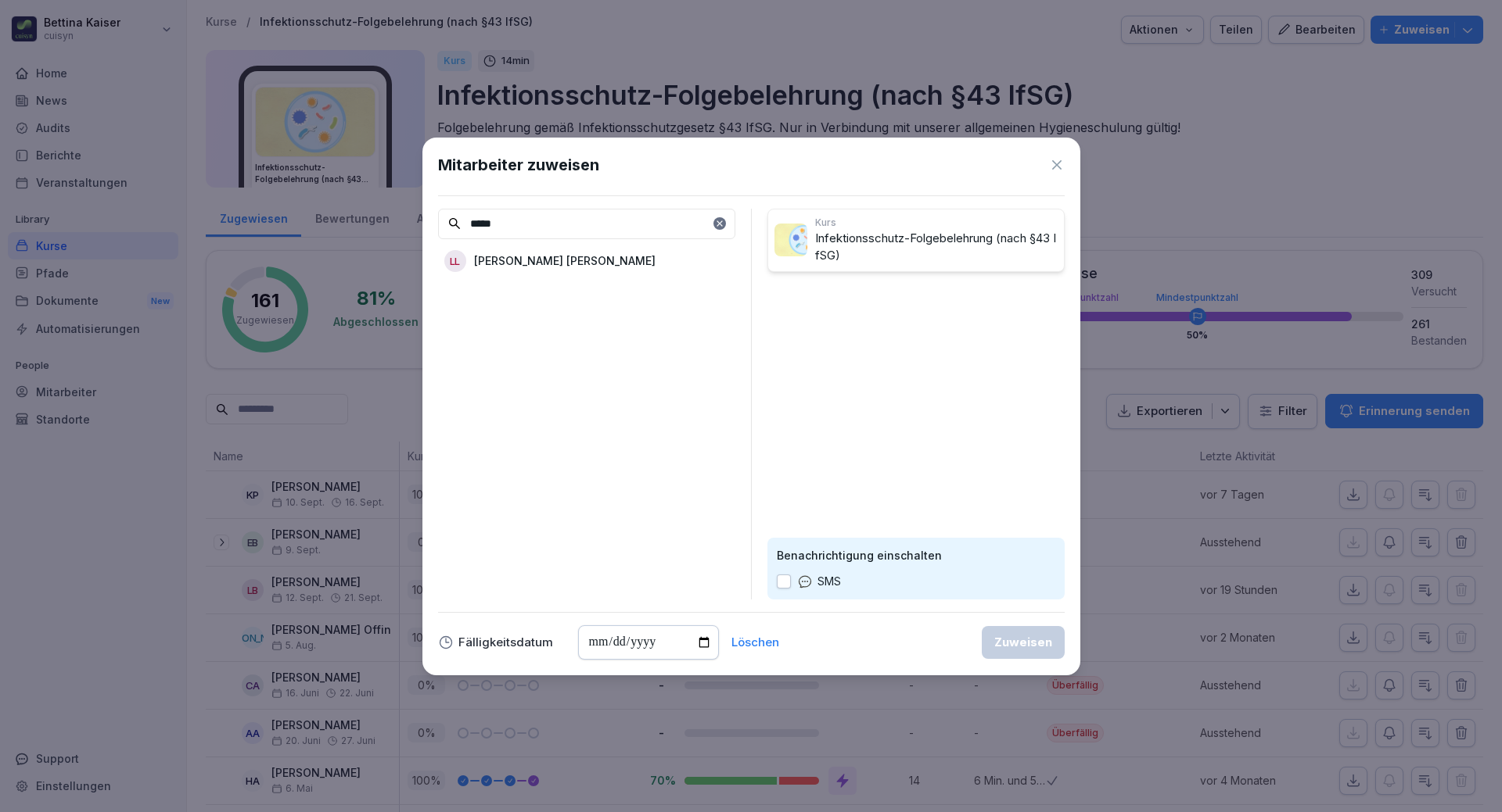
type input "*****"
click at [562, 257] on p "[PERSON_NAME] [PERSON_NAME]" at bounding box center [565, 261] width 181 height 16
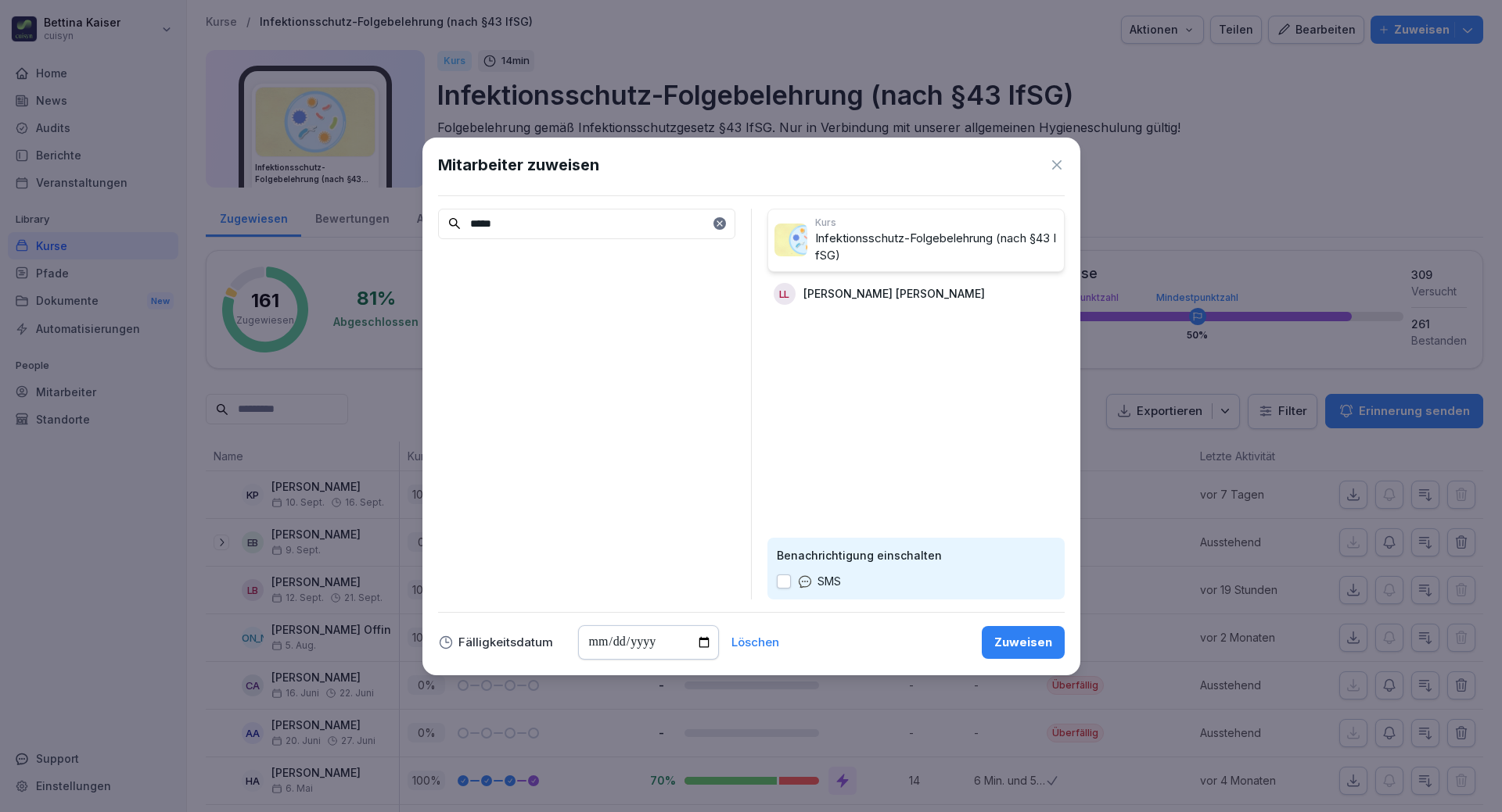
click at [1014, 648] on div "Zuweisen" at bounding box center [1023, 642] width 58 height 17
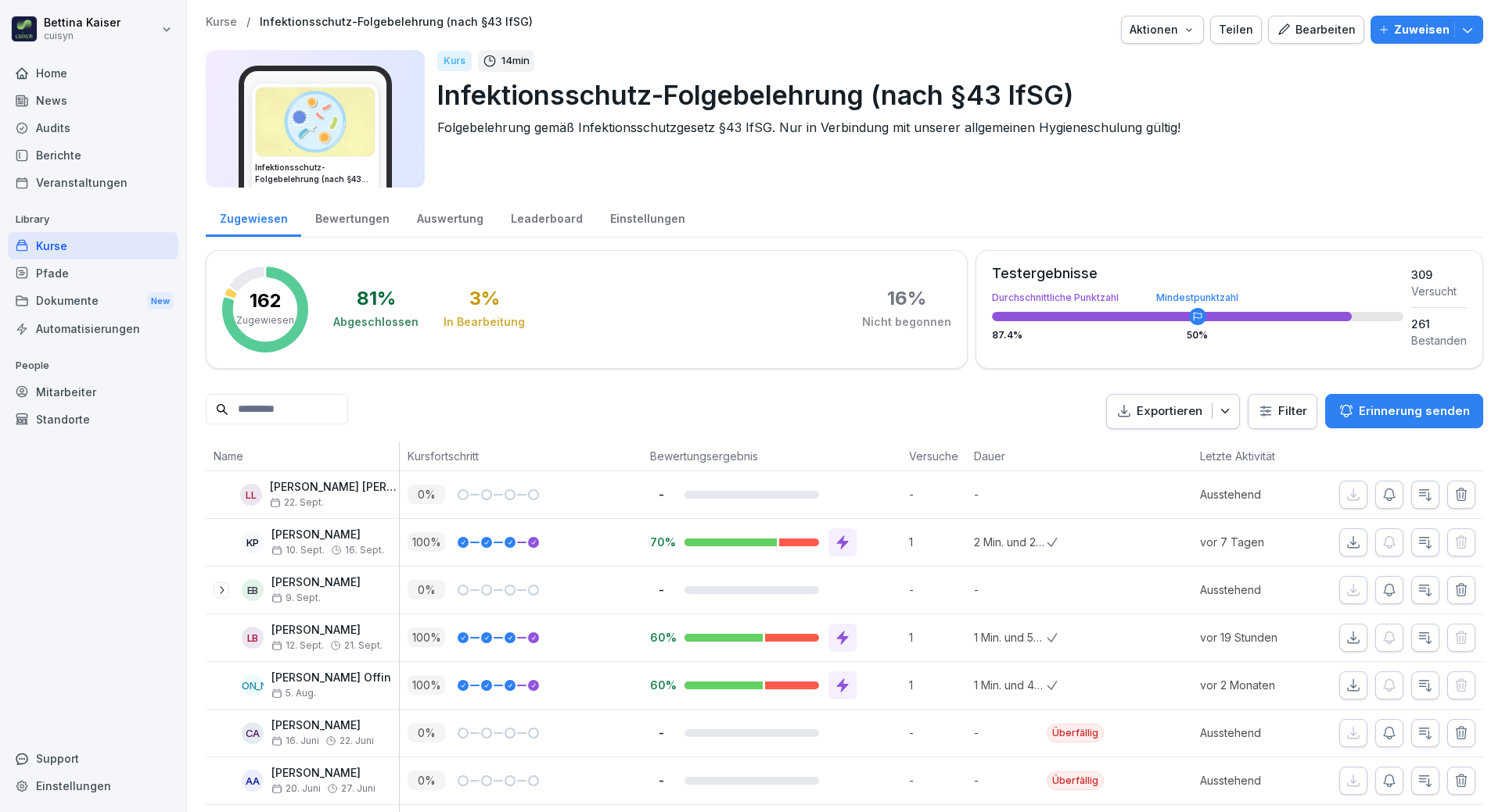
click at [56, 401] on div "Mitarbeiter" at bounding box center [93, 392] width 171 height 27
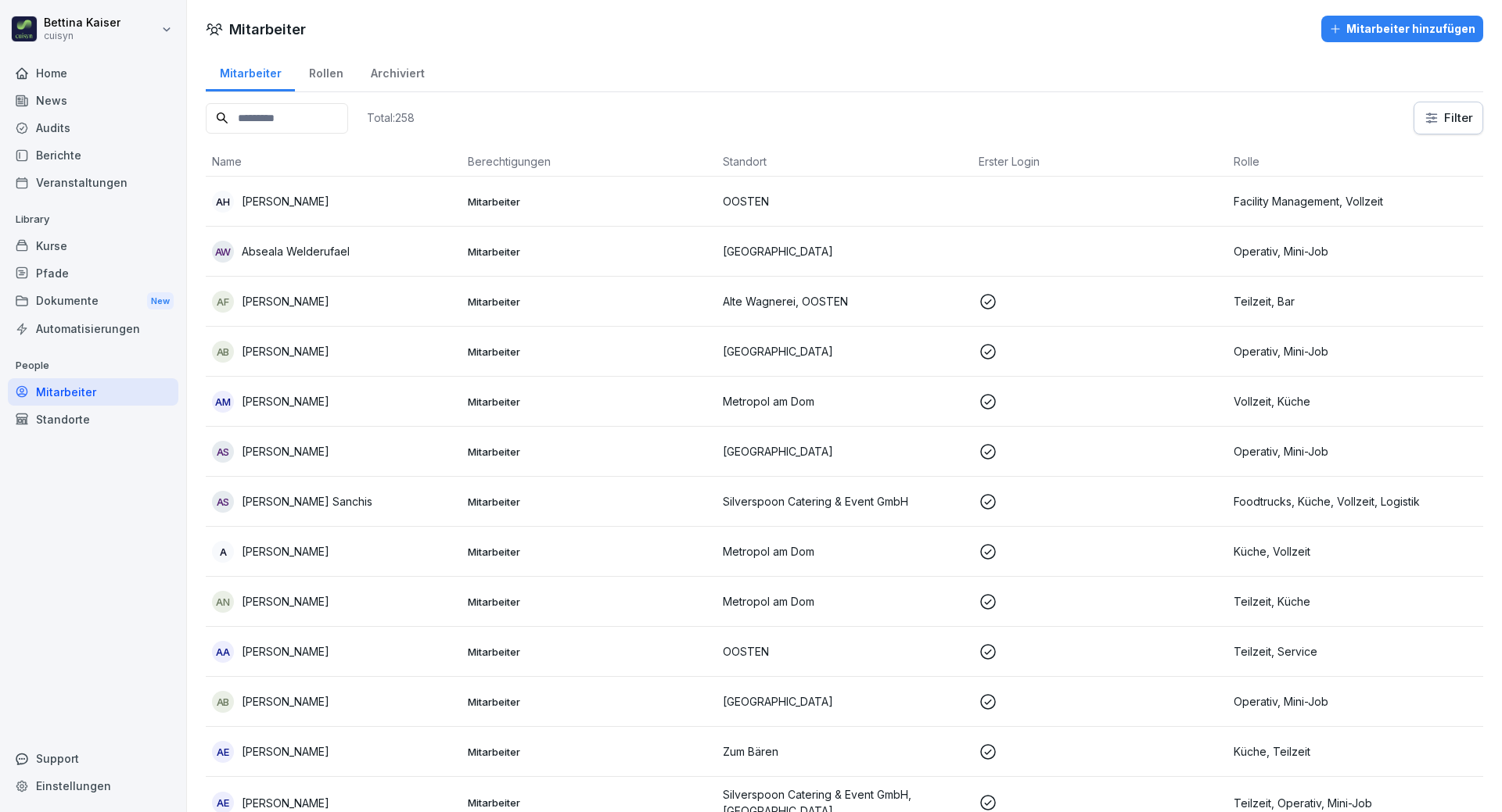
click at [315, 123] on input at bounding box center [277, 119] width 143 height 30
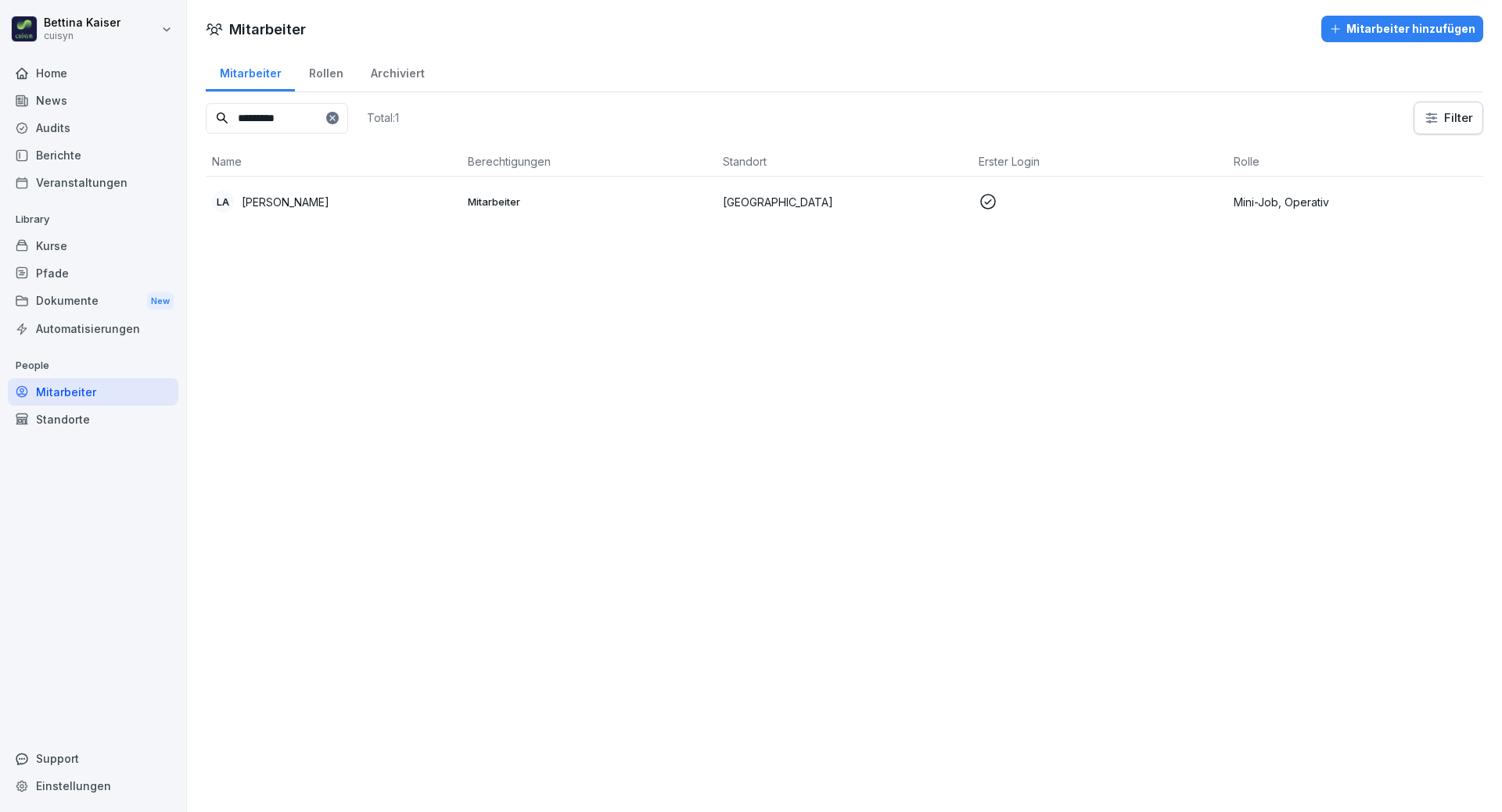
type input "*********"
click at [314, 206] on p "[PERSON_NAME]" at bounding box center [285, 202] width 87 height 16
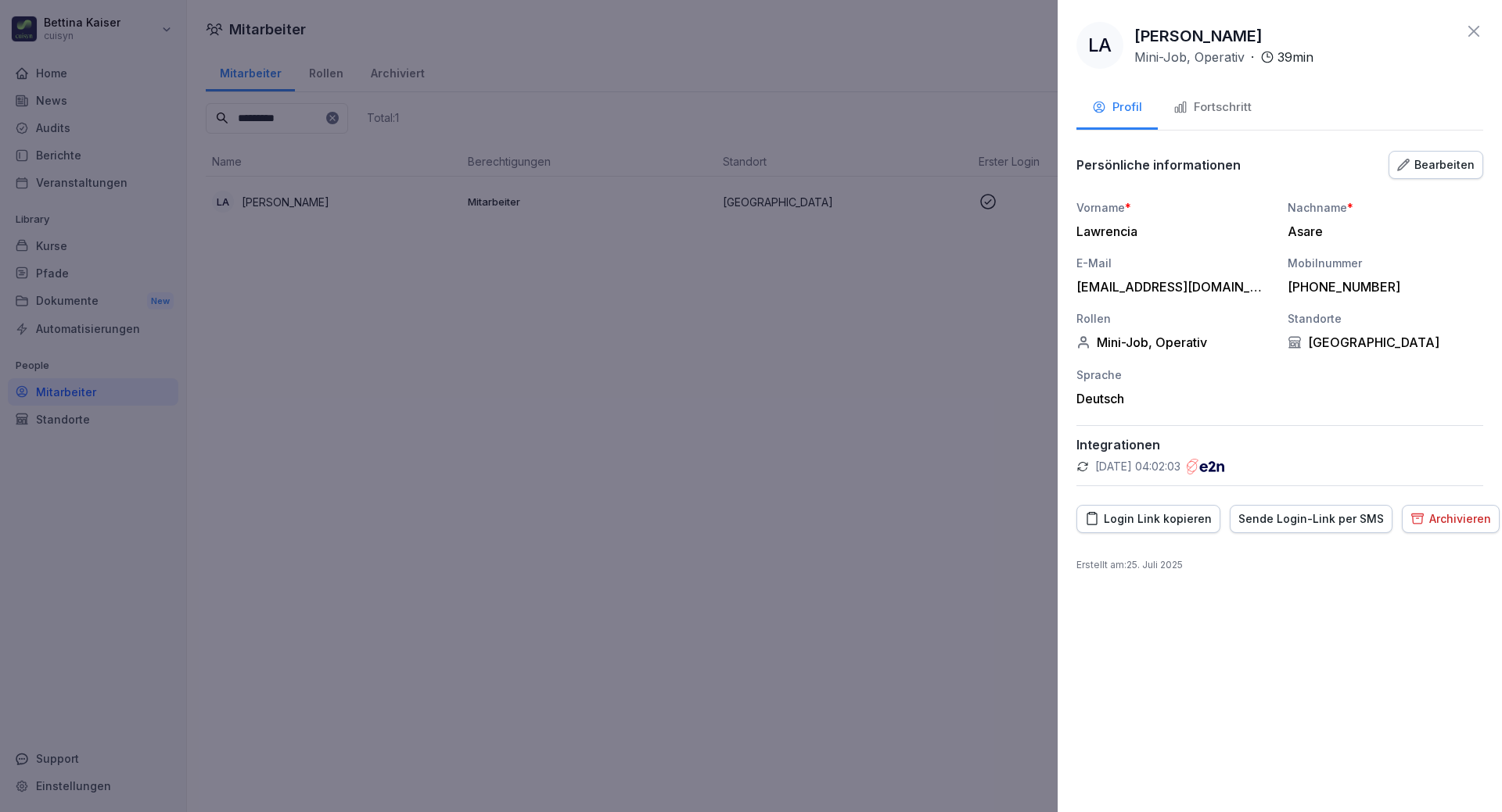
click at [1236, 109] on div "Fortschritt" at bounding box center [1213, 107] width 79 height 18
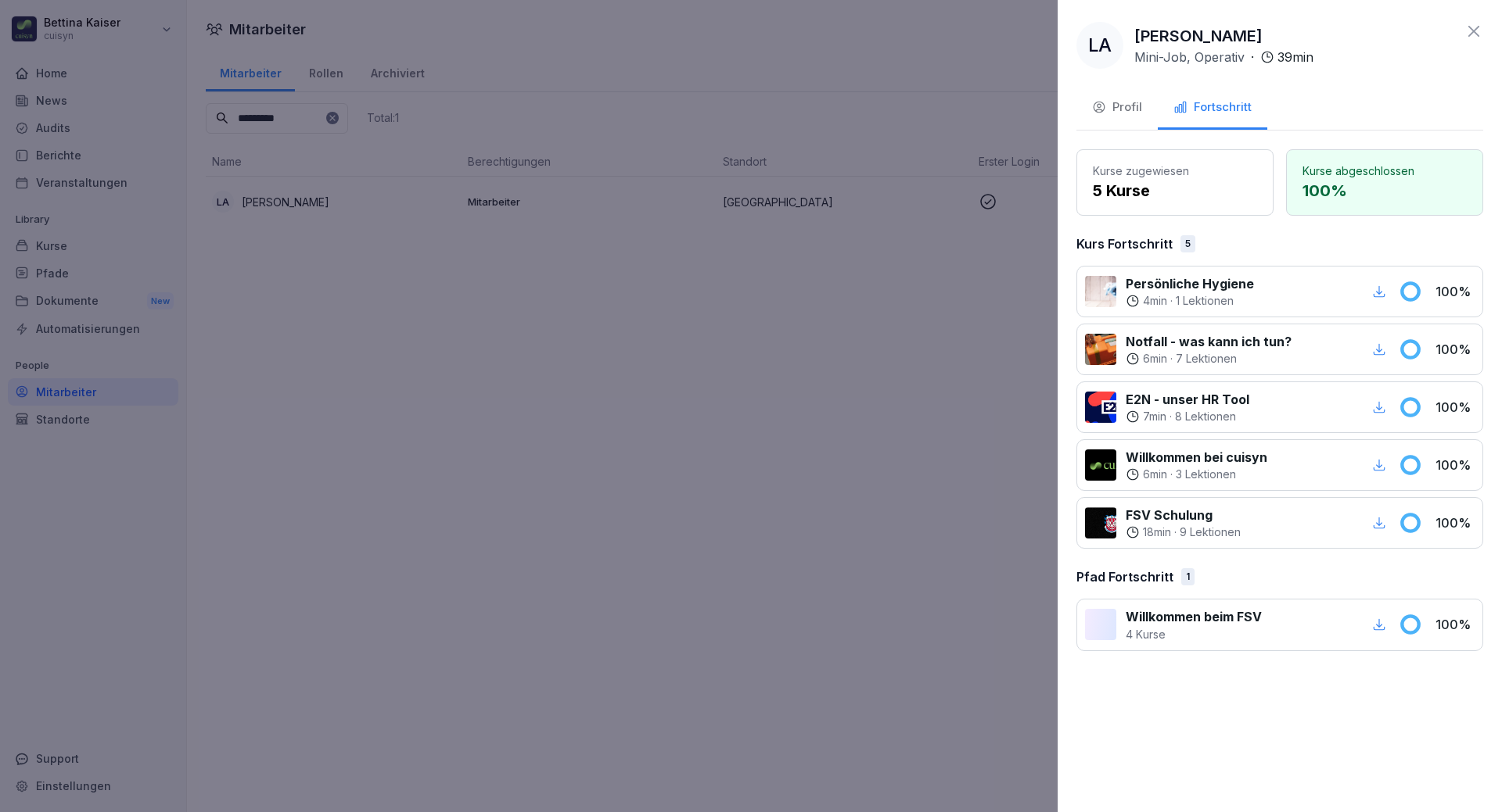
click at [49, 381] on div at bounding box center [751, 406] width 1502 height 812
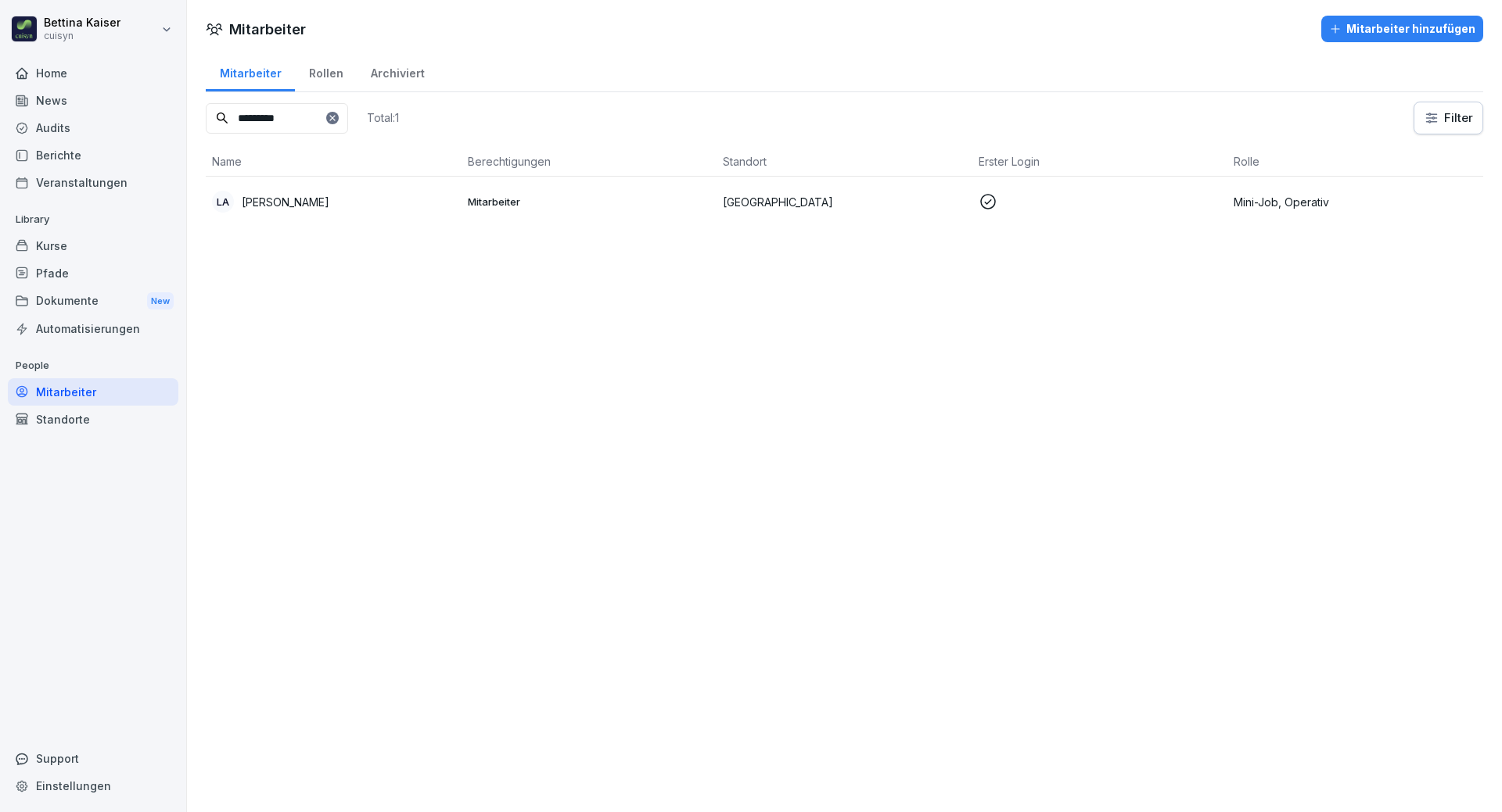
click at [73, 252] on div "Kurse" at bounding box center [93, 246] width 171 height 27
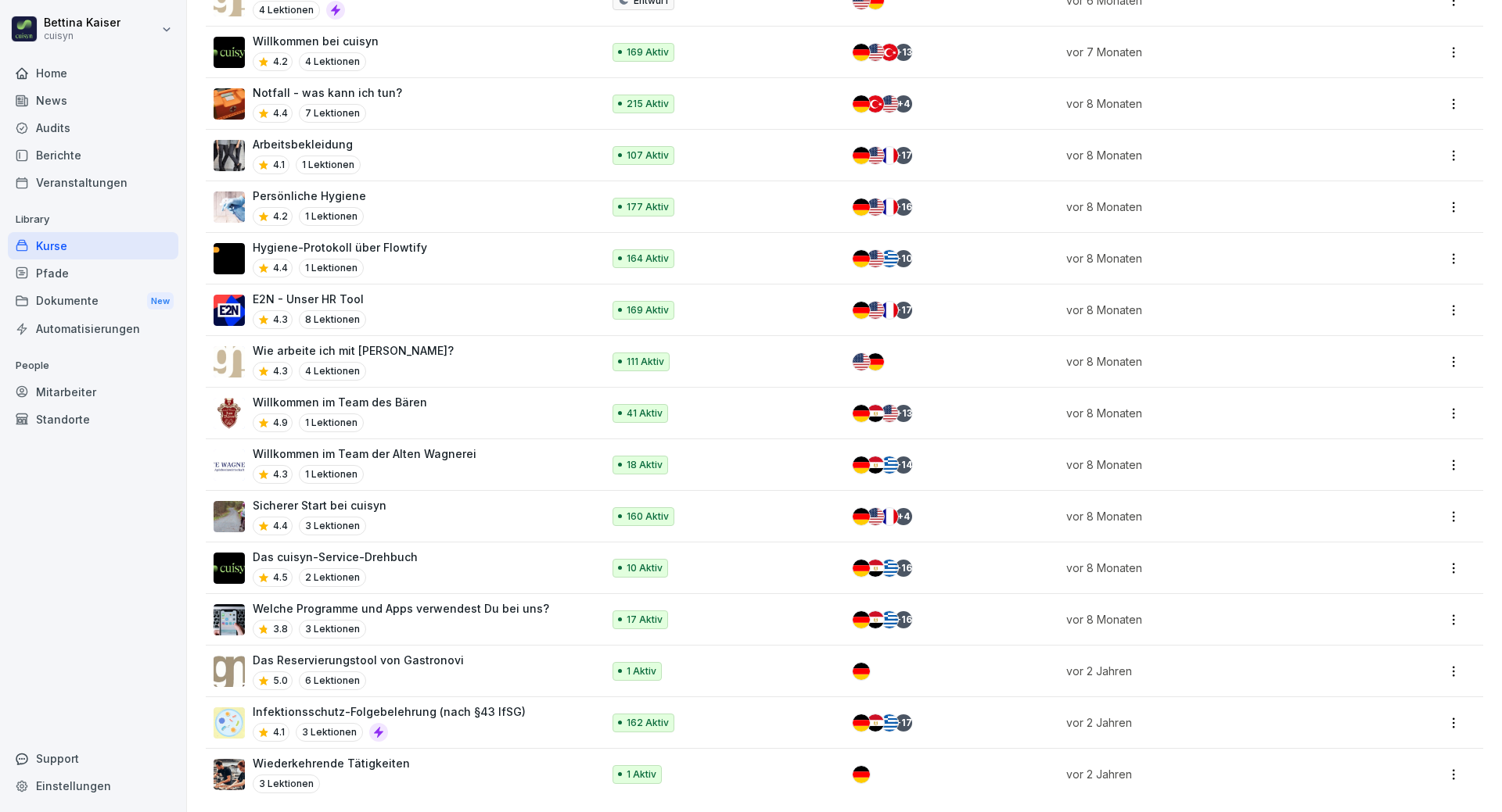
scroll to position [1093, 0]
click at [431, 724] on div "4.1 3 Lektionen" at bounding box center [389, 732] width 273 height 18
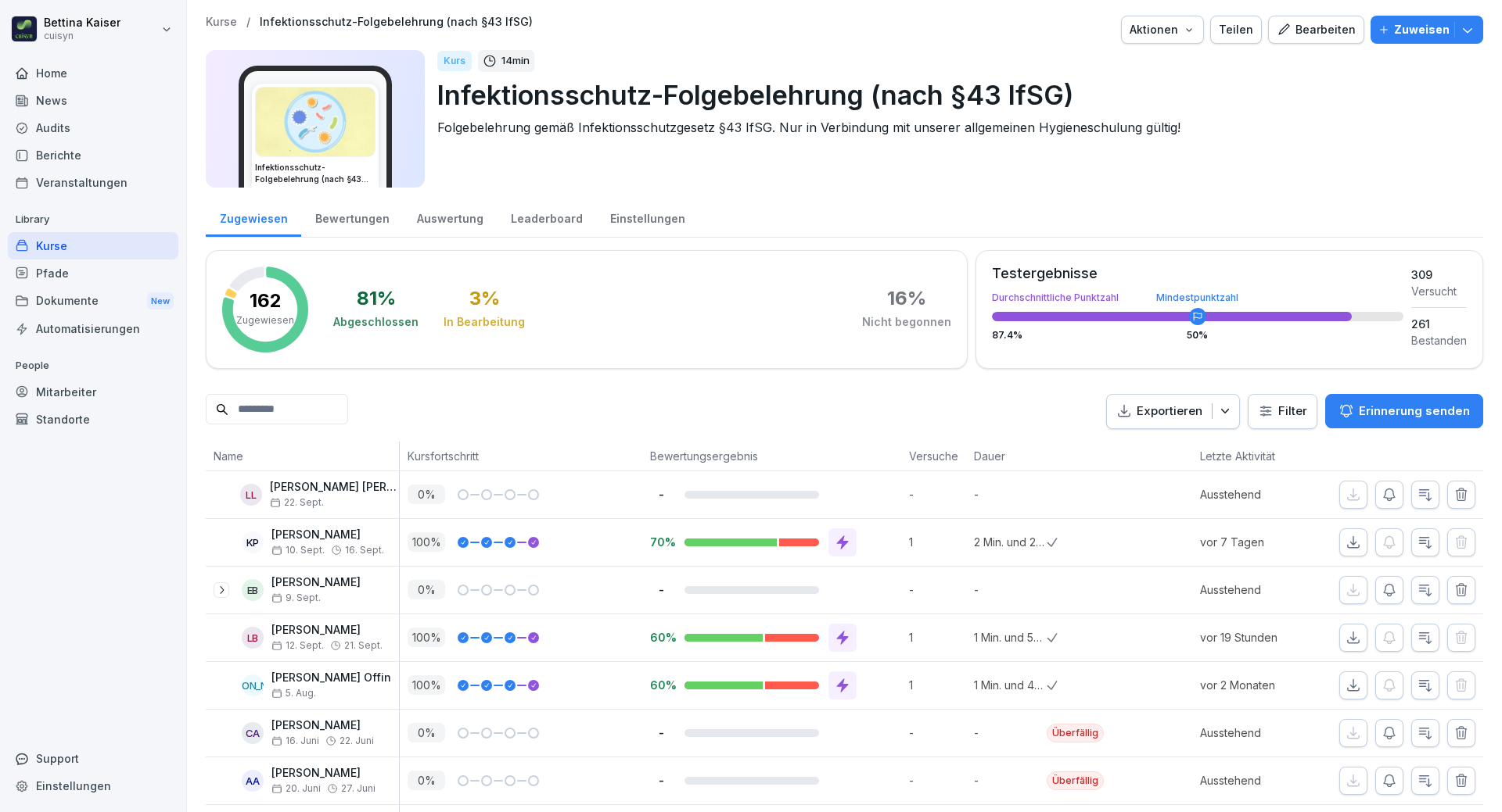
click at [1427, 22] on p "Zuweisen" at bounding box center [1421, 29] width 55 height 17
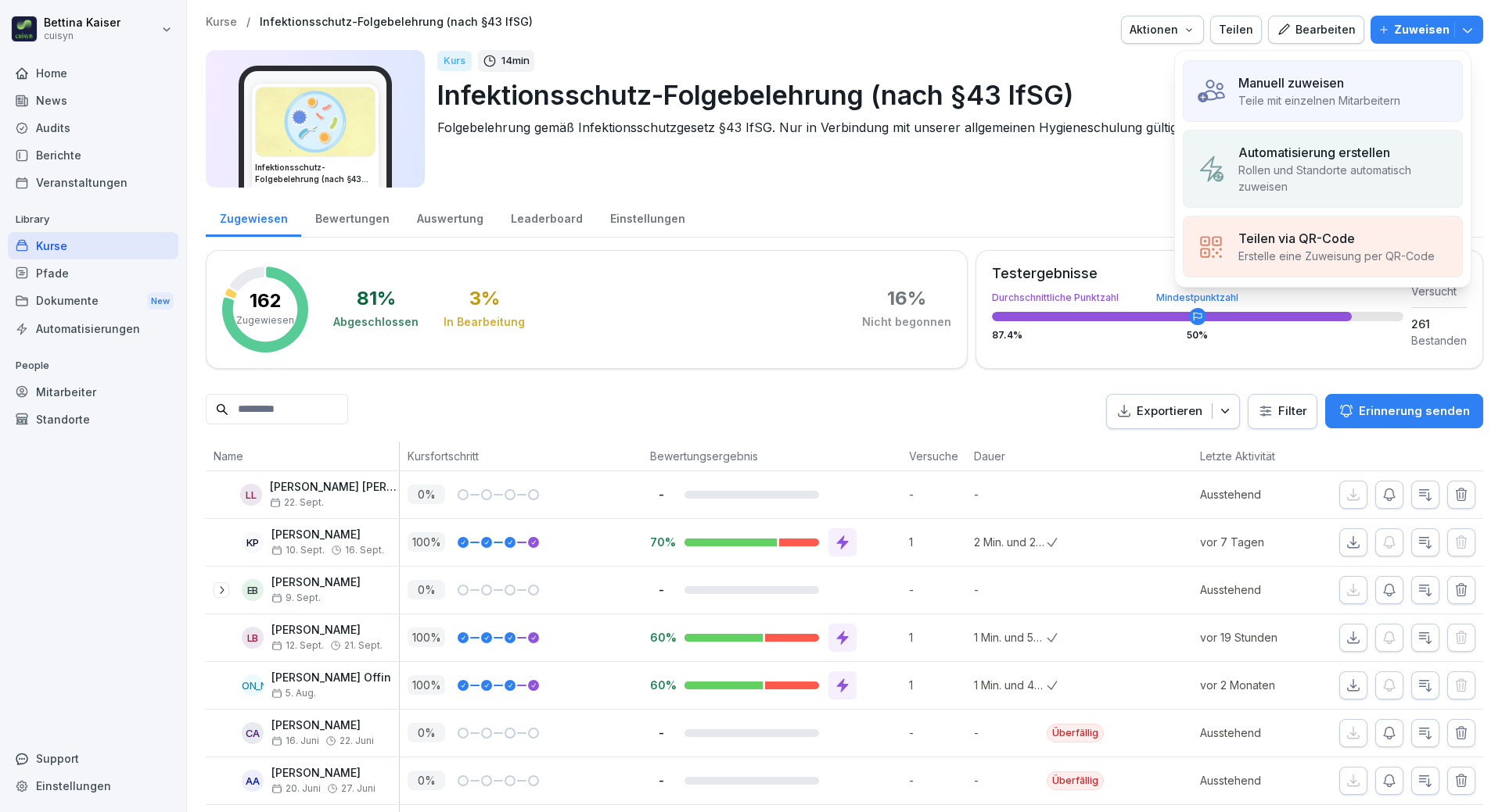
click at [1328, 75] on div "Manuell zuweisen Teile mit einzelnen Mitarbeitern" at bounding box center [1322, 91] width 280 height 62
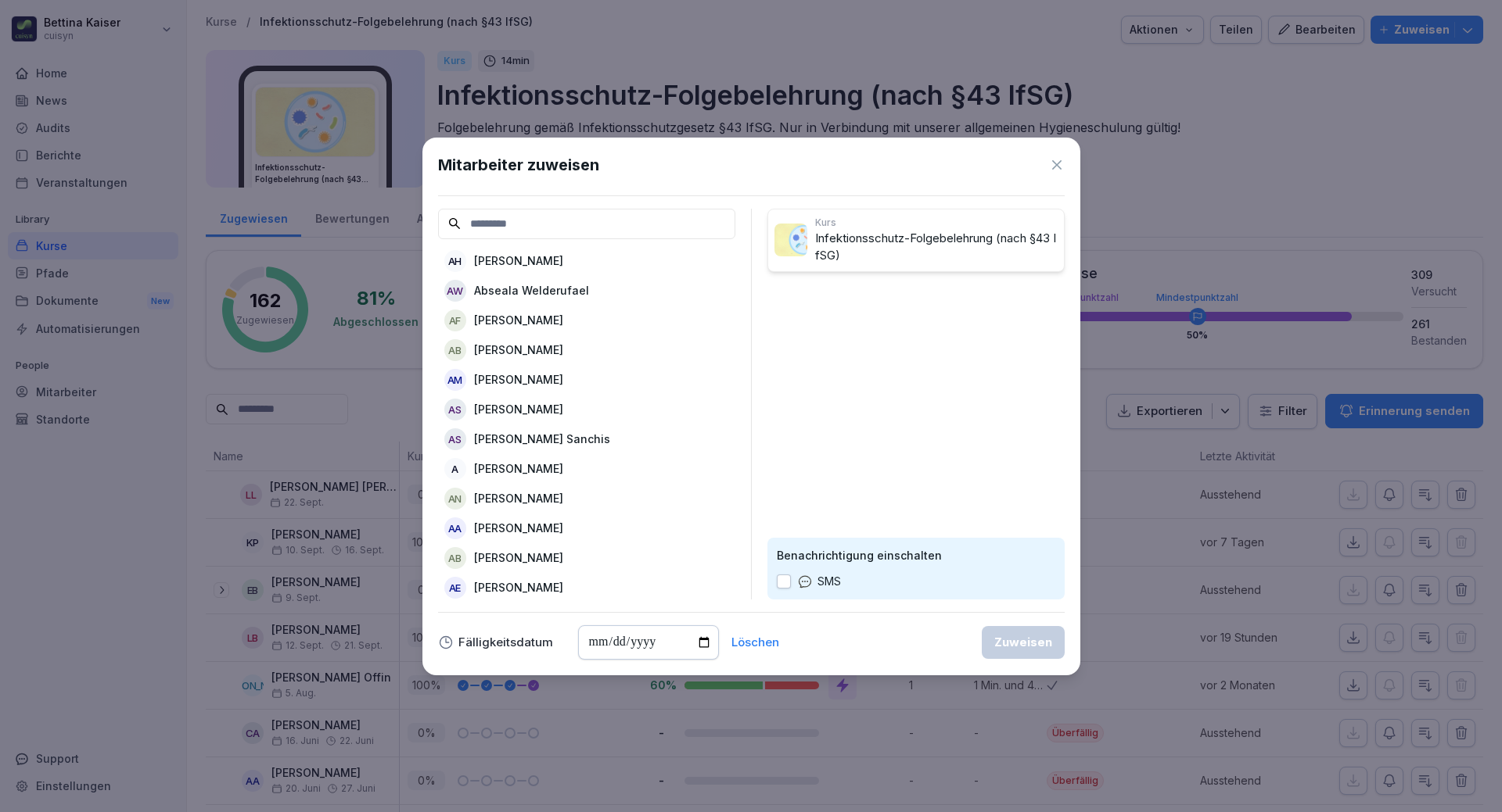
click at [617, 231] on input at bounding box center [586, 224] width 298 height 30
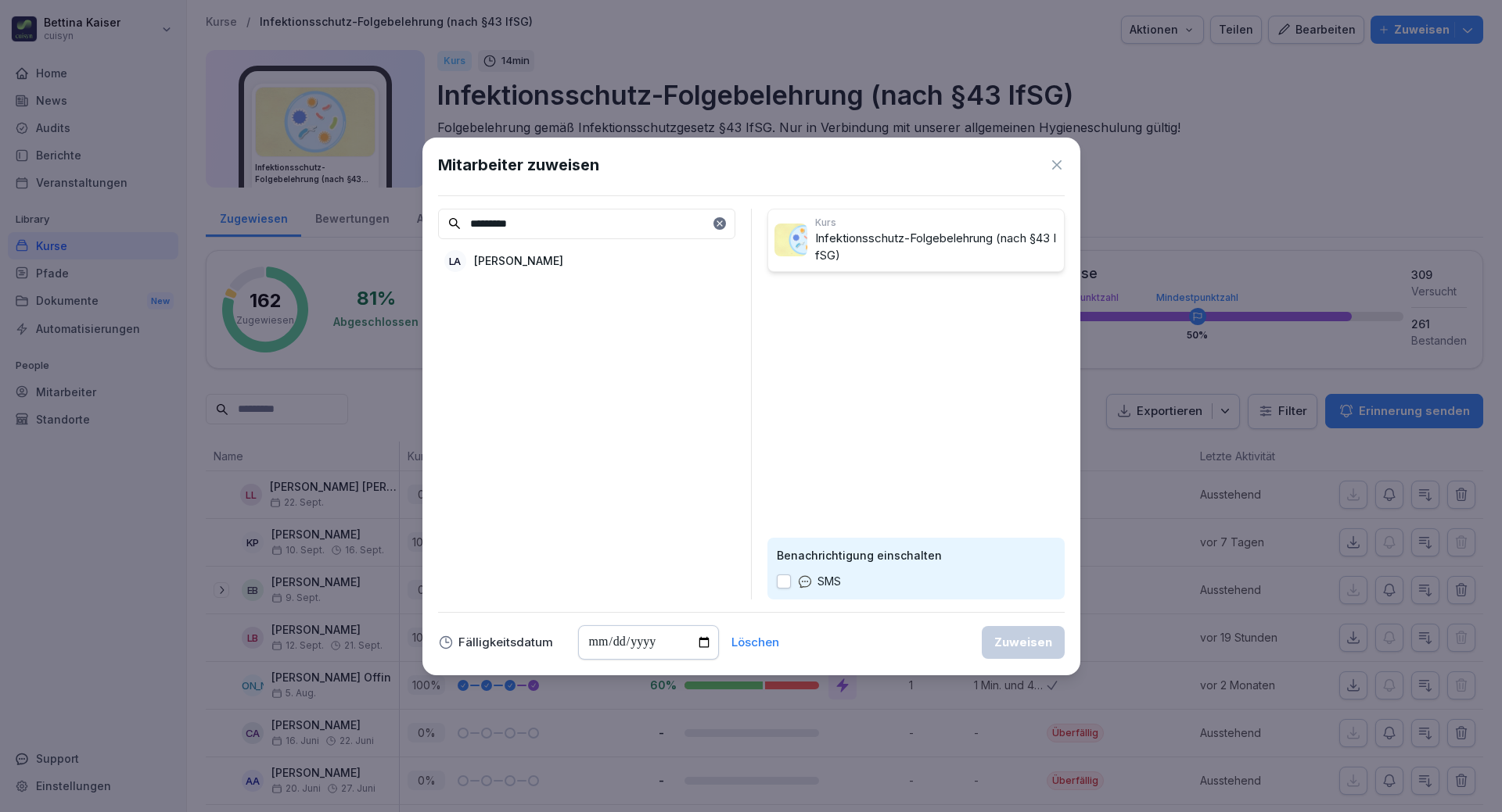
type input "*********"
click at [575, 263] on div "LA [PERSON_NAME]" at bounding box center [586, 261] width 298 height 28
click at [1011, 648] on div "Zuweisen" at bounding box center [1023, 642] width 58 height 17
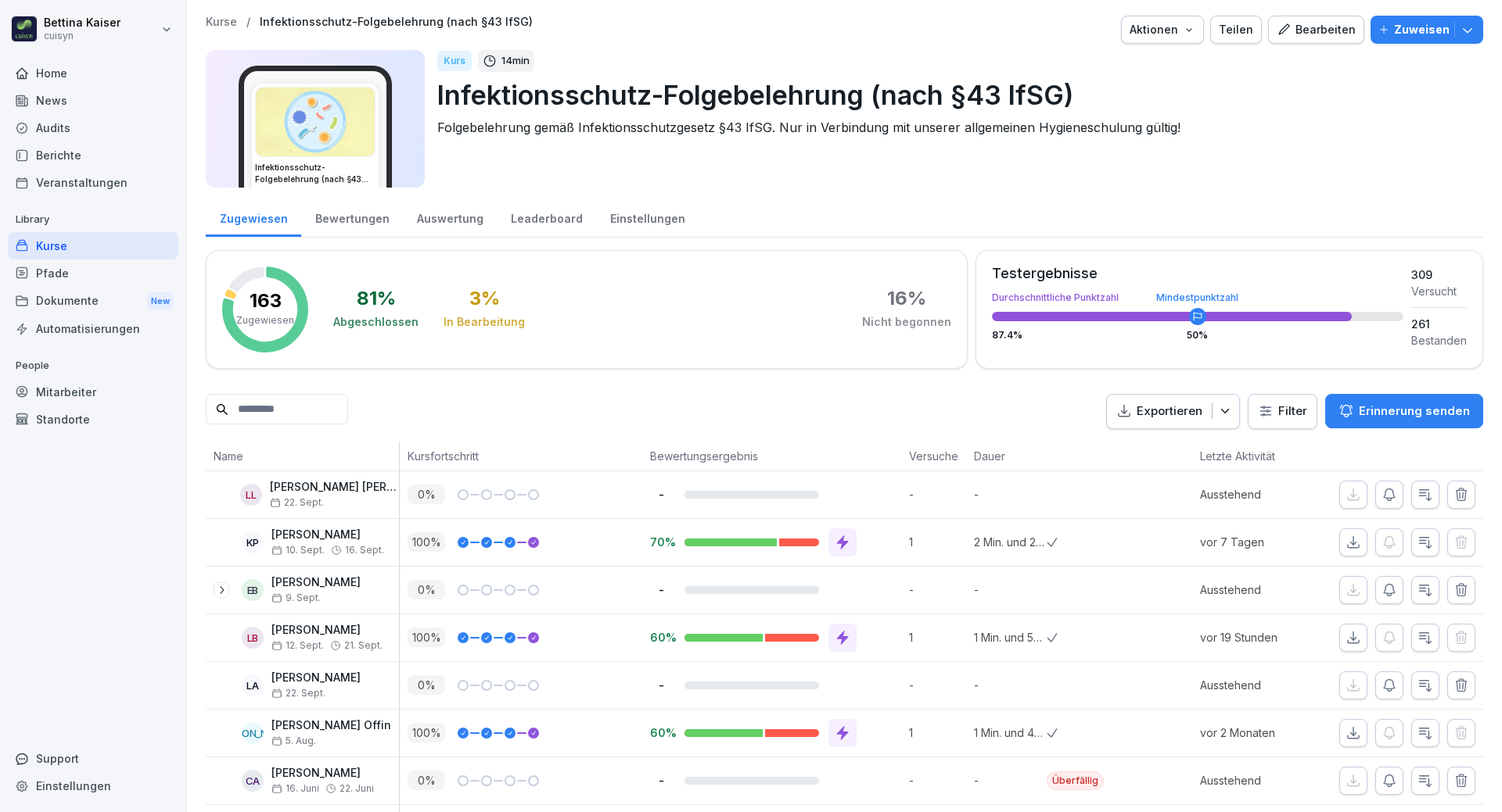
click at [1407, 27] on p "Zuweisen" at bounding box center [1421, 29] width 55 height 17
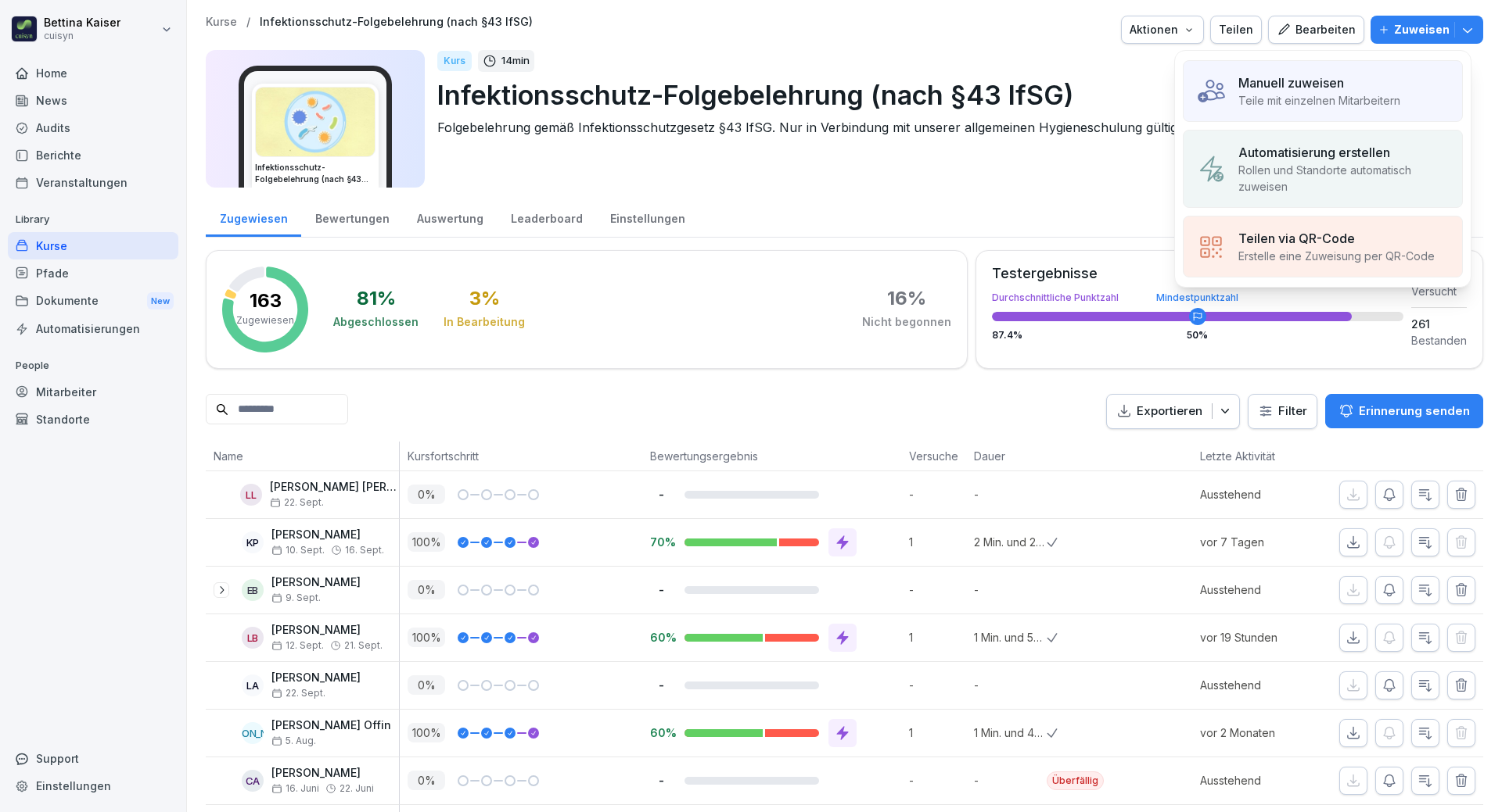
click at [1208, 93] on img at bounding box center [1210, 91] width 30 height 30
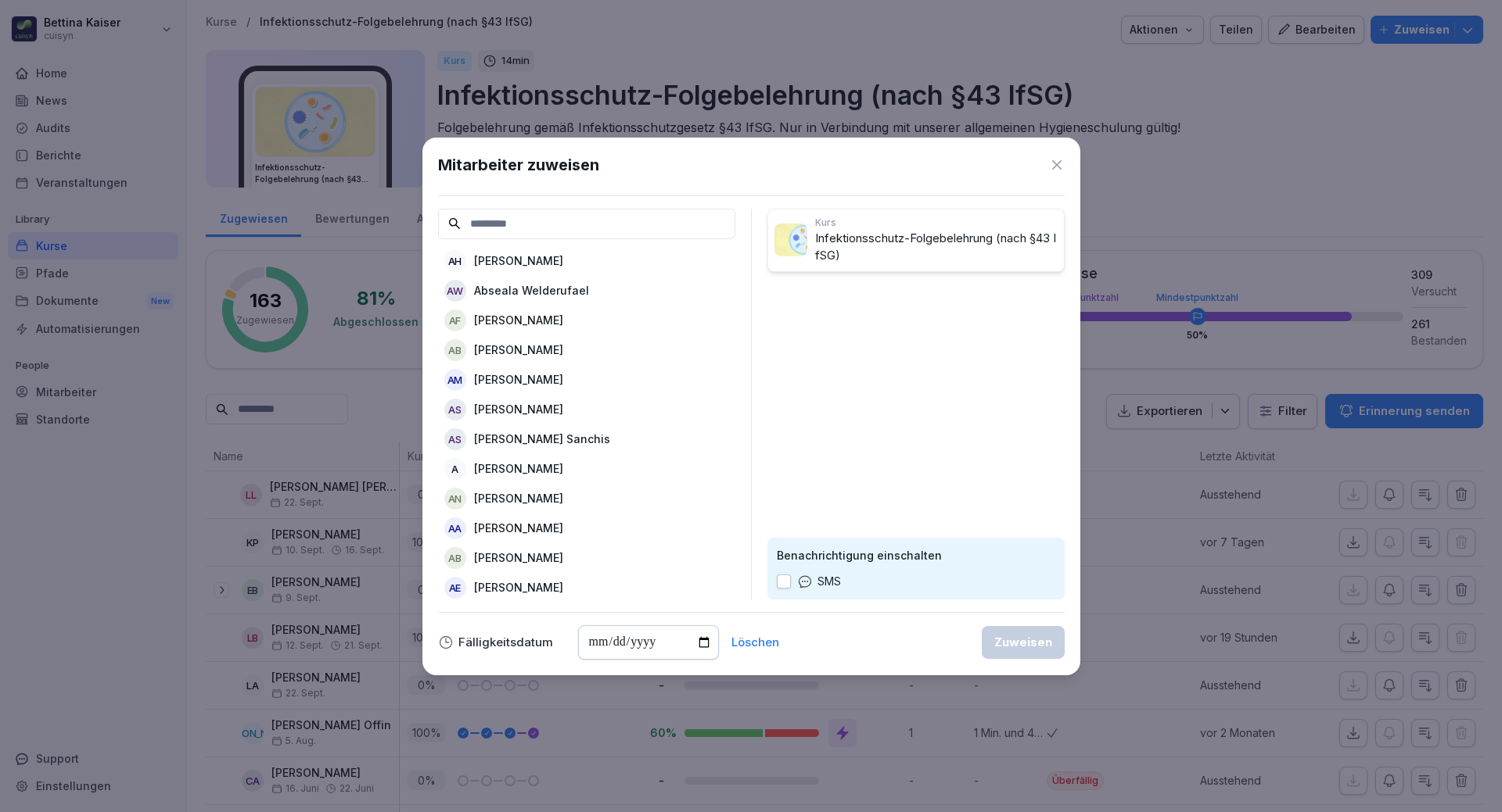
click at [573, 232] on input at bounding box center [586, 224] width 298 height 30
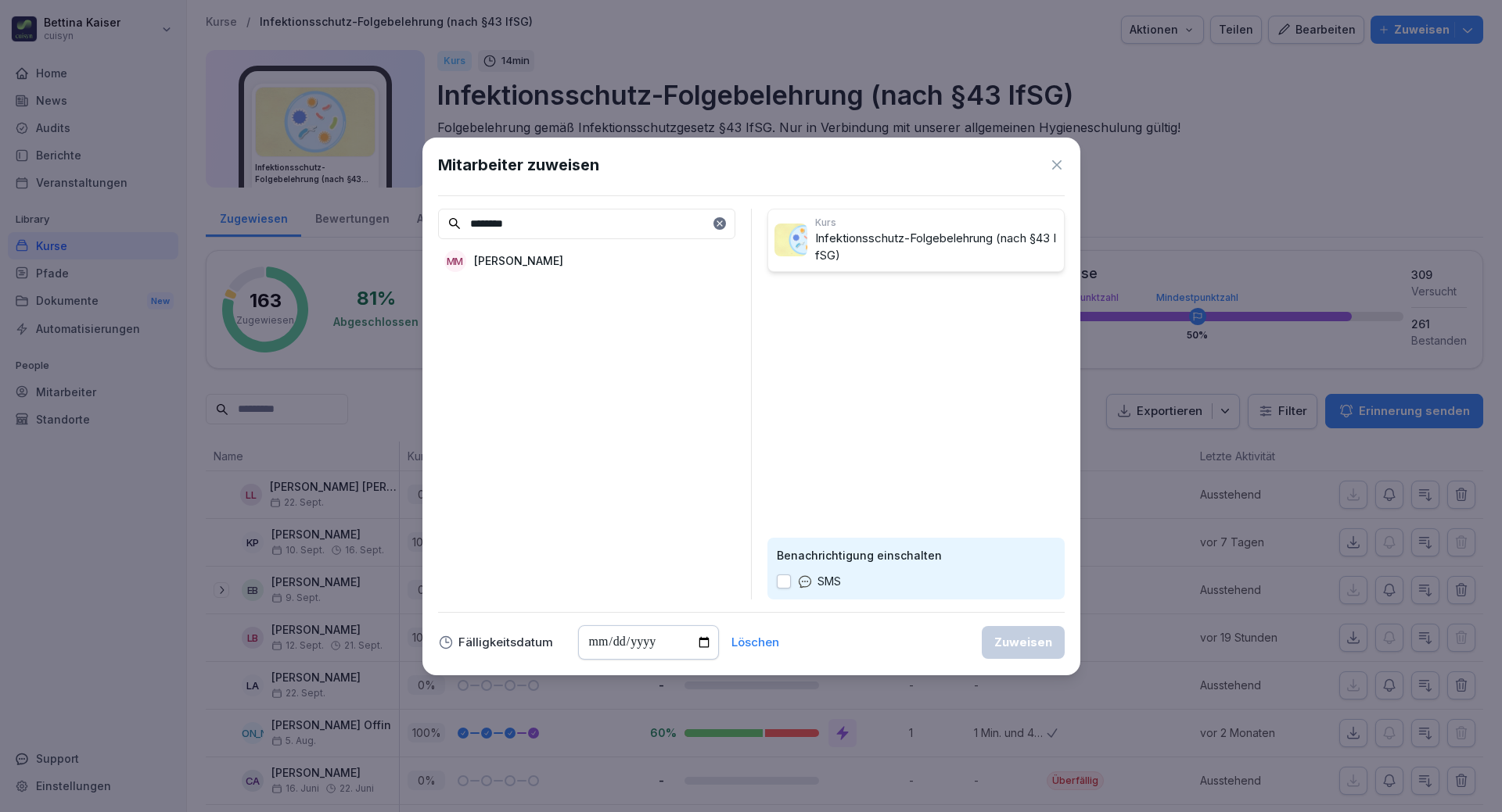
type input "********"
click at [564, 269] on div "MM [PERSON_NAME]" at bounding box center [586, 261] width 298 height 28
click at [1015, 643] on div "Zuweisen" at bounding box center [1023, 642] width 58 height 17
